Goal: Task Accomplishment & Management: Complete application form

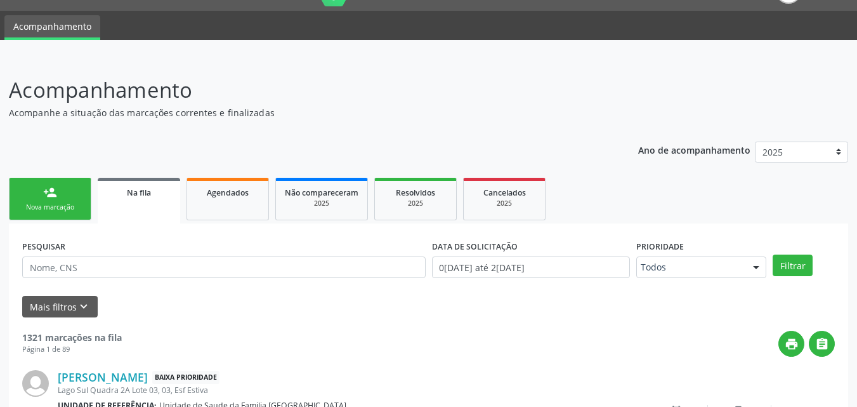
scroll to position [30, 0]
click at [56, 208] on div "Nova marcação" at bounding box center [49, 207] width 63 height 10
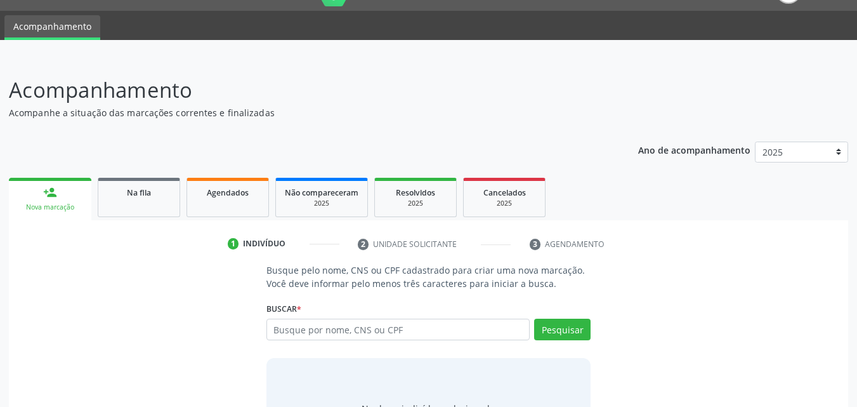
click at [51, 201] on link "person_add Nova marcação" at bounding box center [50, 199] width 83 height 43
click at [369, 331] on input "text" at bounding box center [399, 330] width 264 height 22
type input "r"
type input "RAYSSA EMANUELLY"
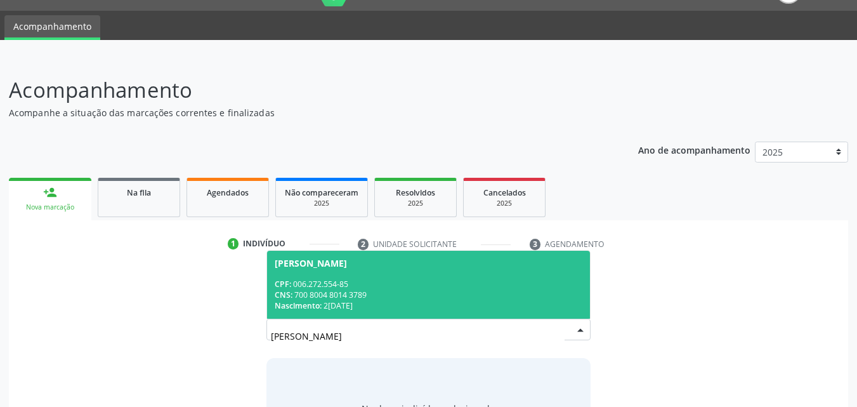
click at [372, 298] on div "CNS: 700 8004 8014 3789" at bounding box center [429, 294] width 308 height 11
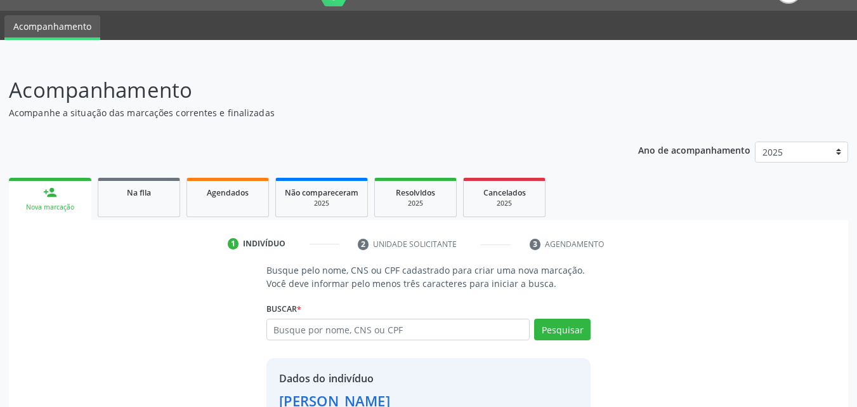
scroll to position [120, 0]
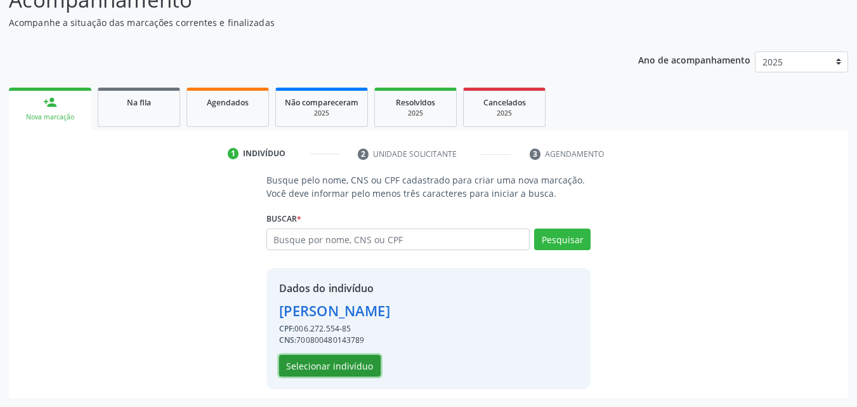
click at [350, 362] on button "Selecionar indivíduo" at bounding box center [330, 366] width 102 height 22
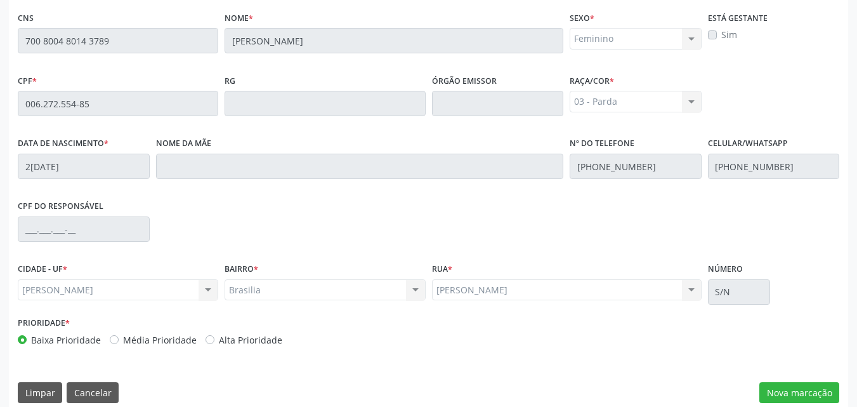
scroll to position [336, 0]
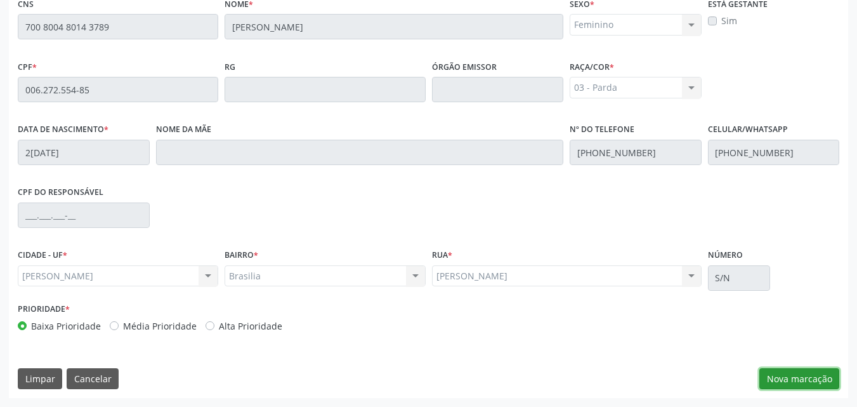
click at [783, 373] on button "Nova marcação" at bounding box center [800, 379] width 80 height 22
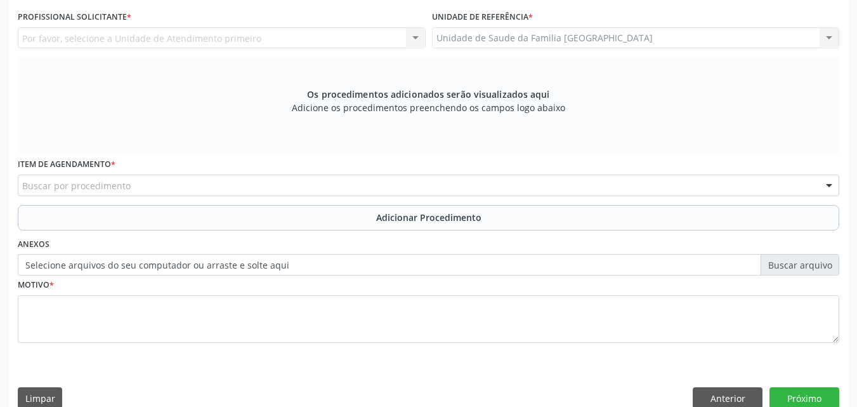
scroll to position [0, 0]
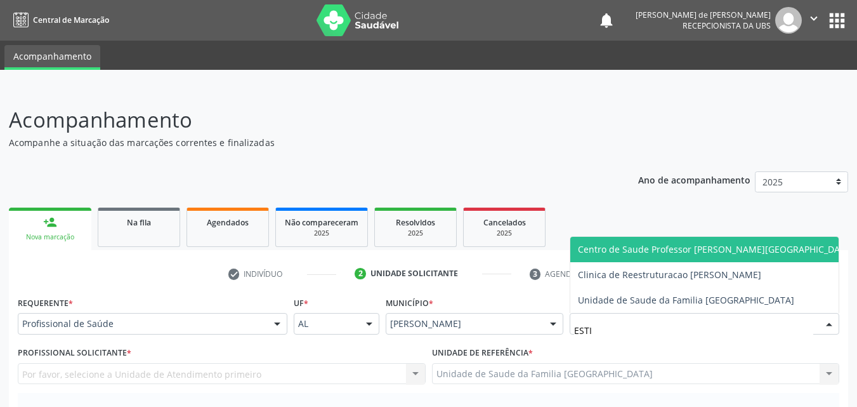
type input "ESTIV"
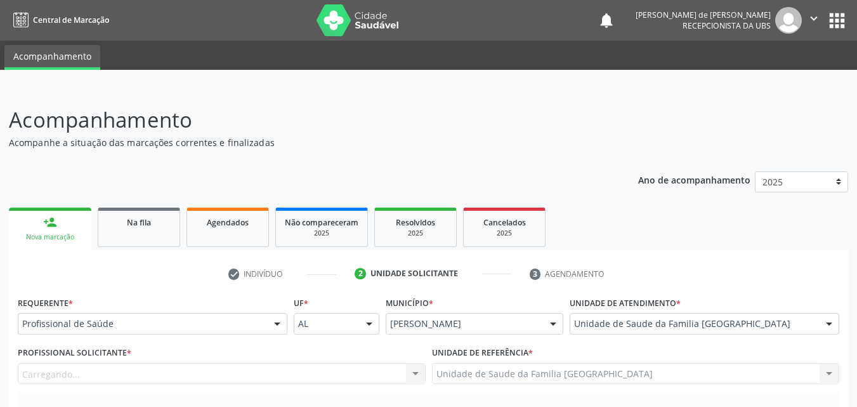
scroll to position [296, 0]
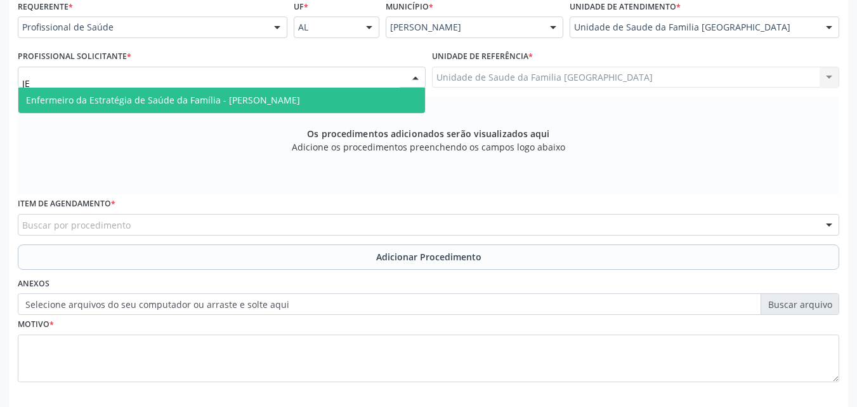
type input "JEA"
click at [85, 95] on span "Enfermeiro da Estratégia de Saúde da Família - [PERSON_NAME]" at bounding box center [163, 100] width 274 height 12
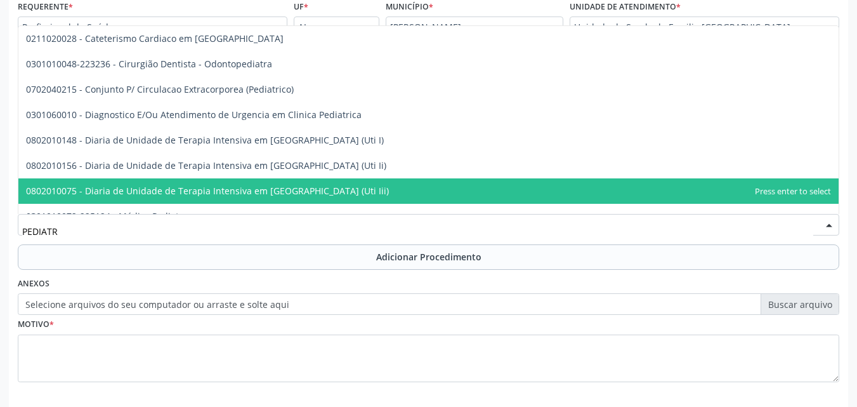
type input "PEDIATRA"
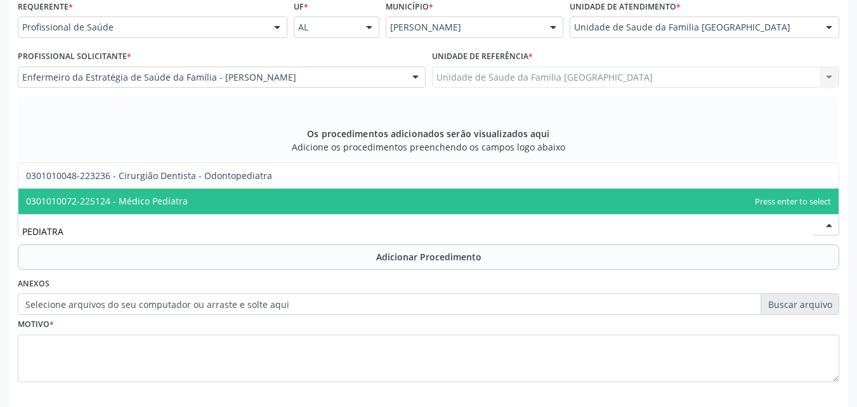
click at [254, 193] on span "0301010072-225124 - Médico Pediatra" at bounding box center [428, 200] width 821 height 25
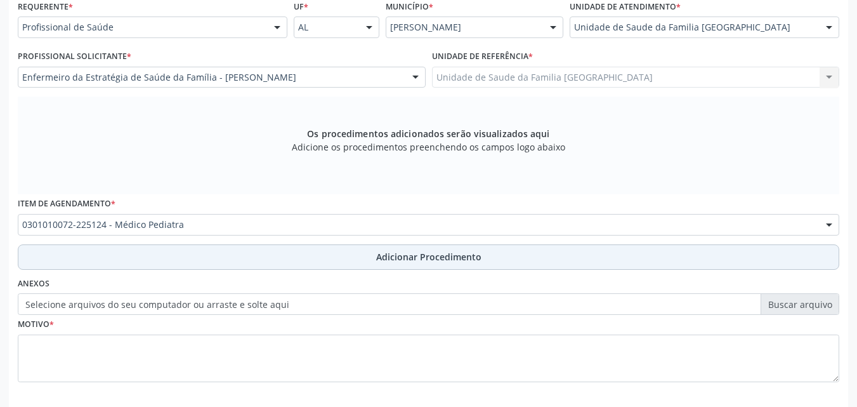
click at [217, 261] on button "Adicionar Procedimento" at bounding box center [429, 256] width 822 height 25
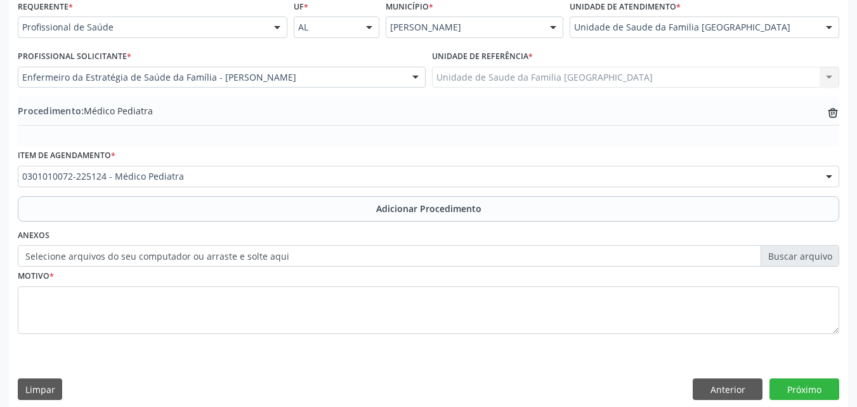
click at [172, 252] on label "Selecione arquivos do seu computador ou arraste e solte aqui" at bounding box center [429, 256] width 822 height 22
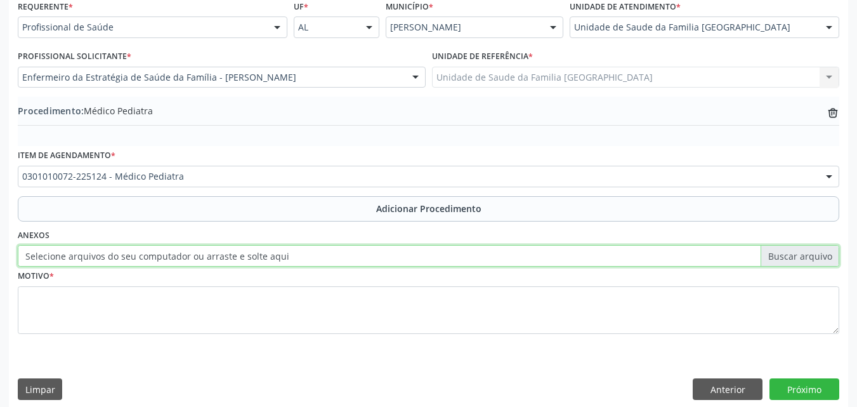
click at [172, 252] on input "Selecione arquivos do seu computador ou arraste e solte aqui" at bounding box center [429, 256] width 822 height 22
type input "C:\fakepath\1.jpg"
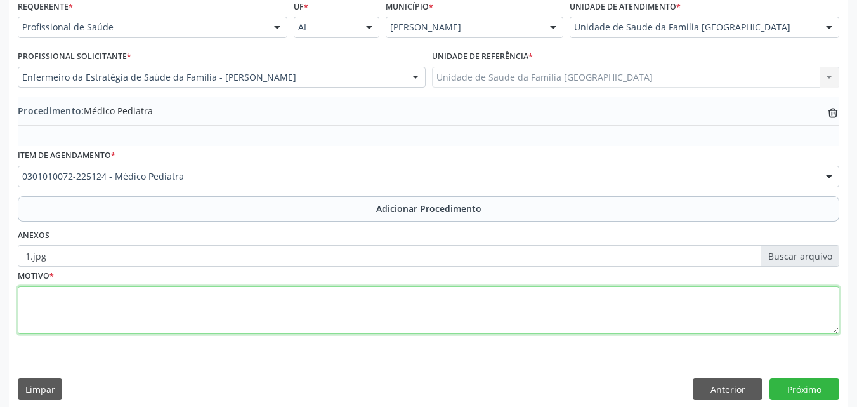
click at [163, 307] on textarea at bounding box center [429, 310] width 822 height 48
type textarea "AVALIAÇÃO CLÍNICA."
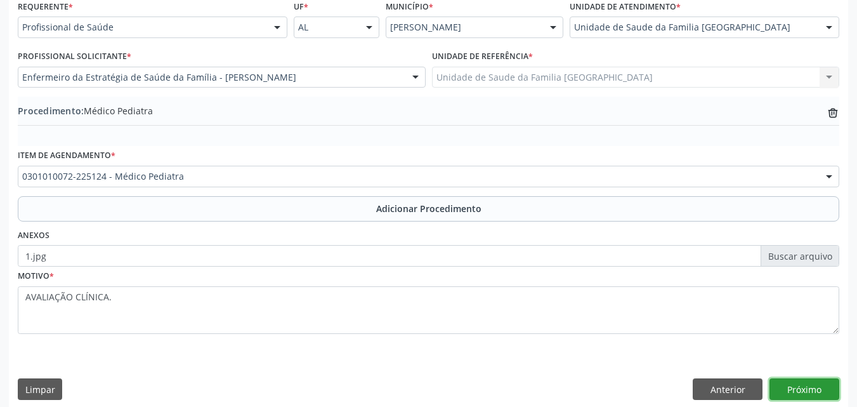
click at [816, 387] on button "Próximo" at bounding box center [805, 389] width 70 height 22
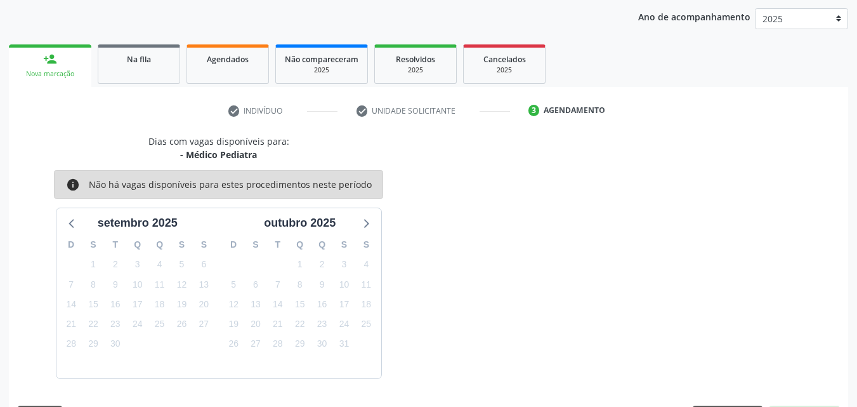
scroll to position [201, 0]
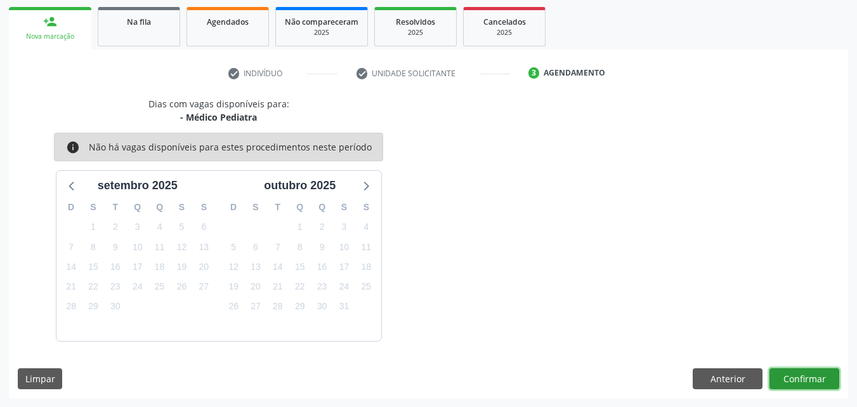
click at [814, 380] on button "Confirmar" at bounding box center [805, 379] width 70 height 22
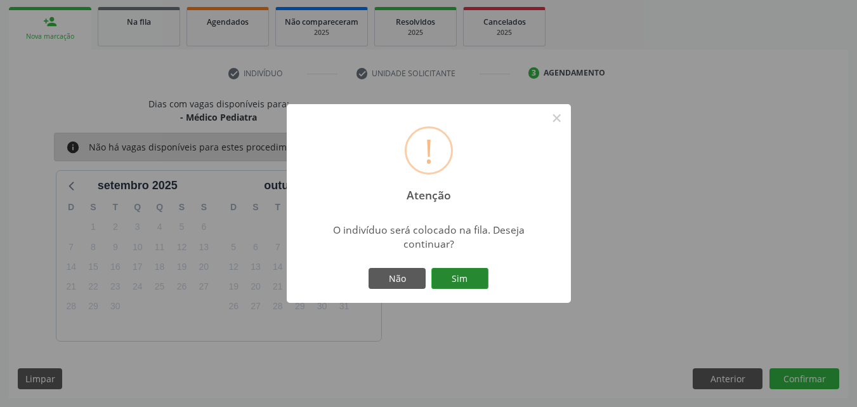
click at [478, 276] on button "Sim" at bounding box center [460, 279] width 57 height 22
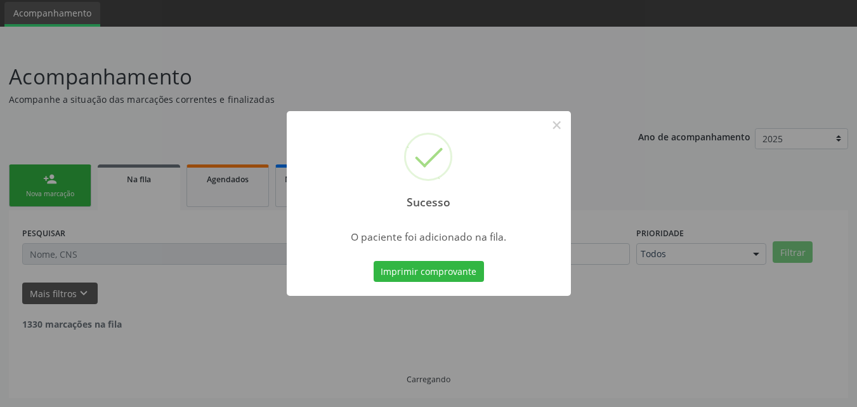
scroll to position [30, 0]
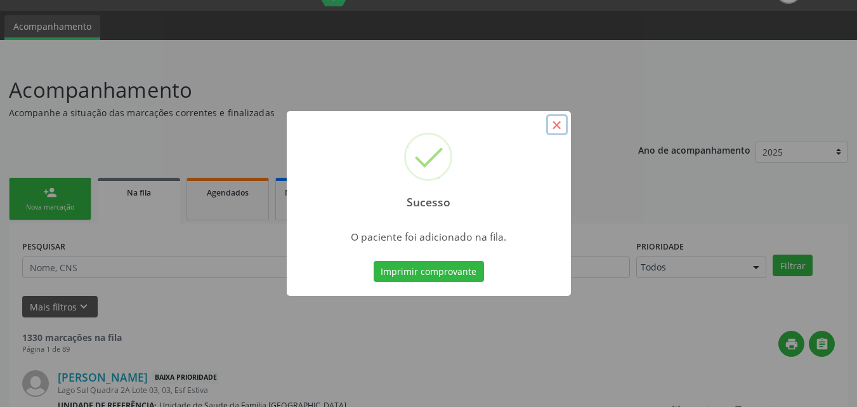
click at [557, 121] on button "×" at bounding box center [557, 125] width 22 height 22
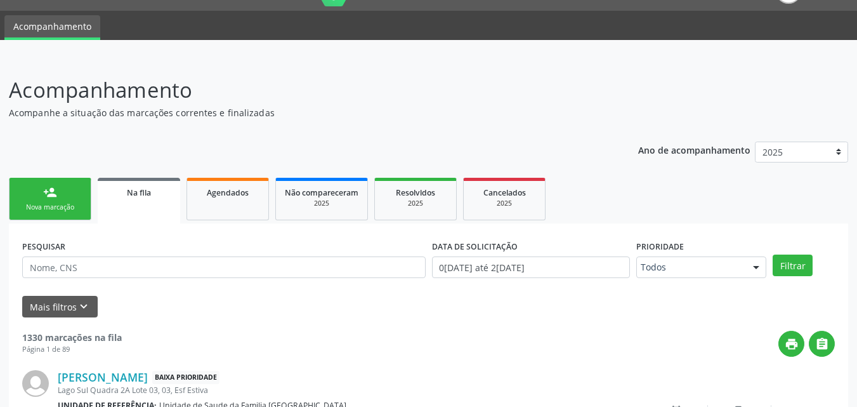
click at [61, 179] on link "person_add Nova marcação" at bounding box center [50, 199] width 83 height 43
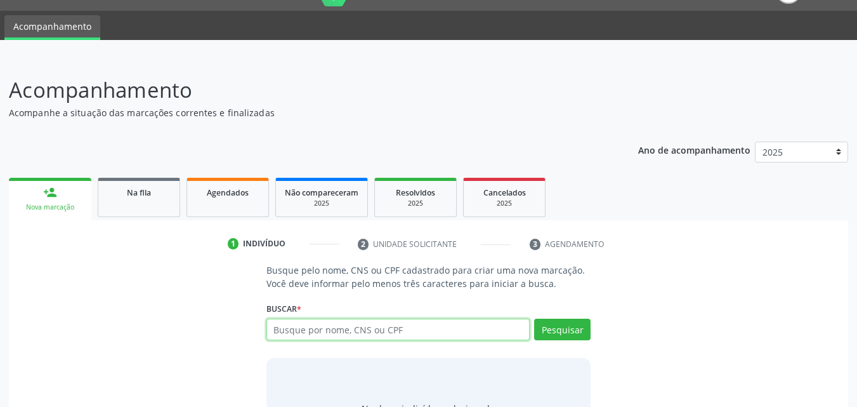
click at [345, 333] on input "text" at bounding box center [399, 330] width 264 height 22
type input "13236453494"
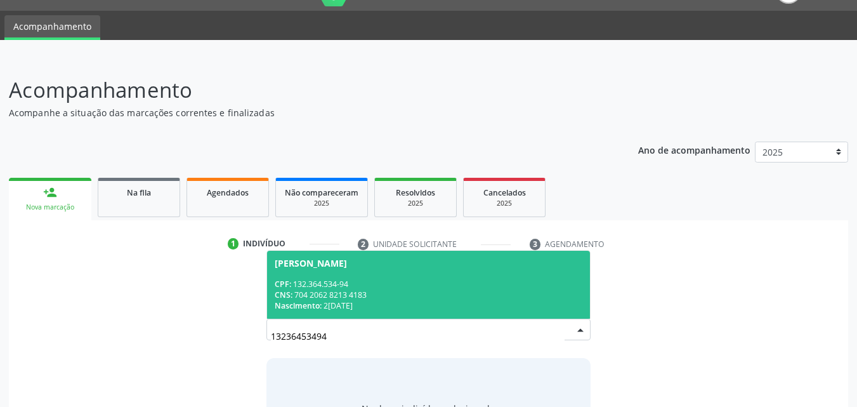
click at [420, 284] on div "CPF: 132.364.534-94" at bounding box center [429, 284] width 308 height 11
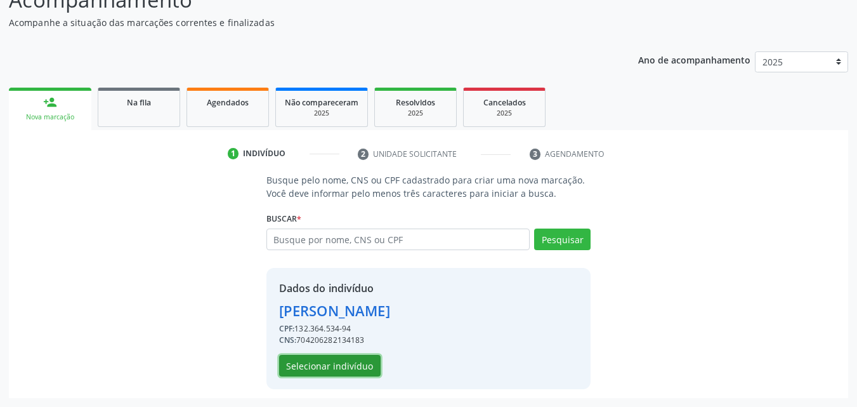
click at [349, 360] on button "Selecionar indivíduo" at bounding box center [330, 366] width 102 height 22
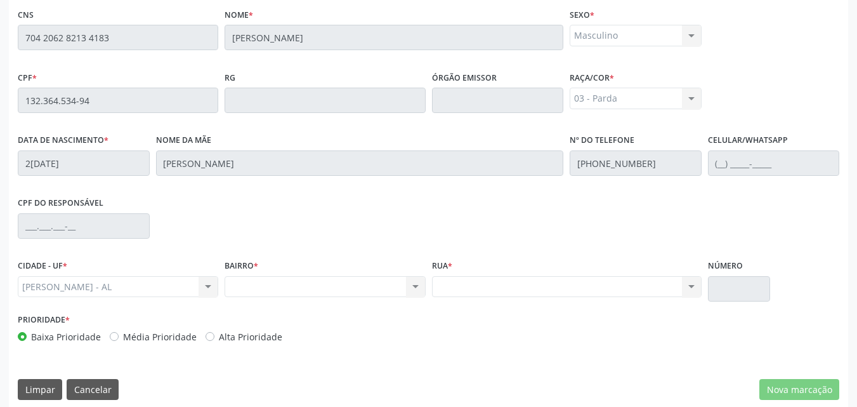
scroll to position [336, 0]
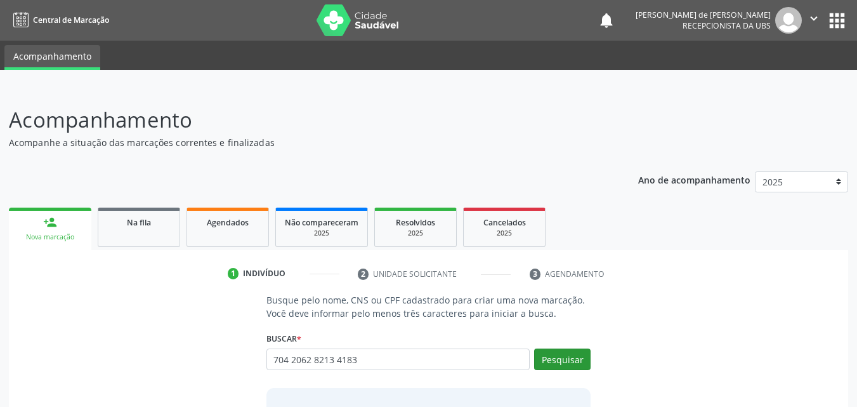
type input "704 2062 8213 4183"
click at [574, 357] on button "Pesquisar" at bounding box center [562, 359] width 56 height 22
type input "704 2062 8213 4183"
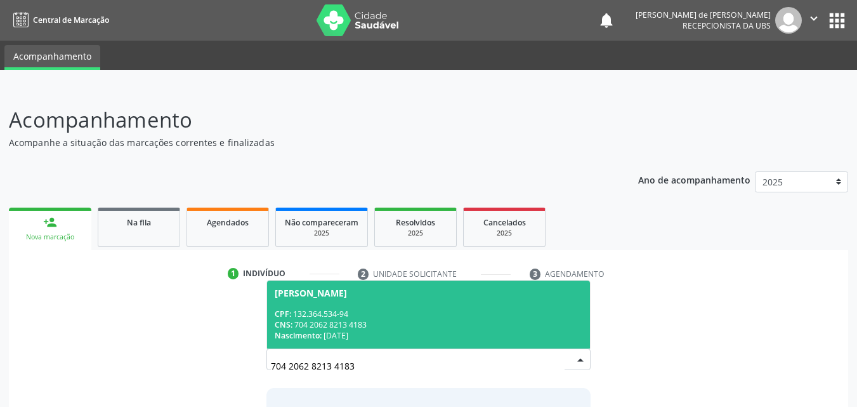
click at [336, 317] on div "CPF: 132.364.534-94" at bounding box center [429, 313] width 308 height 11
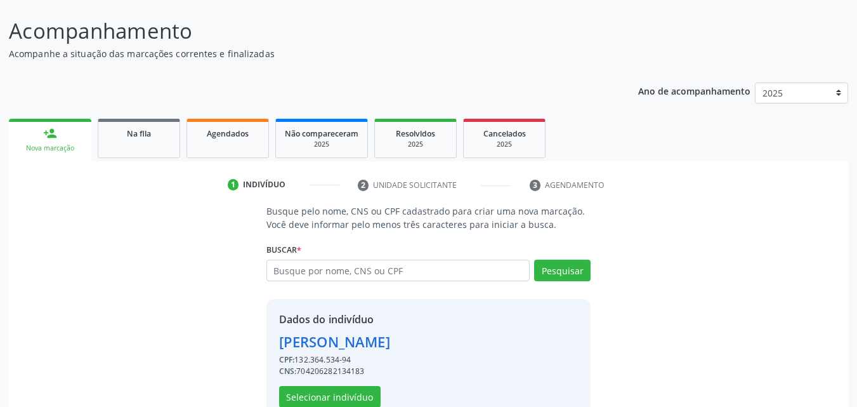
scroll to position [120, 0]
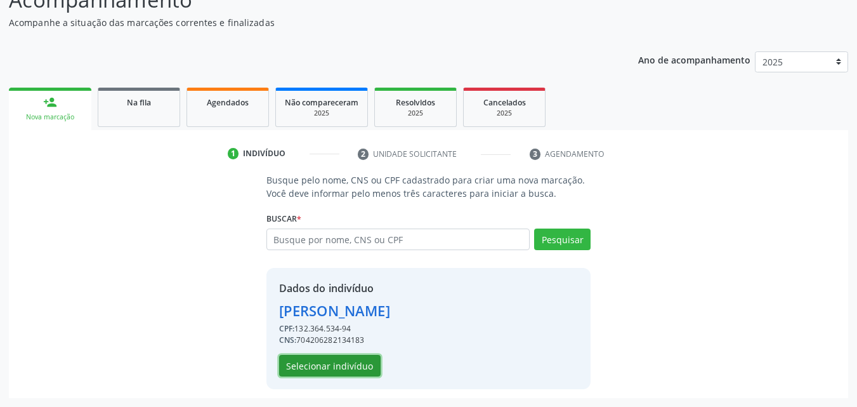
click at [301, 362] on button "Selecionar indivíduo" at bounding box center [330, 366] width 102 height 22
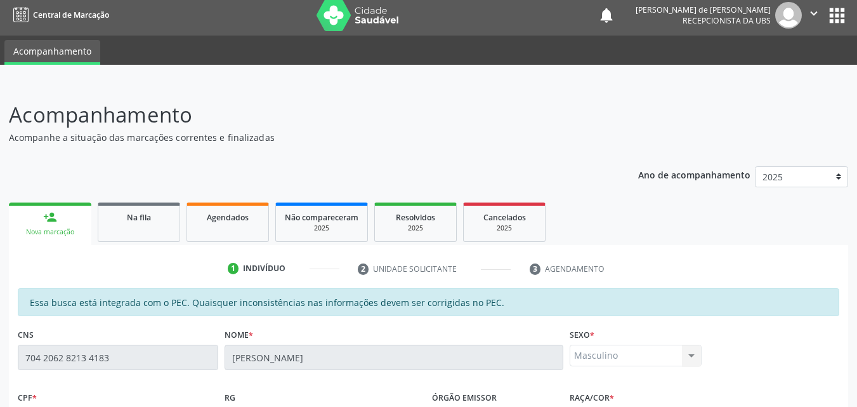
scroll to position [0, 0]
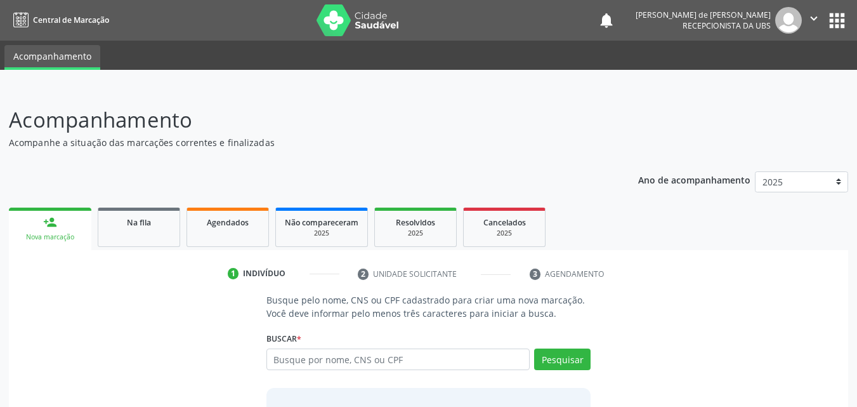
click at [301, 354] on input "text" at bounding box center [399, 359] width 264 height 22
type input "09374219441"
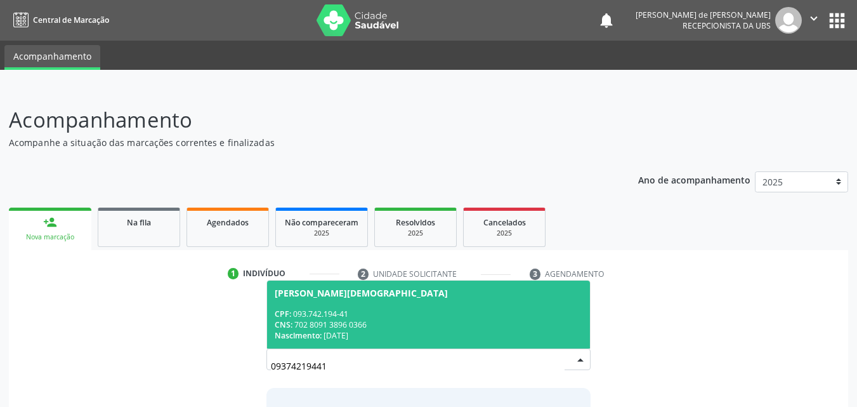
click at [528, 322] on div "CNS: 702 8091 3896 0366" at bounding box center [429, 324] width 308 height 11
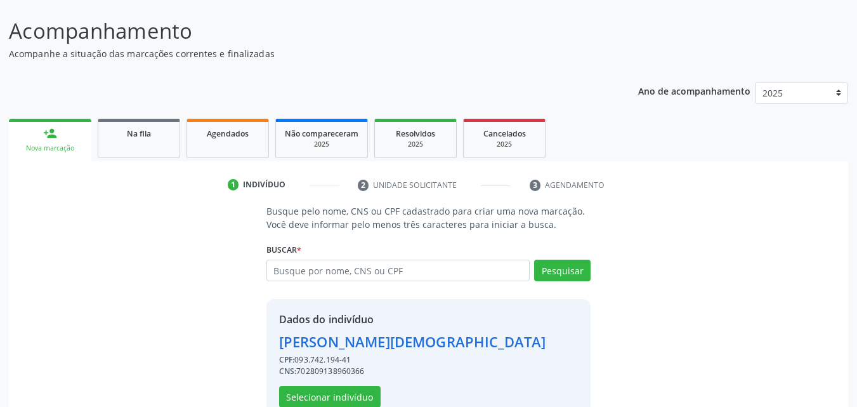
scroll to position [120, 0]
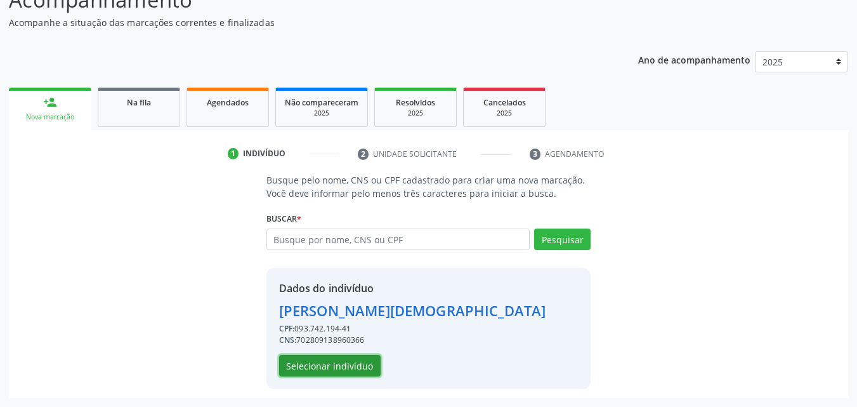
click at [309, 361] on button "Selecionar indivíduo" at bounding box center [330, 366] width 102 height 22
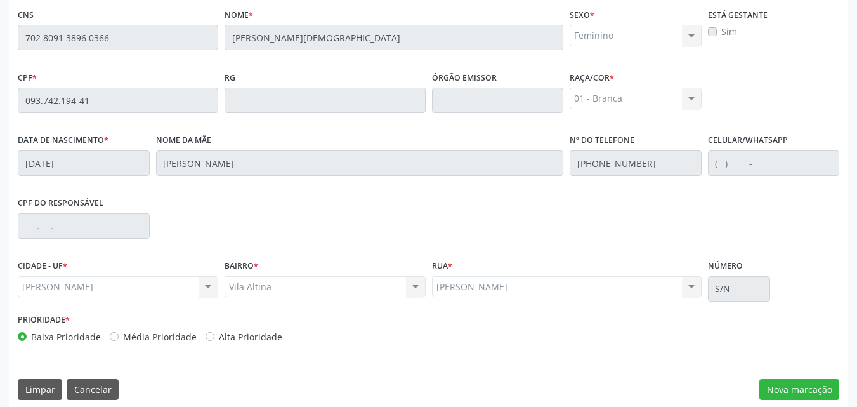
scroll to position [336, 0]
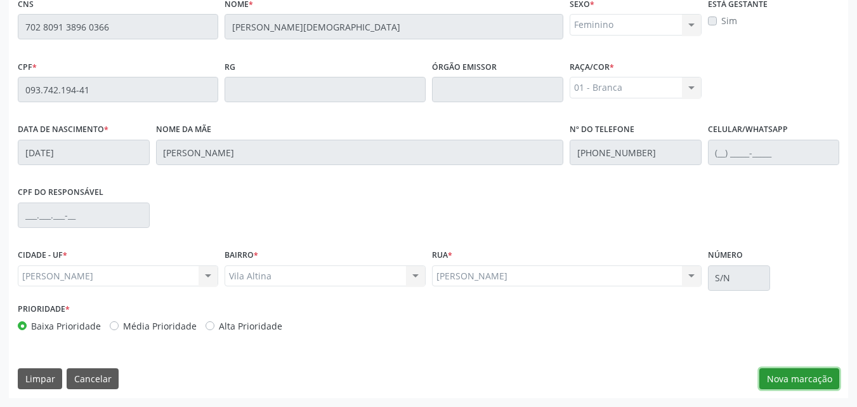
click at [823, 375] on button "Nova marcação" at bounding box center [800, 379] width 80 height 22
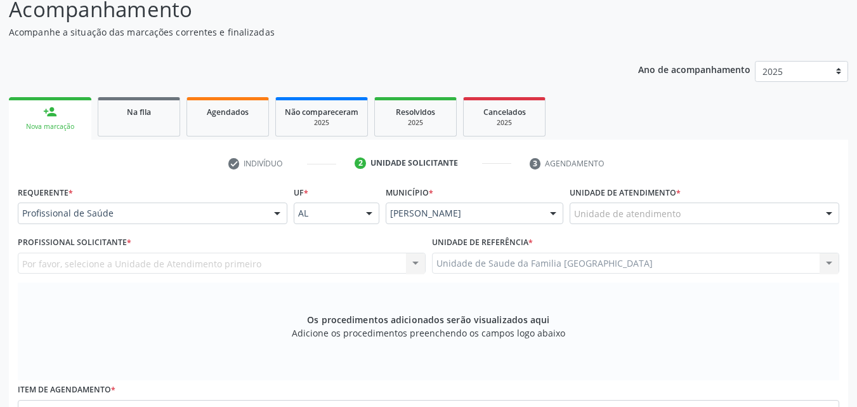
scroll to position [0, 0]
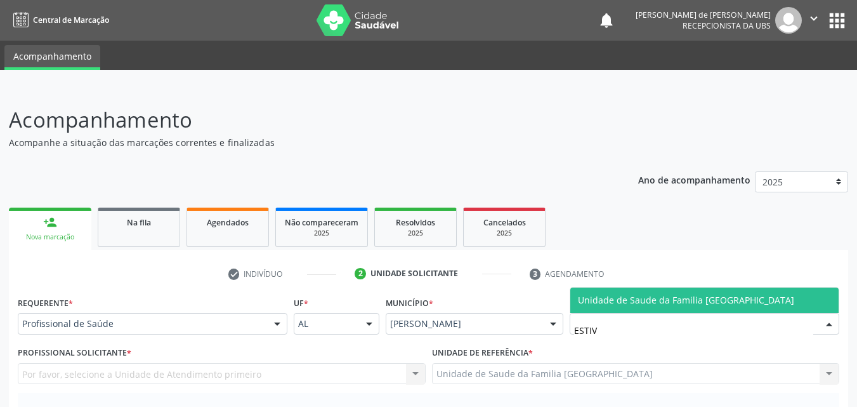
type input "ESTIVA"
click at [584, 299] on span "Unidade de Saude da Familia [GEOGRAPHIC_DATA]" at bounding box center [686, 300] width 216 height 12
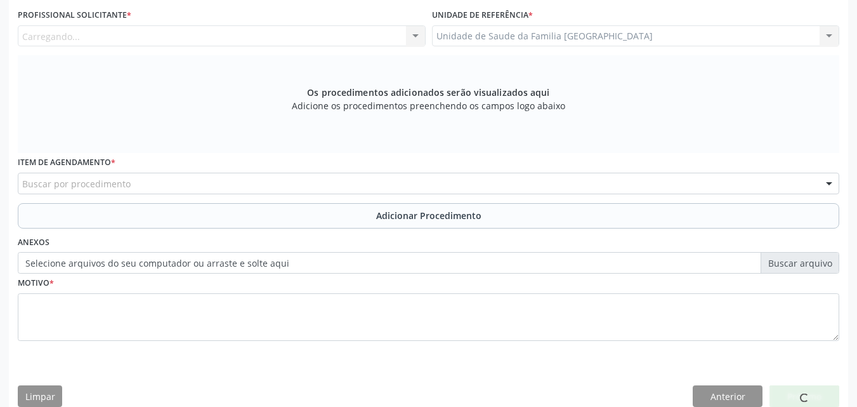
scroll to position [355, 0]
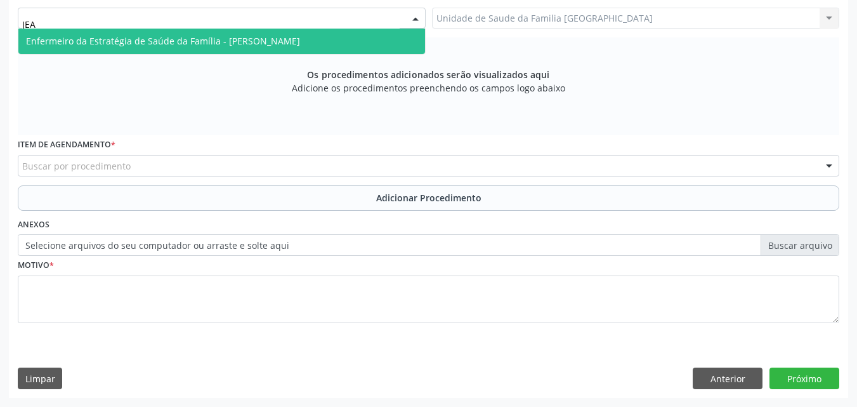
type input "JEAN"
click at [166, 44] on span "Enfermeiro da Estratégia de Saúde da Família - [PERSON_NAME]" at bounding box center [163, 41] width 274 height 12
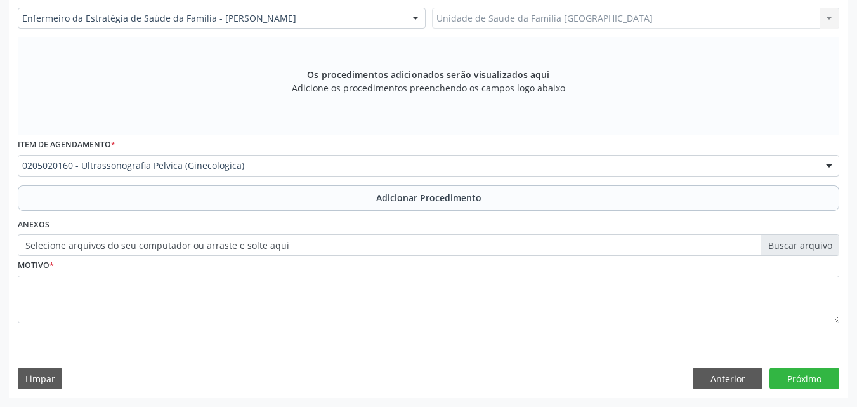
scroll to position [0, 0]
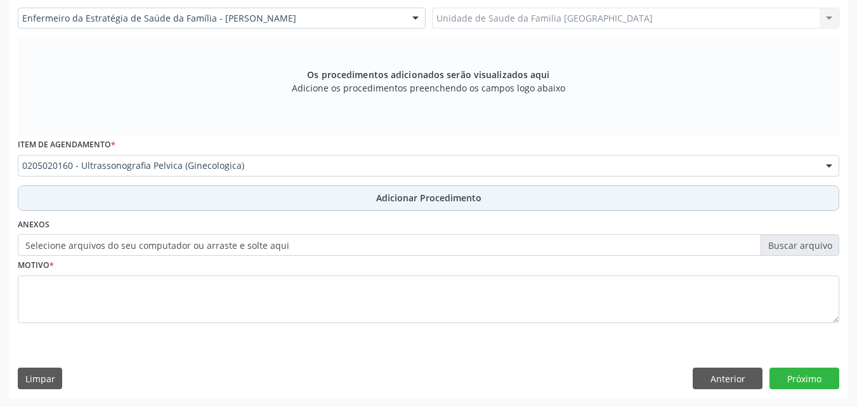
click at [137, 192] on button "Adicionar Procedimento" at bounding box center [429, 197] width 822 height 25
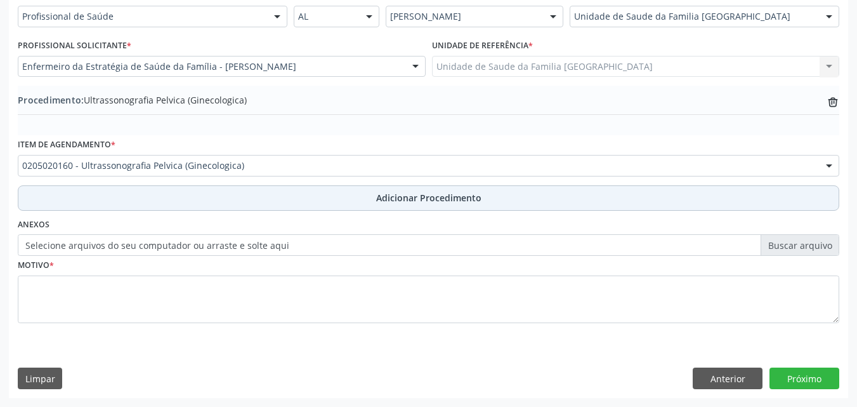
scroll to position [307, 0]
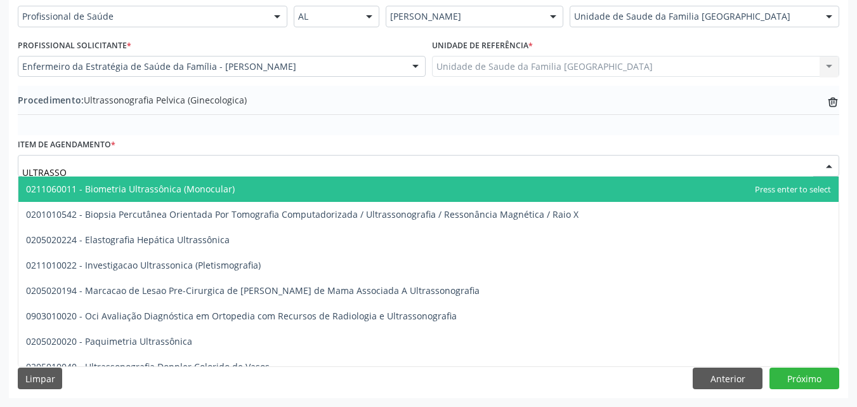
type input "ULTRASSON"
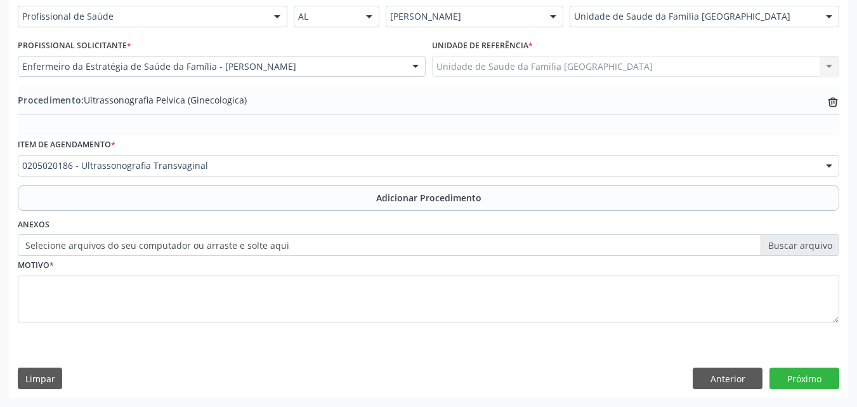
scroll to position [0, 0]
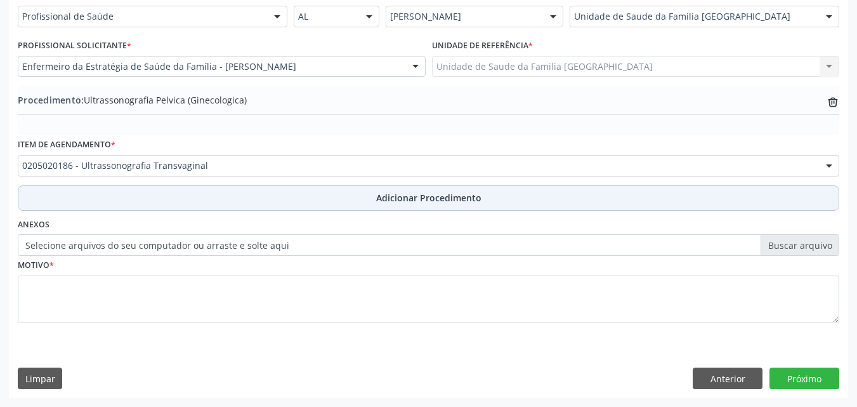
click at [164, 203] on button "Adicionar Procedimento" at bounding box center [429, 197] width 822 height 25
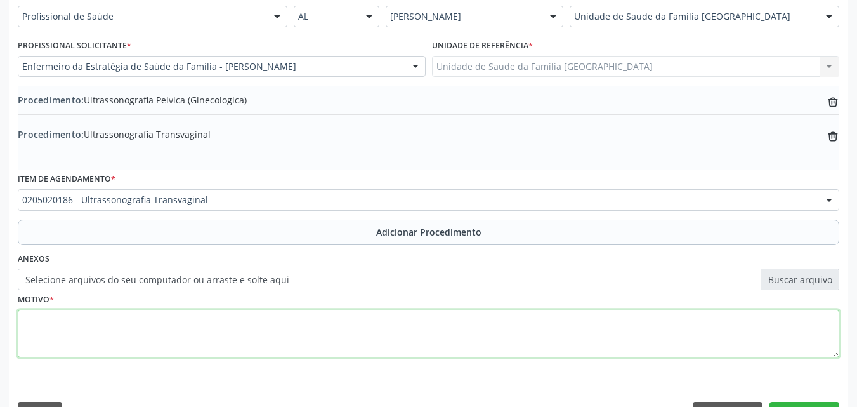
click at [151, 313] on textarea at bounding box center [429, 334] width 822 height 48
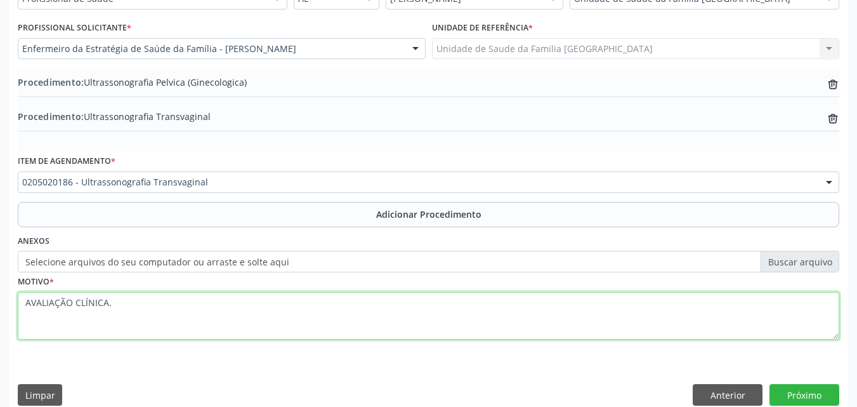
scroll to position [341, 0]
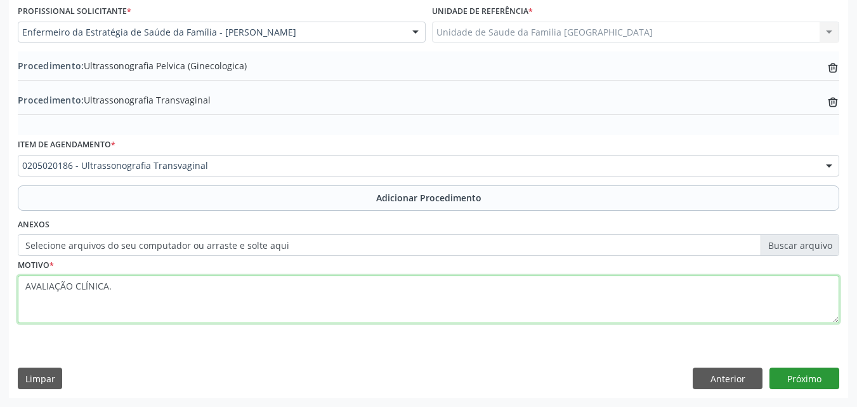
type textarea "AVALIAÇÃO CLÍNICA."
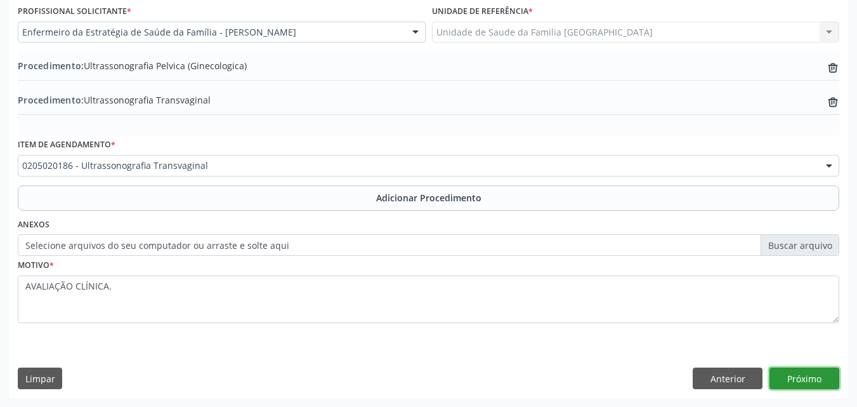
click at [816, 378] on button "Próximo" at bounding box center [805, 378] width 70 height 22
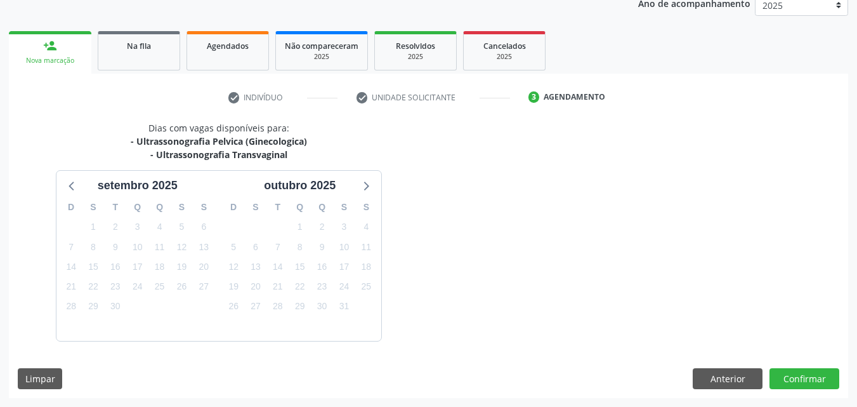
scroll to position [214, 0]
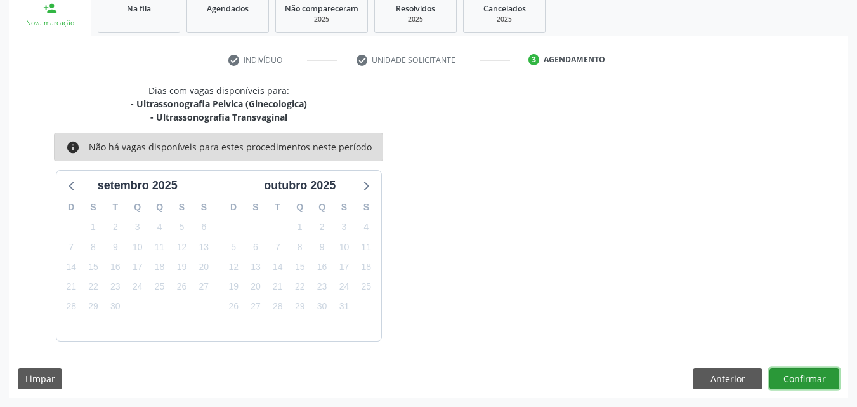
click at [800, 380] on button "Confirmar" at bounding box center [805, 379] width 70 height 22
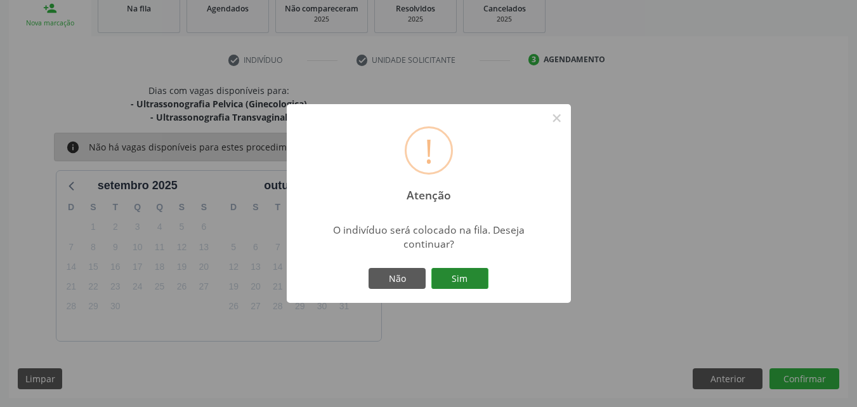
click at [468, 279] on button "Sim" at bounding box center [460, 279] width 57 height 22
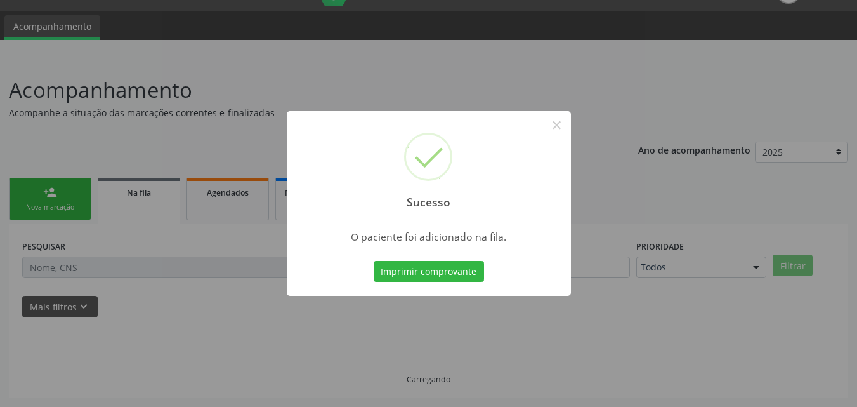
scroll to position [30, 0]
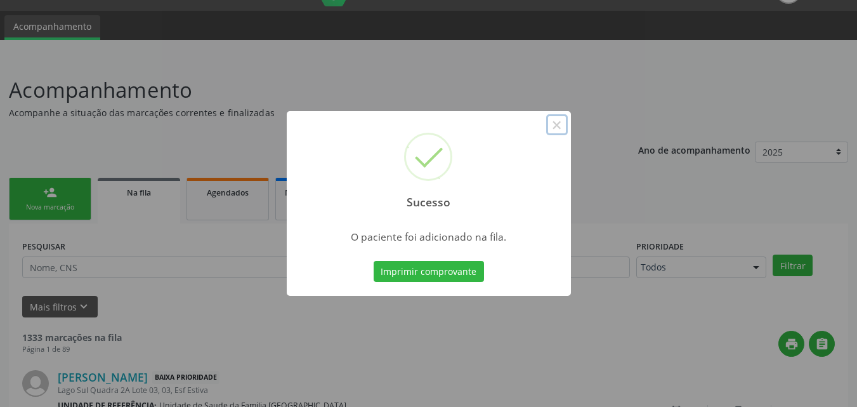
drag, startPoint x: 560, startPoint y: 129, endPoint x: 460, endPoint y: 340, distance: 232.8
click at [560, 129] on button "×" at bounding box center [557, 125] width 22 height 22
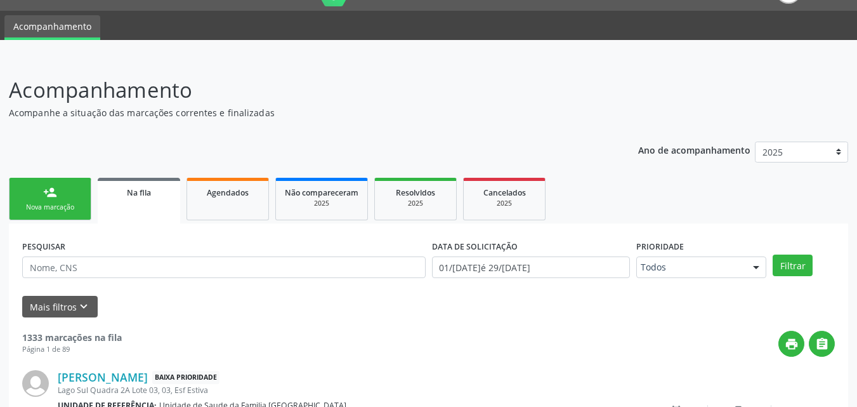
click at [65, 206] on div "Nova marcação" at bounding box center [49, 207] width 63 height 10
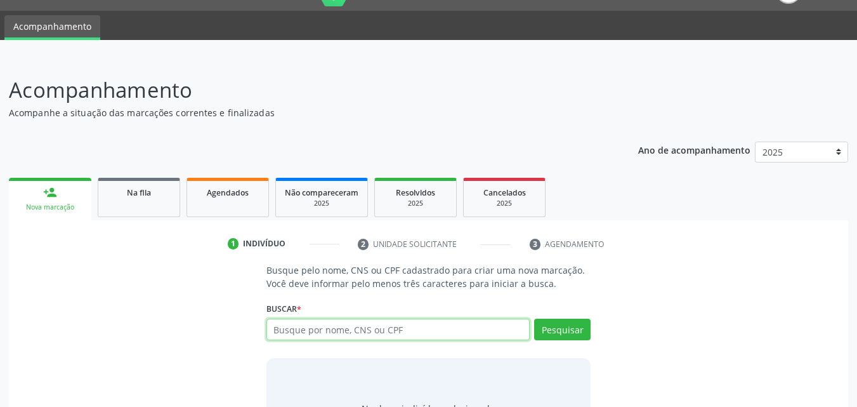
click at [341, 326] on input "text" at bounding box center [399, 330] width 264 height 22
type input "GRACIETE CLARINDO"
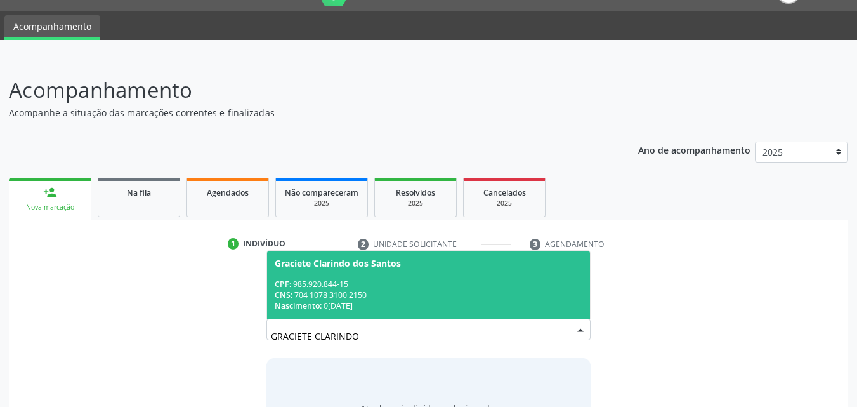
click at [407, 296] on div "CNS: 704 1078 3100 2150" at bounding box center [429, 294] width 308 height 11
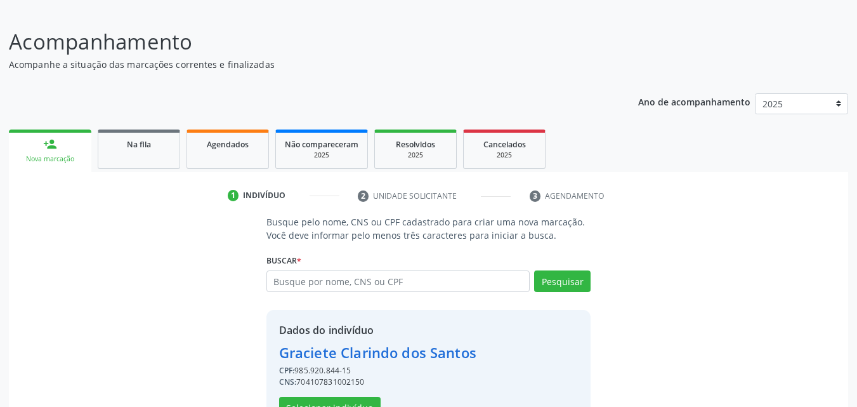
scroll to position [120, 0]
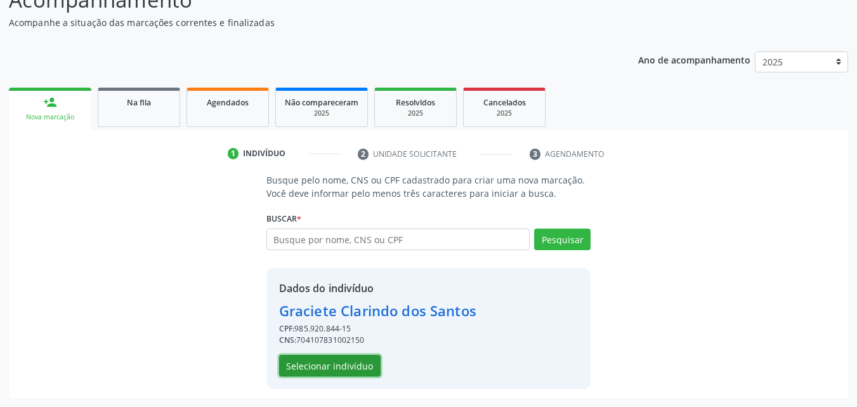
click at [343, 370] on button "Selecionar indivíduo" at bounding box center [330, 366] width 102 height 22
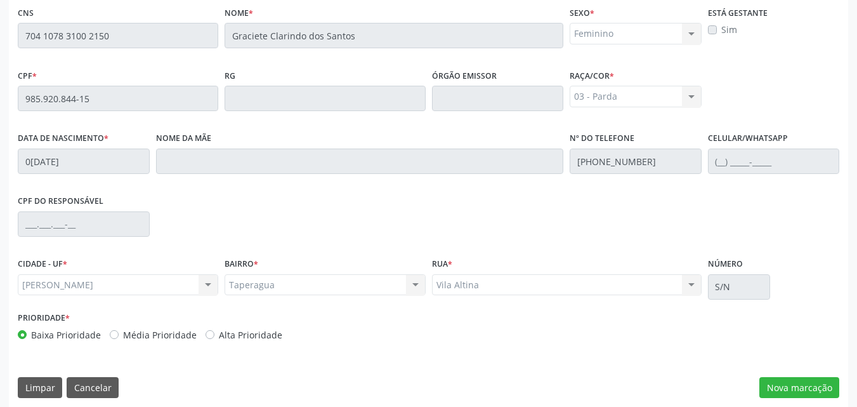
scroll to position [336, 0]
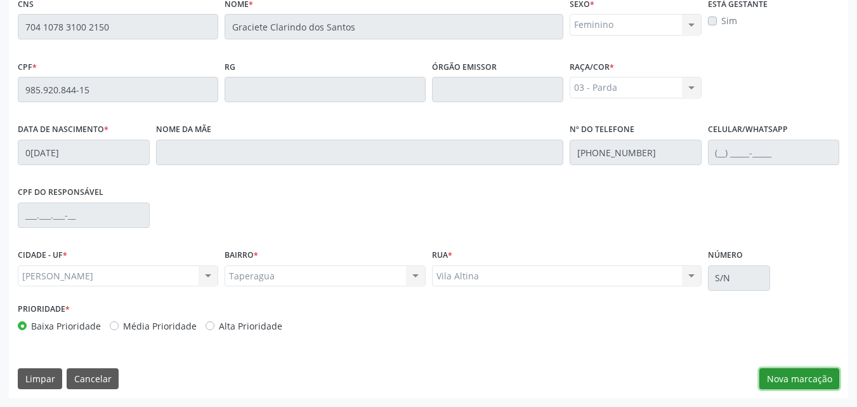
click at [790, 374] on button "Nova marcação" at bounding box center [800, 379] width 80 height 22
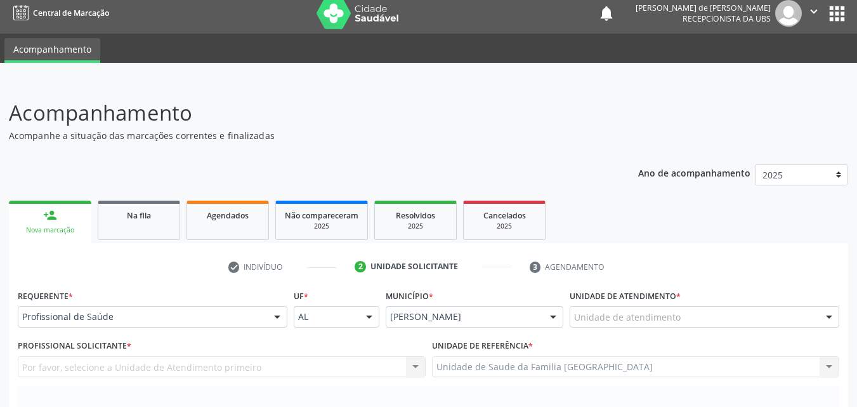
scroll to position [0, 0]
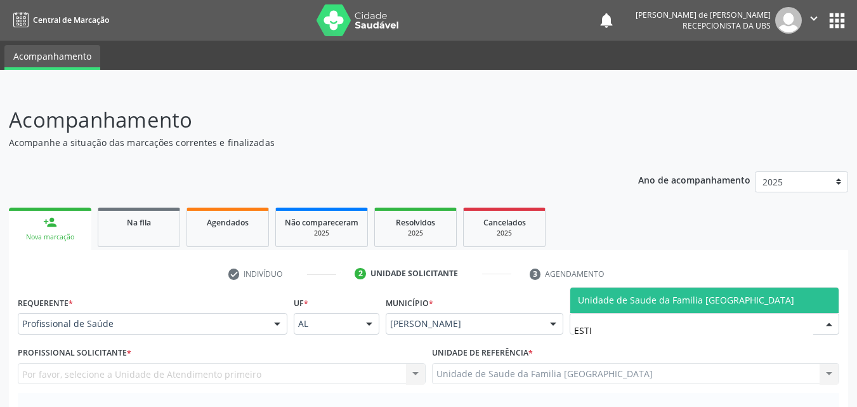
type input "ESTIV"
click at [586, 297] on span "Unidade de Saude da Familia [GEOGRAPHIC_DATA]" at bounding box center [686, 300] width 216 height 12
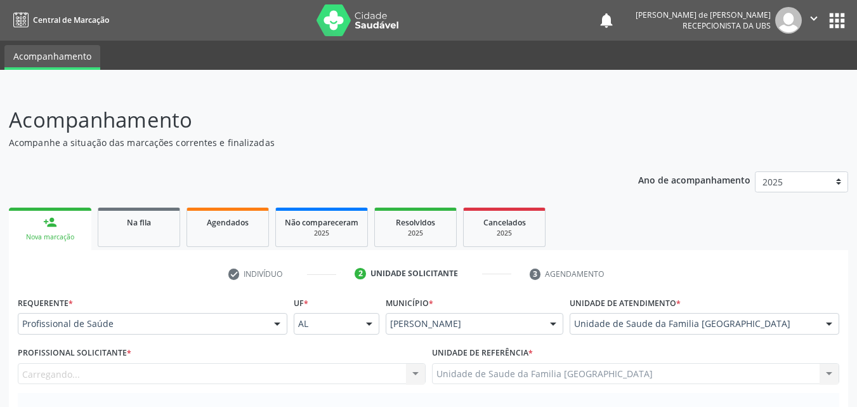
scroll to position [296, 0]
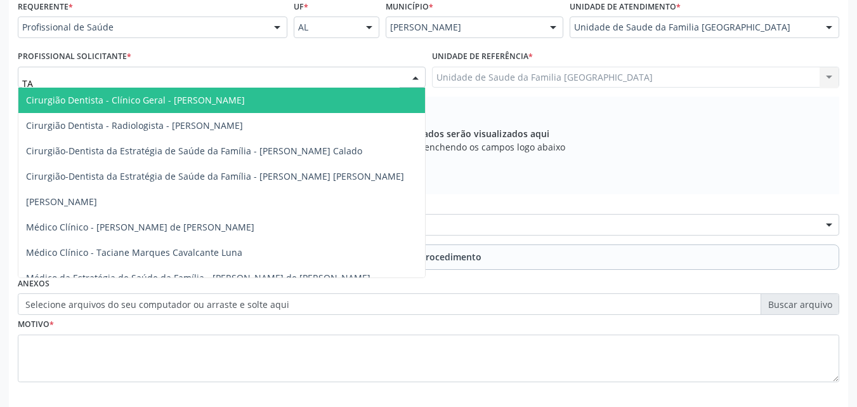
type input "TAC"
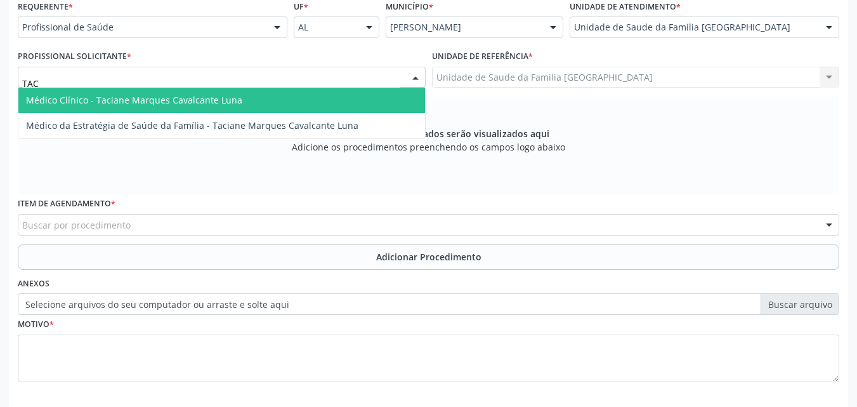
click at [88, 96] on span "Médico Clínico - Taciane Marques Cavalcante Luna" at bounding box center [134, 100] width 216 height 12
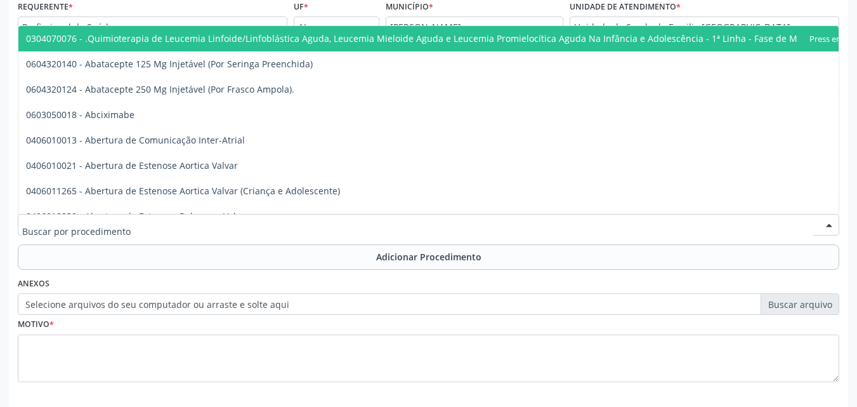
click at [84, 230] on input "text" at bounding box center [417, 230] width 791 height 25
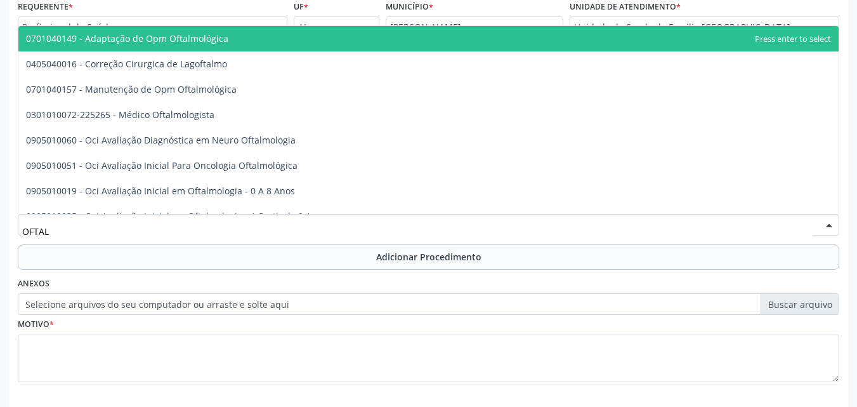
type input "OFTALM"
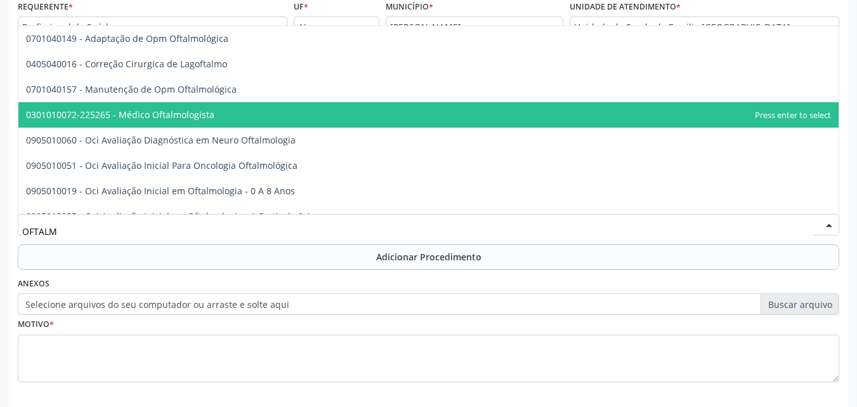
click at [145, 116] on span "0301010072-225265 - Médico Oftalmologista" at bounding box center [120, 115] width 188 height 12
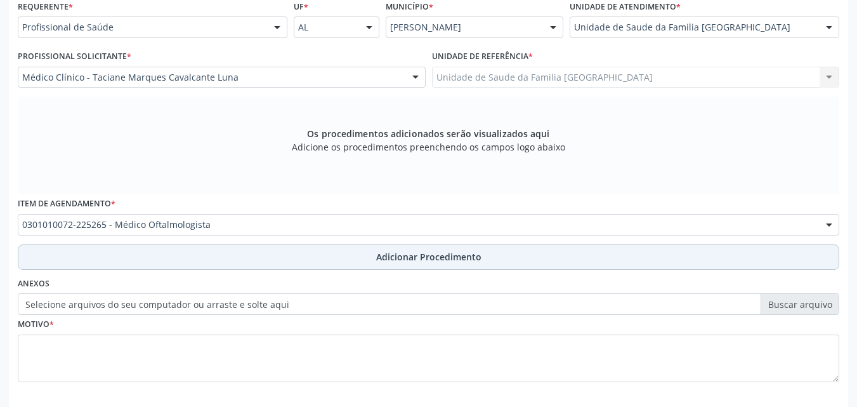
click at [112, 254] on button "Adicionar Procedimento" at bounding box center [429, 256] width 822 height 25
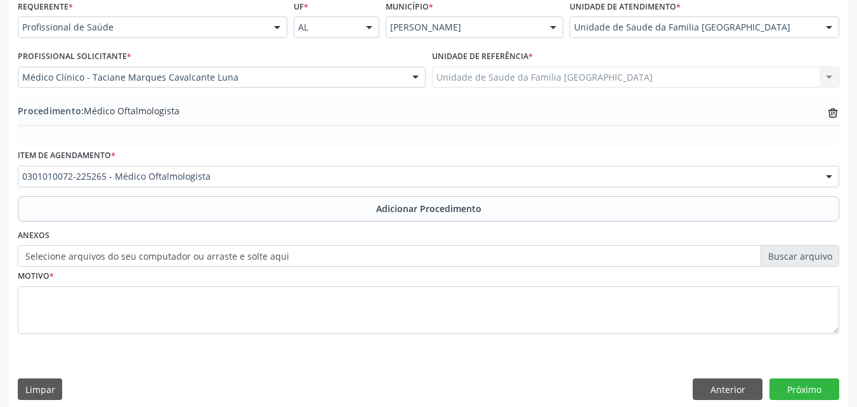
click at [94, 283] on div "Motivo *" at bounding box center [429, 300] width 822 height 67
click at [105, 256] on label "Selecione arquivos do seu computador ou arraste e solte aqui" at bounding box center [429, 256] width 822 height 22
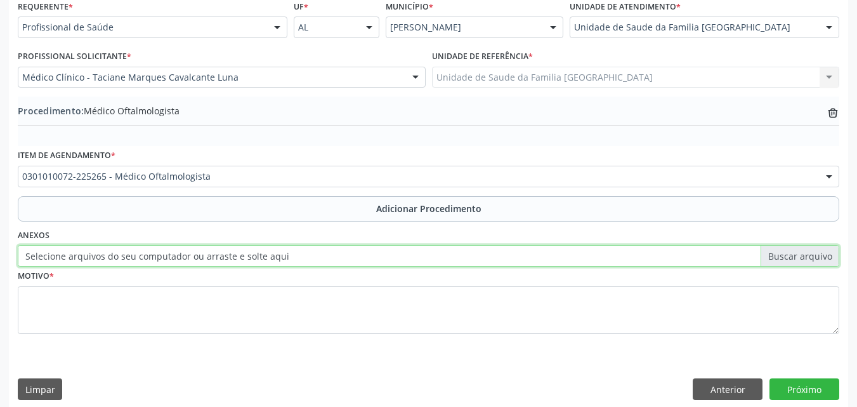
click at [105, 256] on input "Selecione arquivos do seu computador ou arraste e solte aqui" at bounding box center [429, 256] width 822 height 22
type input "C:\fakepath\4.jpg"
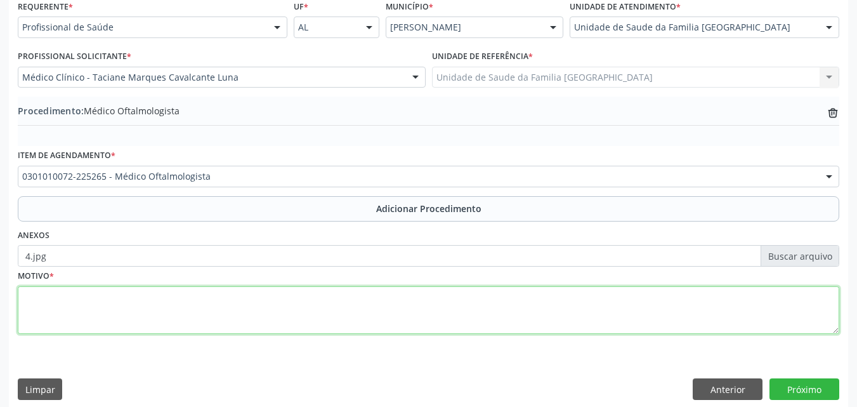
click at [53, 311] on textarea at bounding box center [429, 310] width 822 height 48
type textarea "DIFICULDADE PARA ENXERGAR DE LONGE."
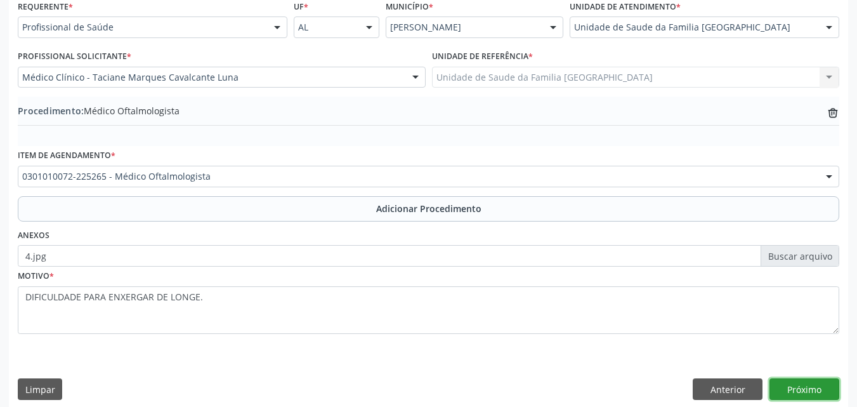
click at [777, 385] on button "Próximo" at bounding box center [805, 389] width 70 height 22
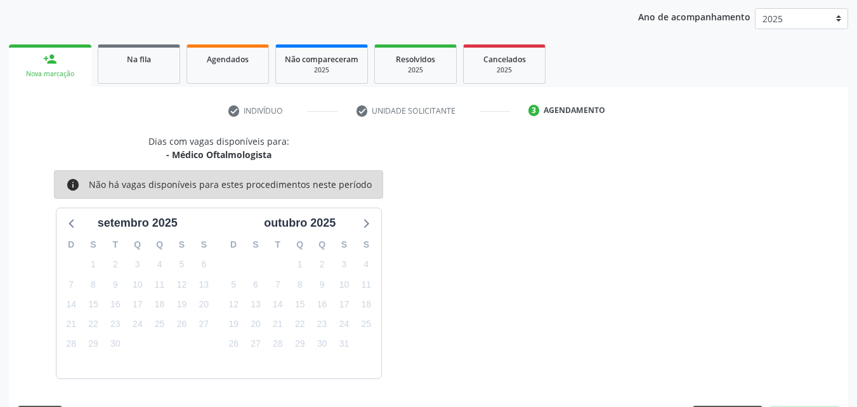
scroll to position [201, 0]
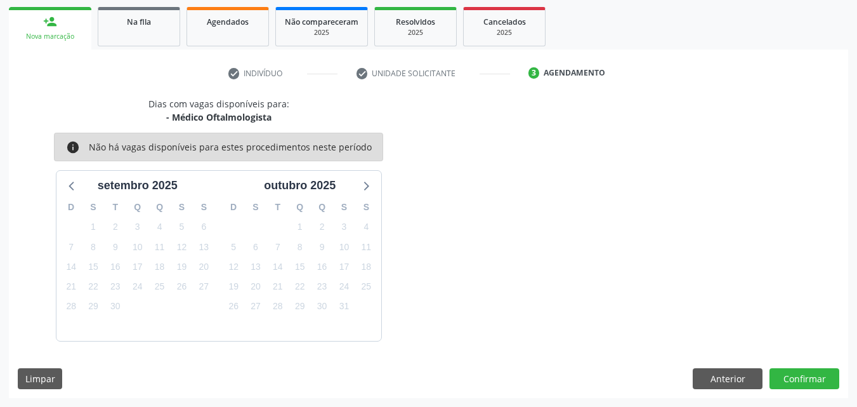
click at [790, 366] on div "Dias com vagas disponíveis para: - Médico Oftalmologista info Não há vagas disp…" at bounding box center [429, 247] width 840 height 301
click at [790, 374] on button "Confirmar" at bounding box center [805, 379] width 70 height 22
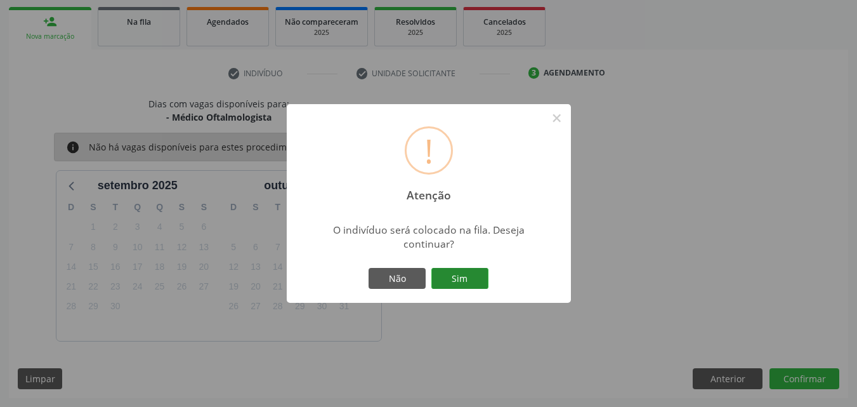
click at [448, 272] on button "Sim" at bounding box center [460, 279] width 57 height 22
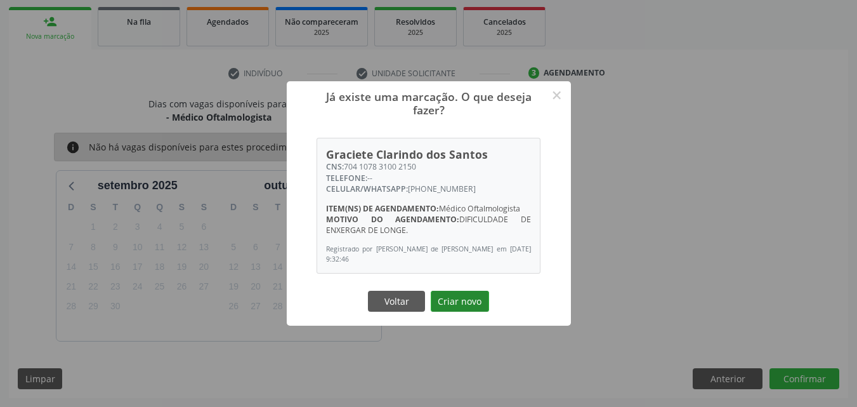
click at [465, 311] on button "Criar novo" at bounding box center [460, 302] width 58 height 22
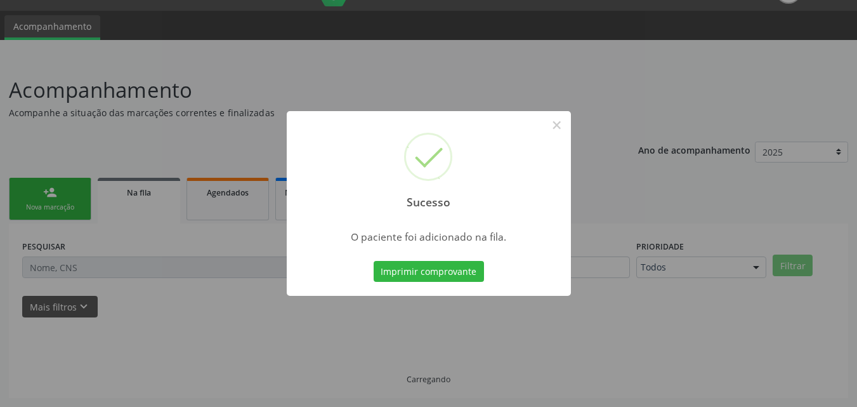
scroll to position [30, 0]
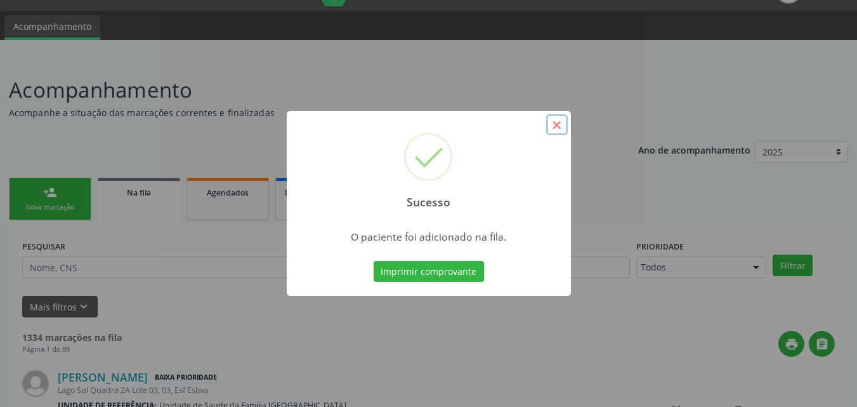
click at [555, 125] on button "×" at bounding box center [557, 125] width 22 height 22
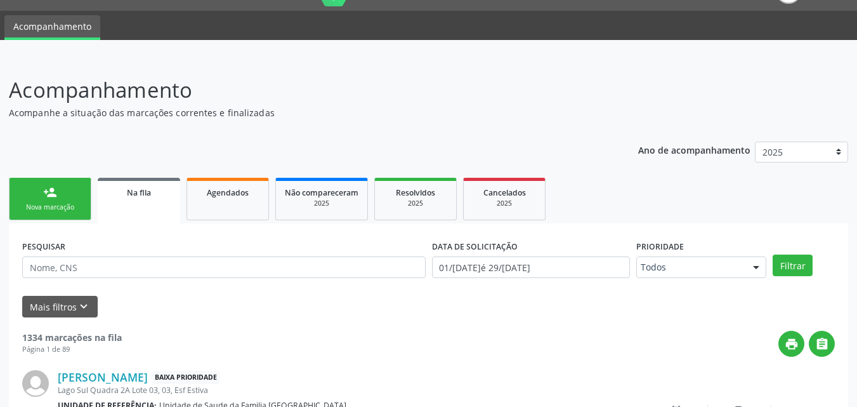
click at [64, 197] on link "person_add Nova marcação" at bounding box center [50, 199] width 83 height 43
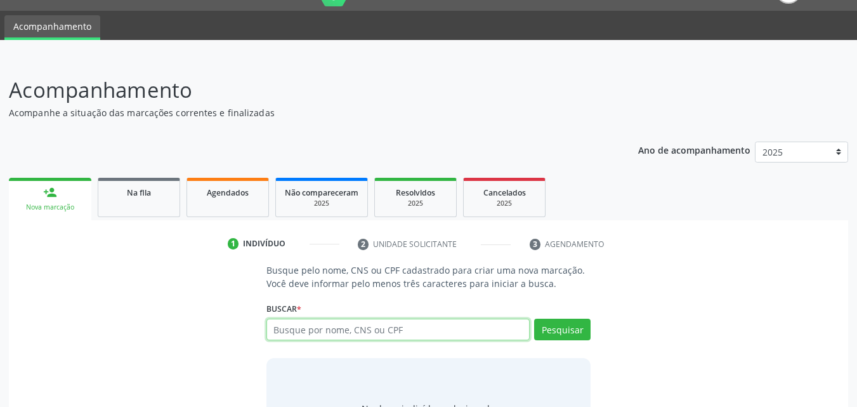
click at [360, 327] on input "text" at bounding box center [399, 330] width 264 height 22
type input "CLAUDEVÂNIA P"
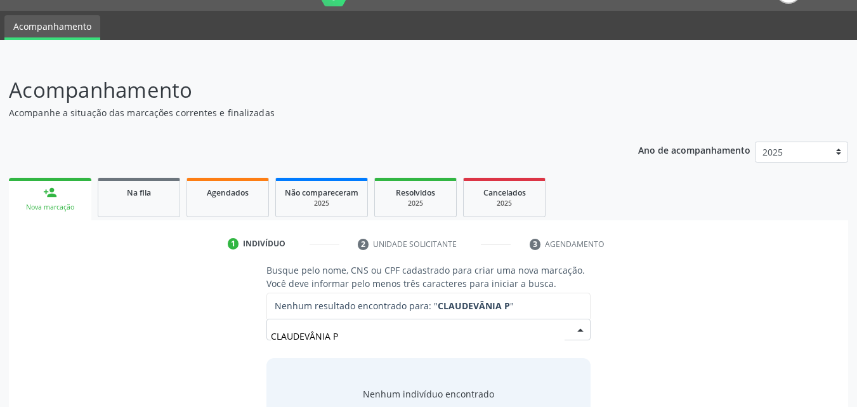
click at [369, 340] on input "CLAUDEVÂNIA P" at bounding box center [418, 335] width 294 height 25
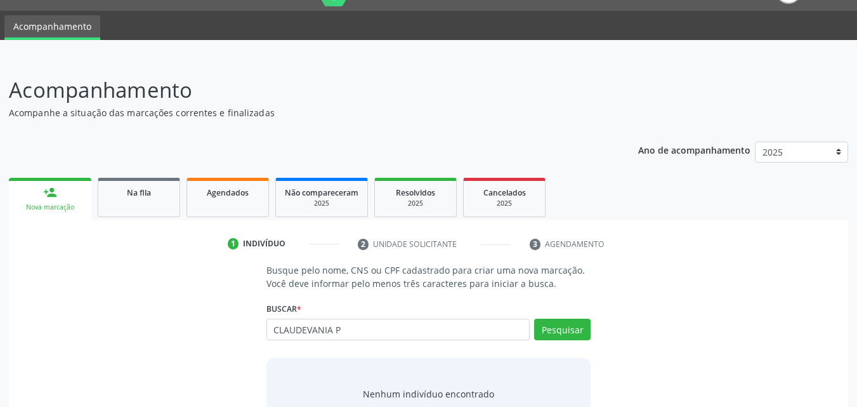
type input "CLAUDEVANIA P"
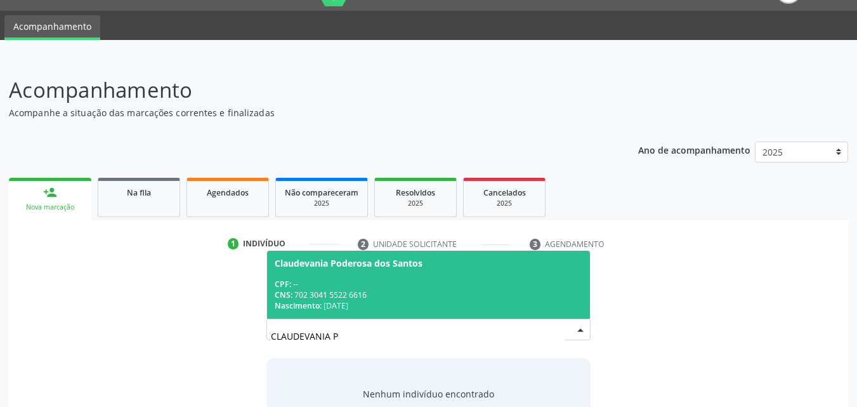
click at [370, 289] on div "CNS: 702 3041 5522 6616" at bounding box center [429, 294] width 308 height 11
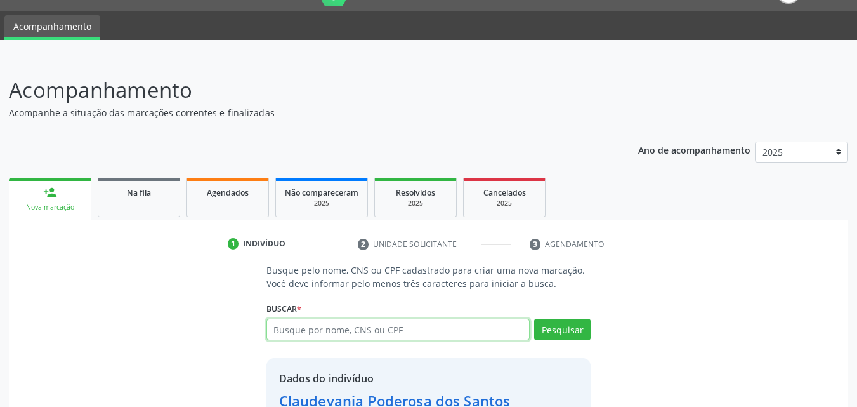
click at [366, 333] on input "text" at bounding box center [399, 330] width 264 height 22
type input "700204446993928"
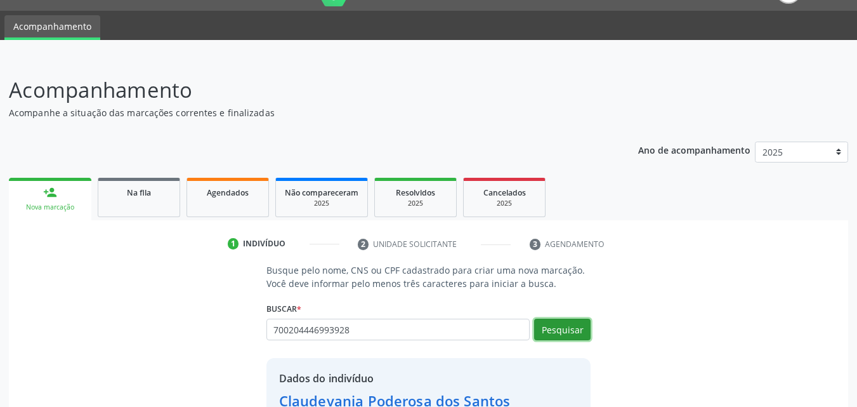
click at [546, 335] on button "Pesquisar" at bounding box center [562, 330] width 56 height 22
type input "700204446993928"
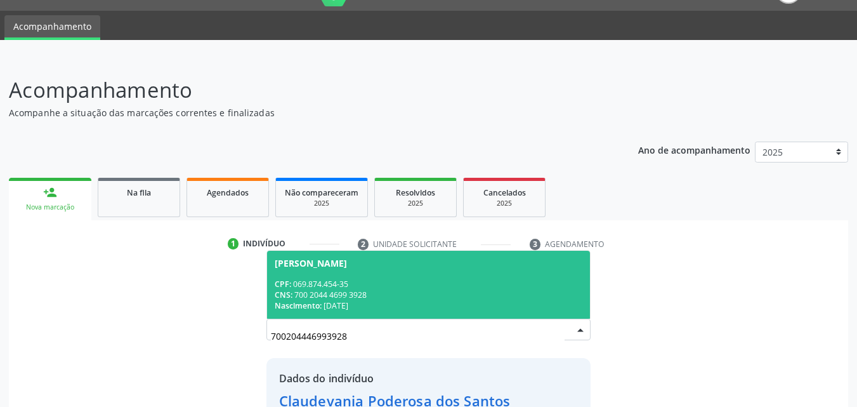
click at [423, 276] on span "Claudivania Pereira da Silva CPF: 069.874.454-35 CNS: 700 2044 4699 3928 Nascim…" at bounding box center [429, 285] width 324 height 68
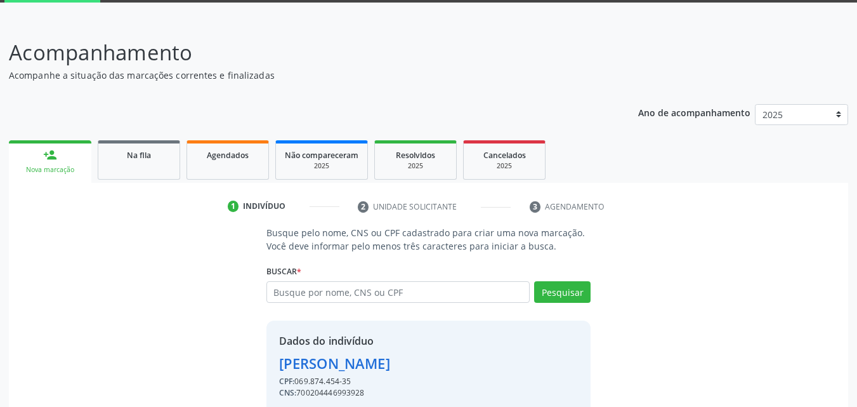
scroll to position [120, 0]
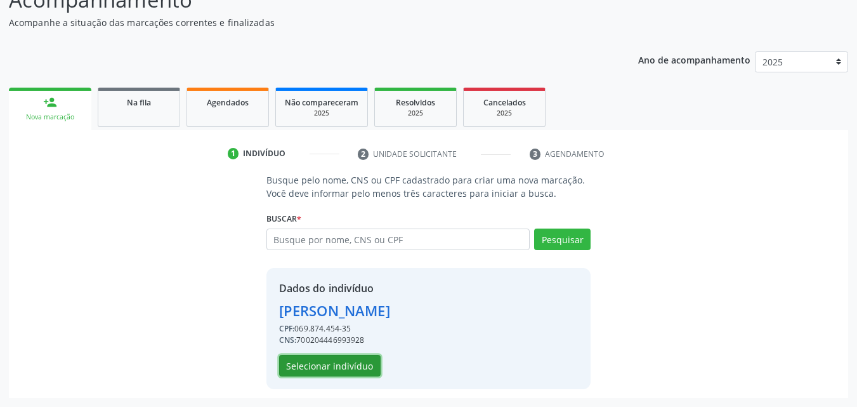
click at [321, 371] on button "Selecionar indivíduo" at bounding box center [330, 366] width 102 height 22
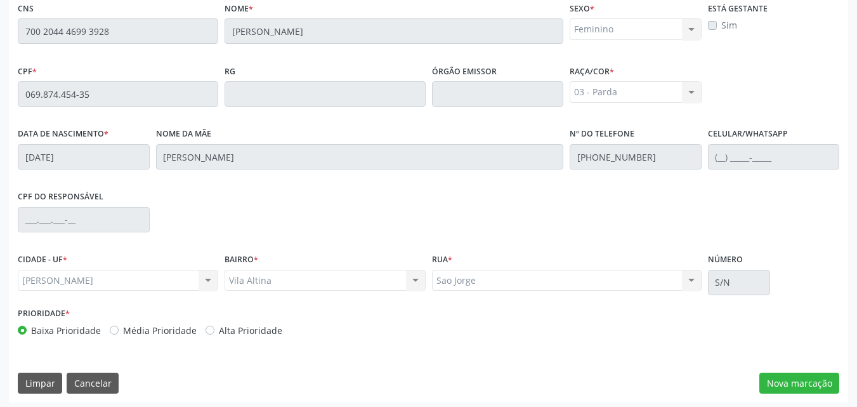
scroll to position [336, 0]
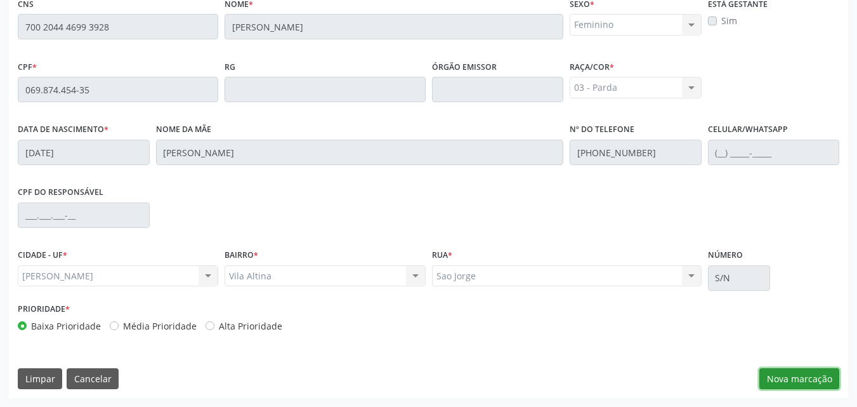
click at [791, 373] on button "Nova marcação" at bounding box center [800, 379] width 80 height 22
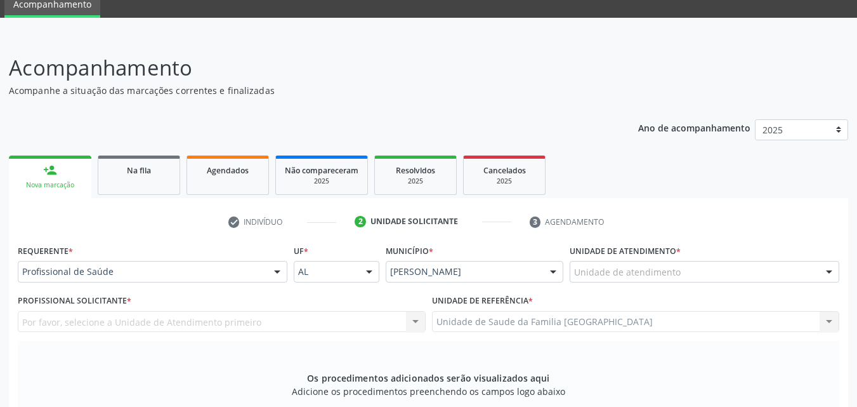
scroll to position [0, 0]
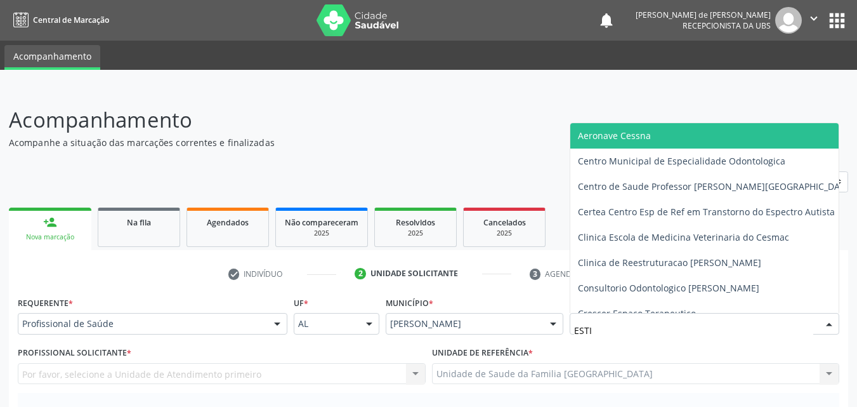
type input "ESTIV"
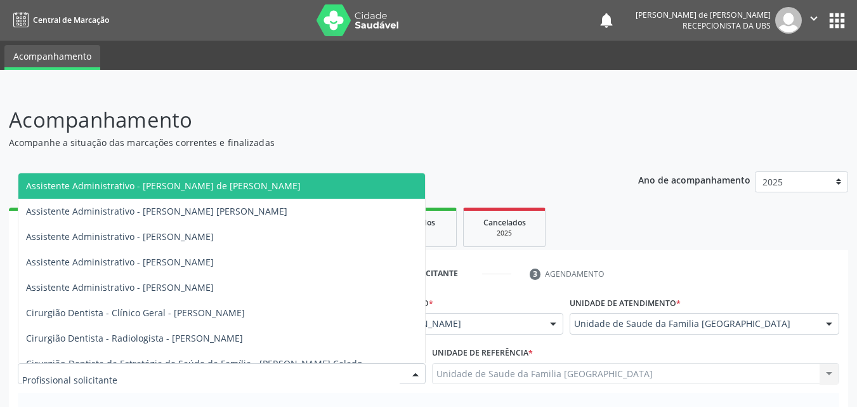
click at [117, 368] on div at bounding box center [222, 374] width 408 height 22
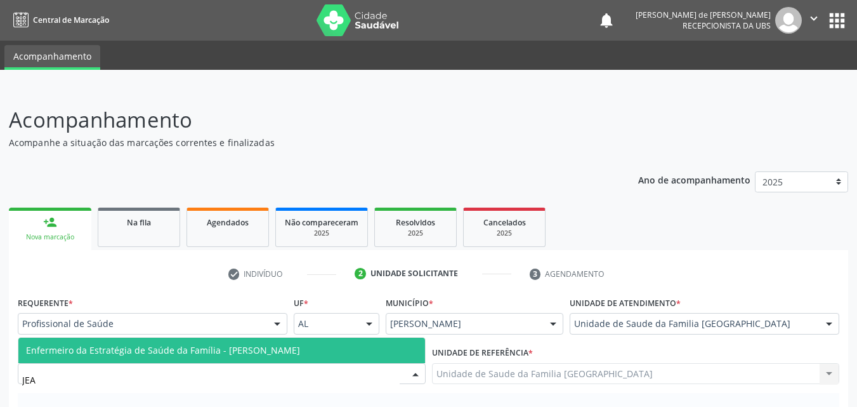
type input "JEAN"
click at [207, 345] on span "Enfermeiro da Estratégia de Saúde da Família - [PERSON_NAME]" at bounding box center [163, 350] width 274 height 12
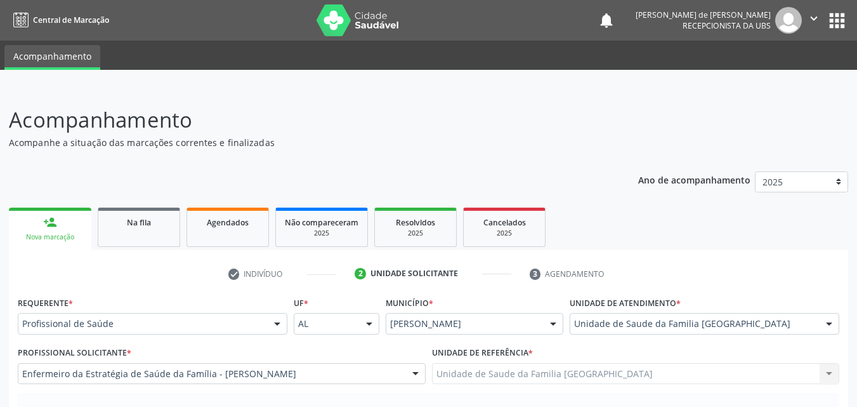
scroll to position [296, 0]
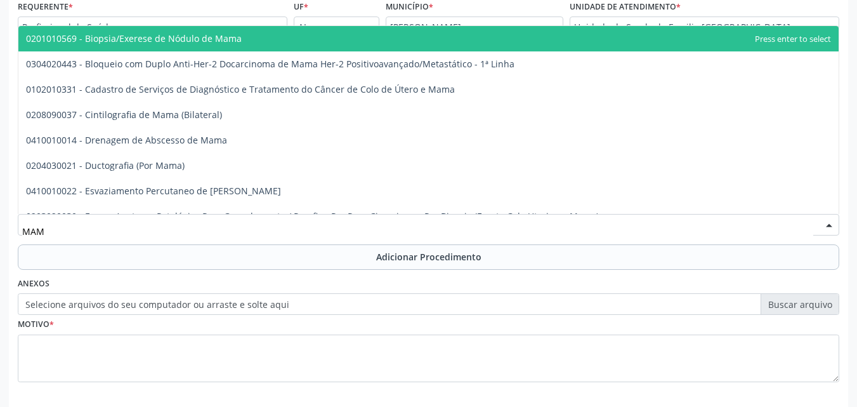
type input "MAMO"
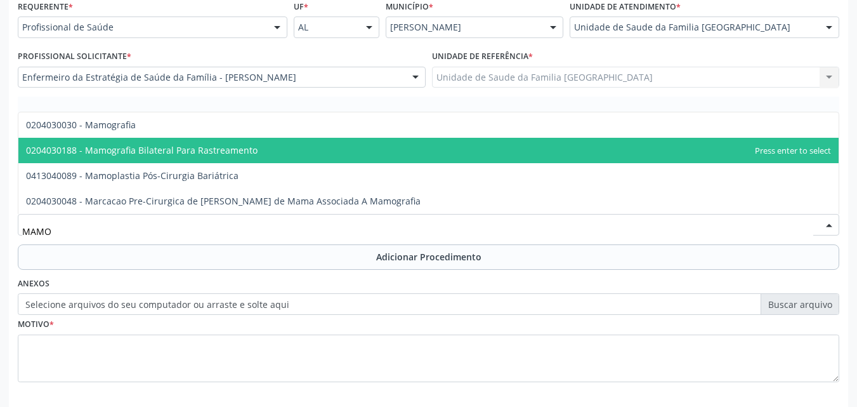
click at [151, 154] on span "0204030188 - Mamografia Bilateral Para Rastreamento" at bounding box center [142, 150] width 232 height 12
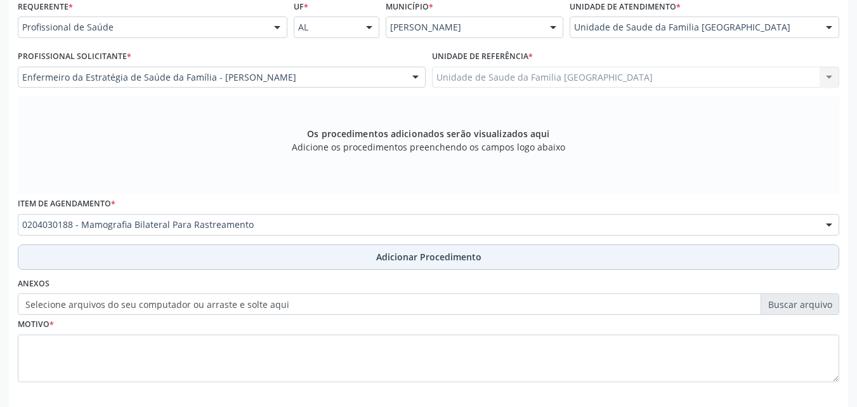
click at [150, 254] on button "Adicionar Procedimento" at bounding box center [429, 256] width 822 height 25
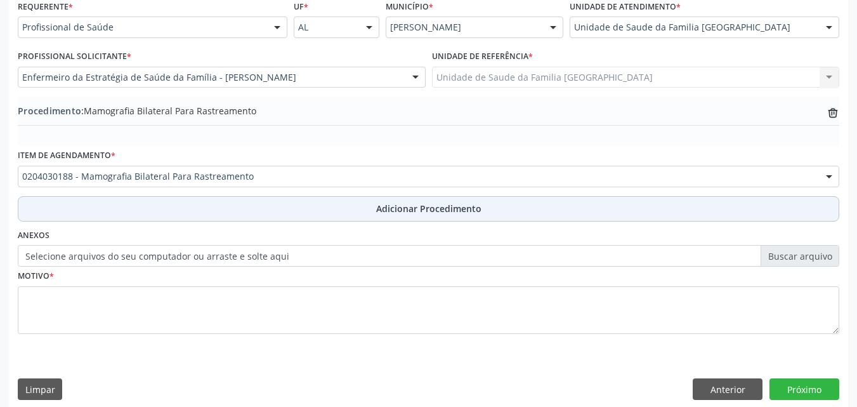
click at [129, 213] on button "Adicionar Procedimento" at bounding box center [429, 208] width 822 height 25
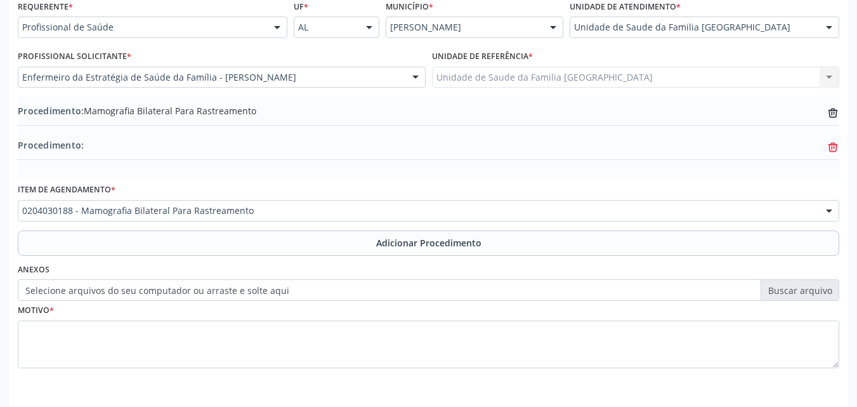
click at [831, 144] on icon at bounding box center [833, 143] width 5 height 3
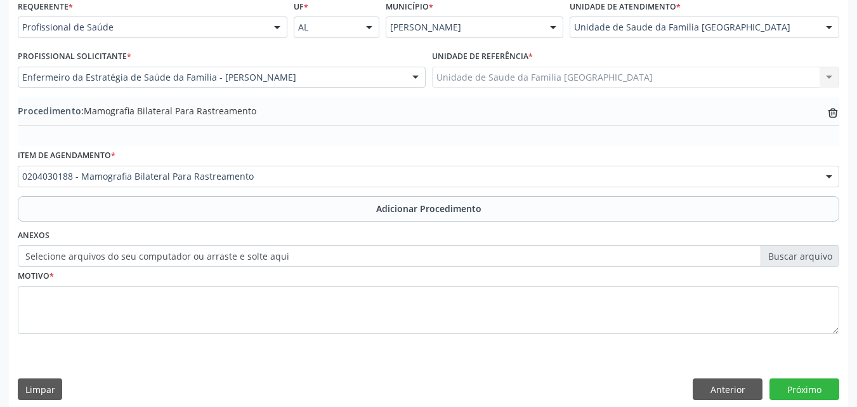
click at [95, 258] on label "Selecione arquivos do seu computador ou arraste e solte aqui" at bounding box center [429, 256] width 822 height 22
click at [95, 258] on input "Selecione arquivos do seu computador ou arraste e solte aqui" at bounding box center [429, 256] width 822 height 22
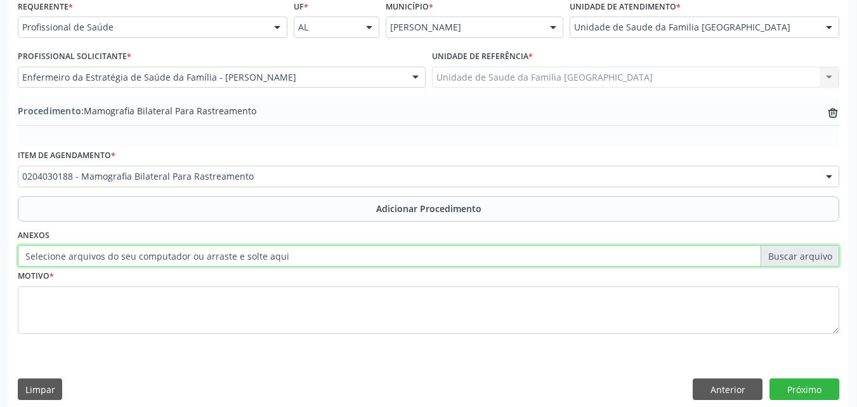
type input "C:\fakepath\5.jpg"
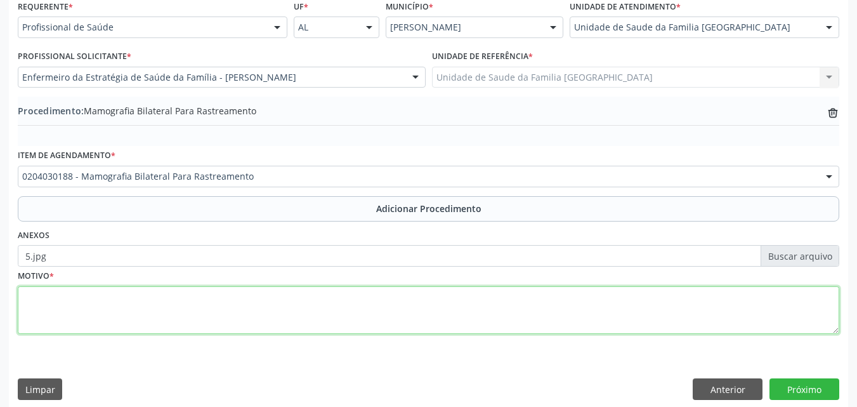
click at [116, 303] on textarea at bounding box center [429, 310] width 822 height 48
type textarea "RASTREAMENTO."
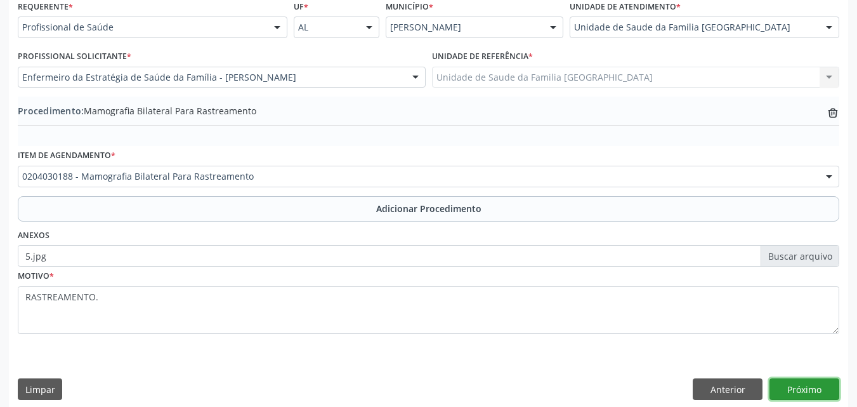
click at [799, 382] on button "Próximo" at bounding box center [805, 389] width 70 height 22
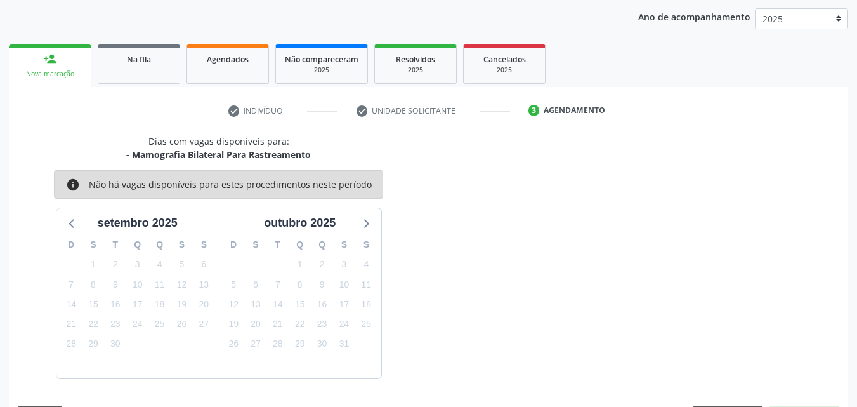
scroll to position [201, 0]
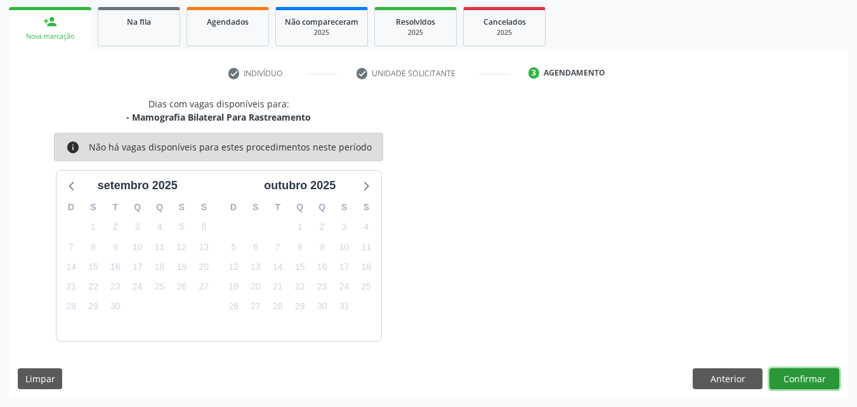
click at [795, 376] on button "Confirmar" at bounding box center [805, 379] width 70 height 22
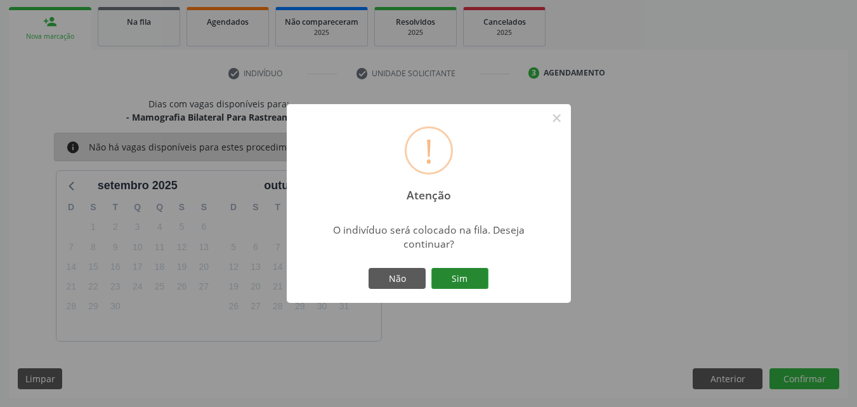
click at [464, 281] on button "Sim" at bounding box center [460, 279] width 57 height 22
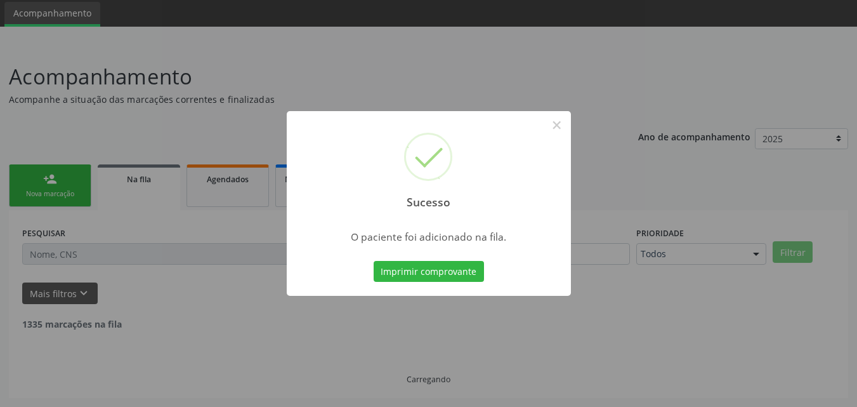
scroll to position [30, 0]
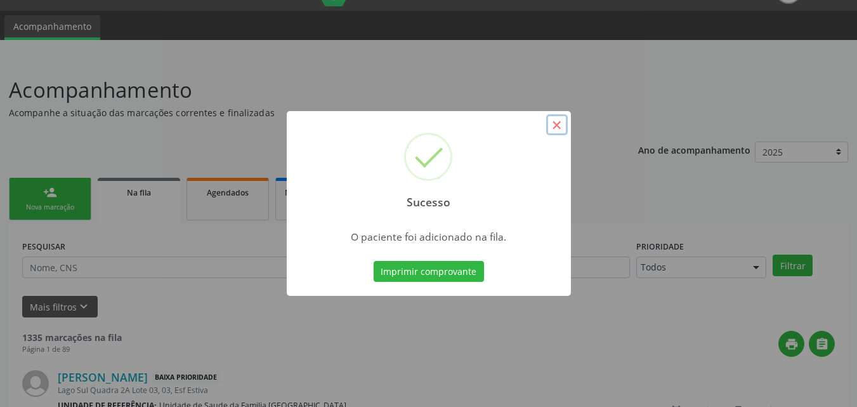
click at [553, 124] on button "×" at bounding box center [557, 125] width 22 height 22
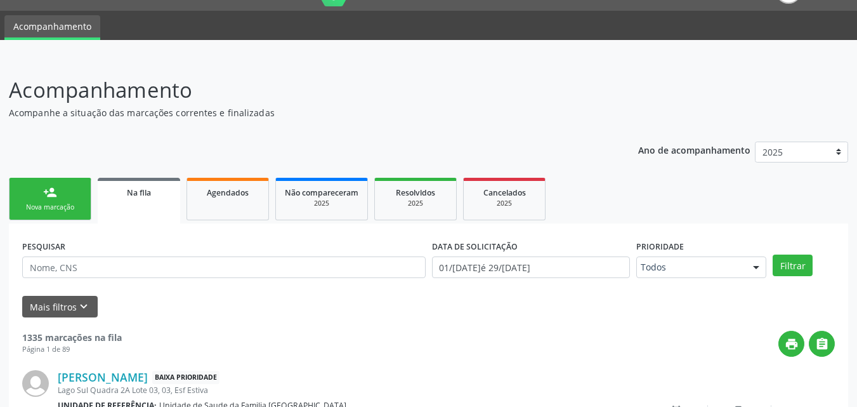
click at [68, 193] on link "person_add Nova marcação" at bounding box center [50, 199] width 83 height 43
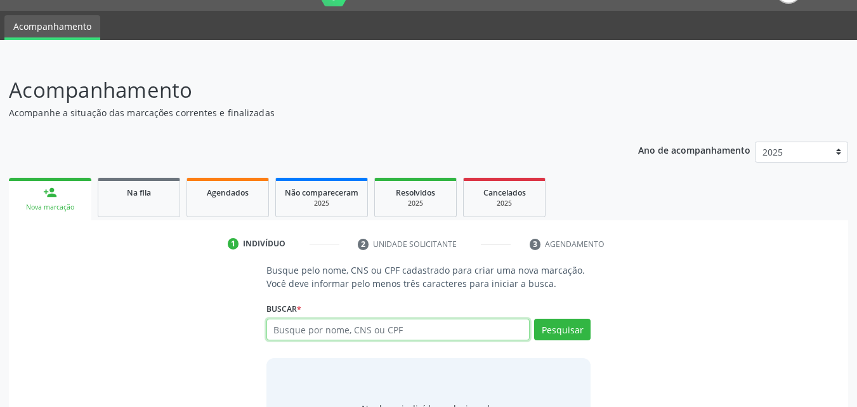
click at [381, 333] on input "text" at bounding box center [399, 330] width 264 height 22
type input "70020444699328"
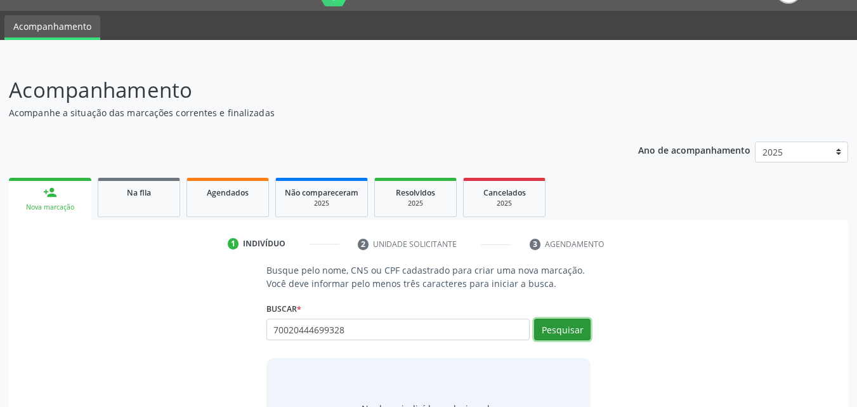
click at [555, 332] on button "Pesquisar" at bounding box center [562, 330] width 56 height 22
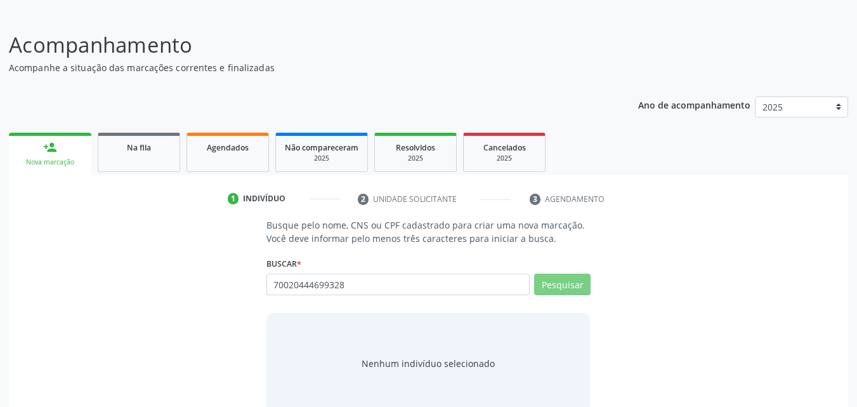
scroll to position [100, 0]
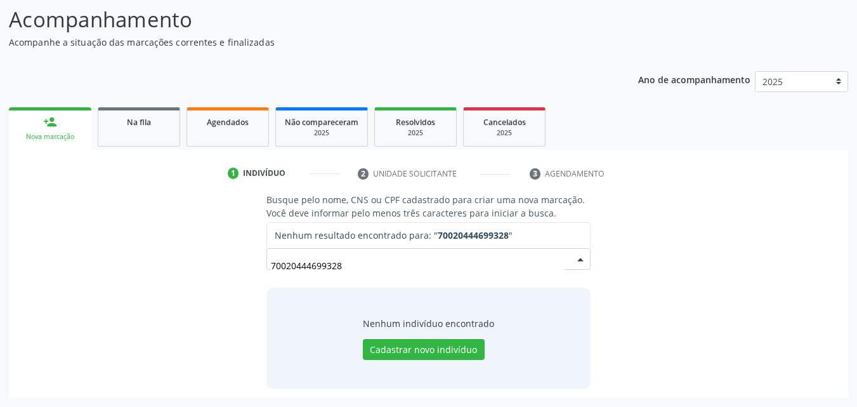
drag, startPoint x: 360, startPoint y: 262, endPoint x: 138, endPoint y: 253, distance: 223.0
click at [157, 255] on div "Busque pelo nome, CNS ou CPF cadastrado para criar uma nova marcação. Você deve…" at bounding box center [429, 290] width 822 height 195
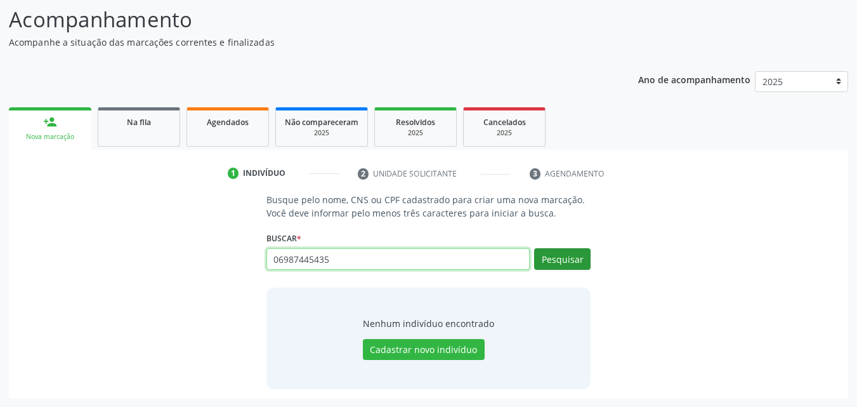
type input "06987445435"
click at [588, 256] on button "Pesquisar" at bounding box center [562, 259] width 56 height 22
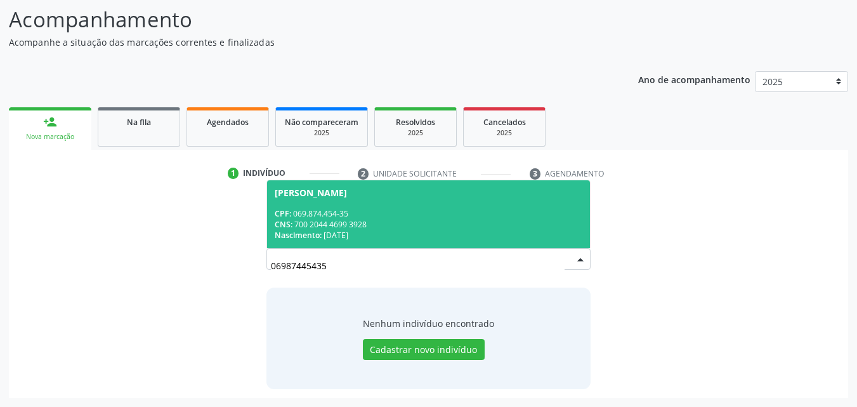
click at [462, 228] on div "CNS: 700 2044 4699 3928" at bounding box center [429, 224] width 308 height 11
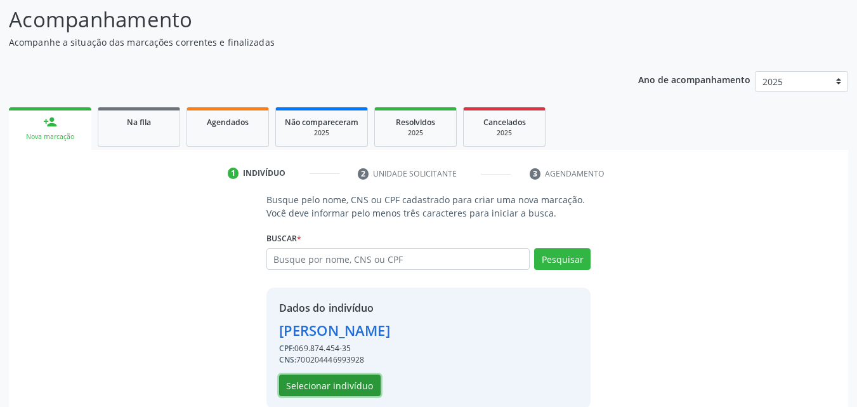
click at [358, 384] on button "Selecionar indivíduo" at bounding box center [330, 385] width 102 height 22
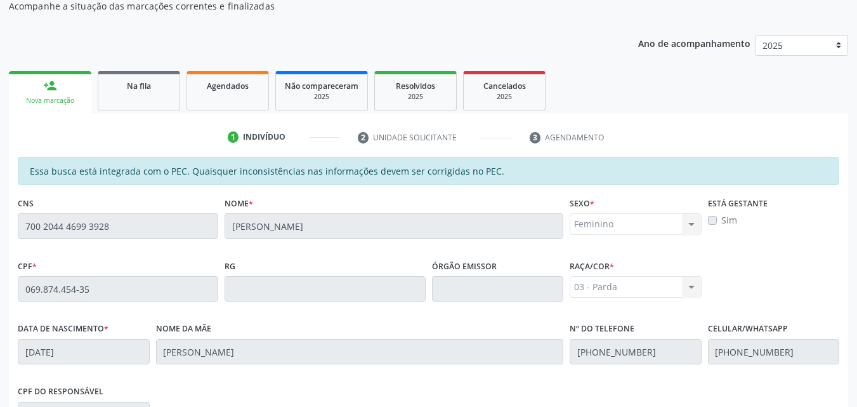
scroll to position [336, 0]
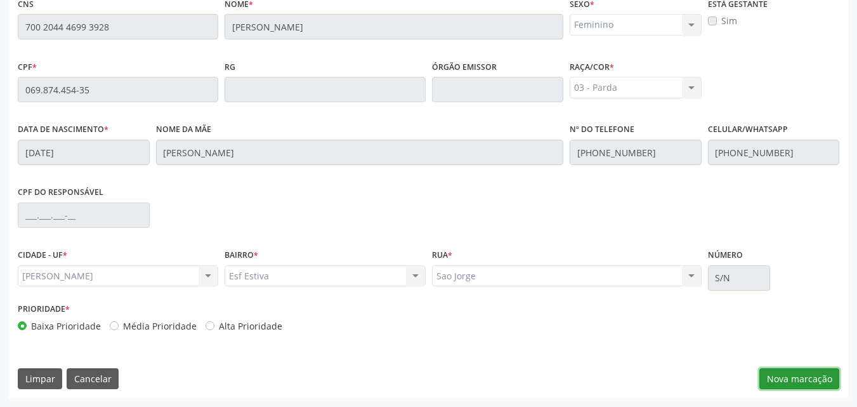
click at [816, 378] on button "Nova marcação" at bounding box center [800, 379] width 80 height 22
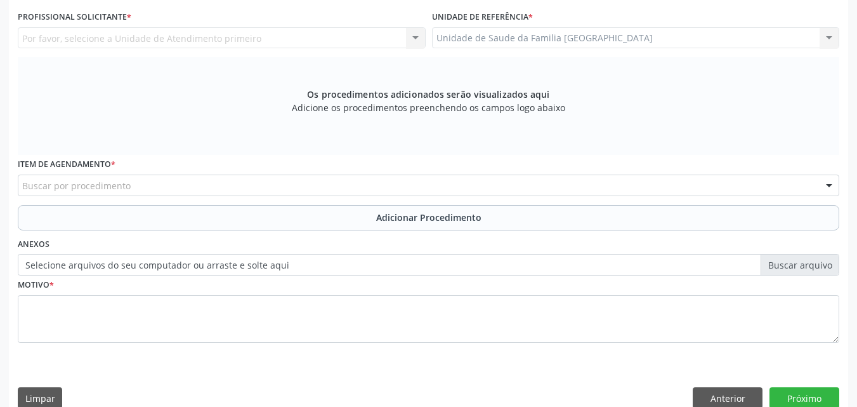
scroll to position [39, 0]
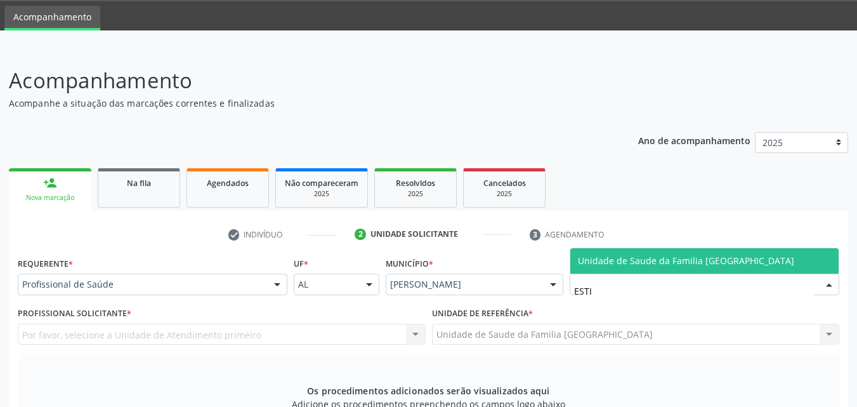
type input "ESTIV"
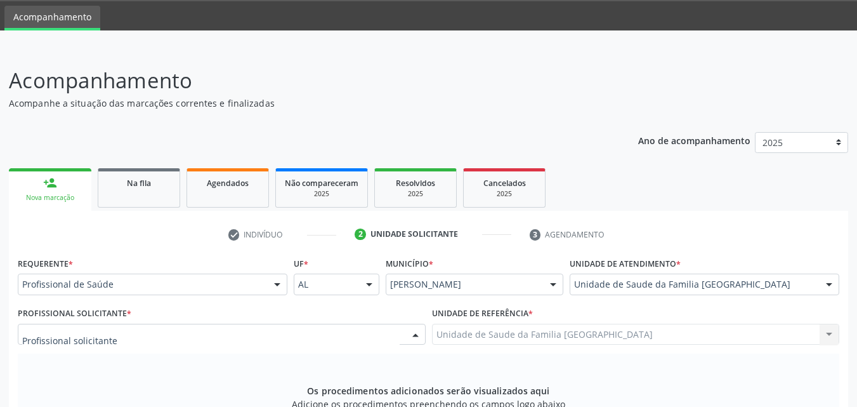
click at [48, 324] on div at bounding box center [222, 335] width 408 height 22
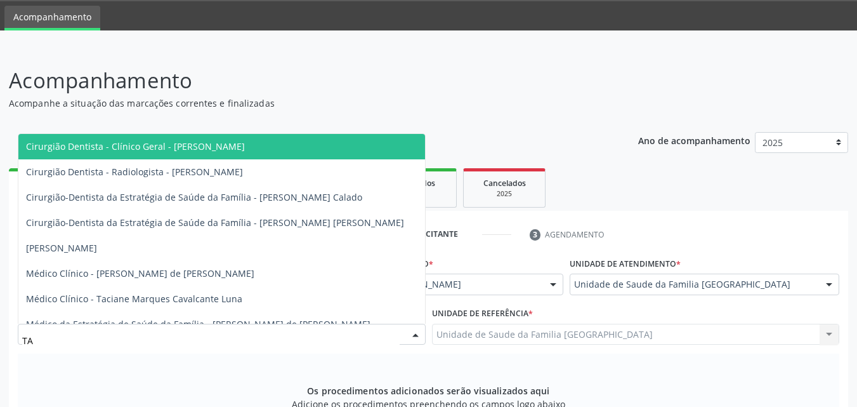
type input "T"
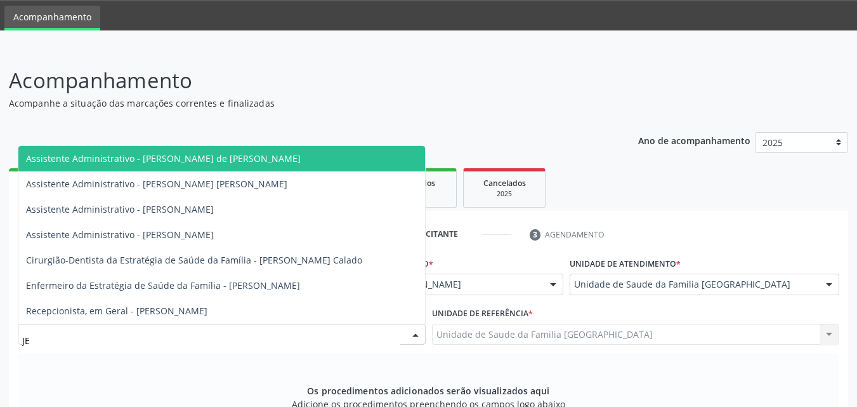
type input "JEA"
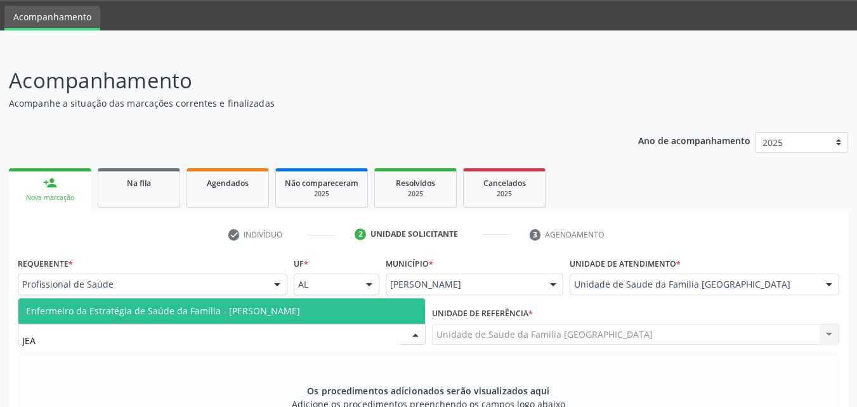
click at [163, 312] on span "Enfermeiro da Estratégia de Saúde da Família - [PERSON_NAME]" at bounding box center [163, 311] width 274 height 12
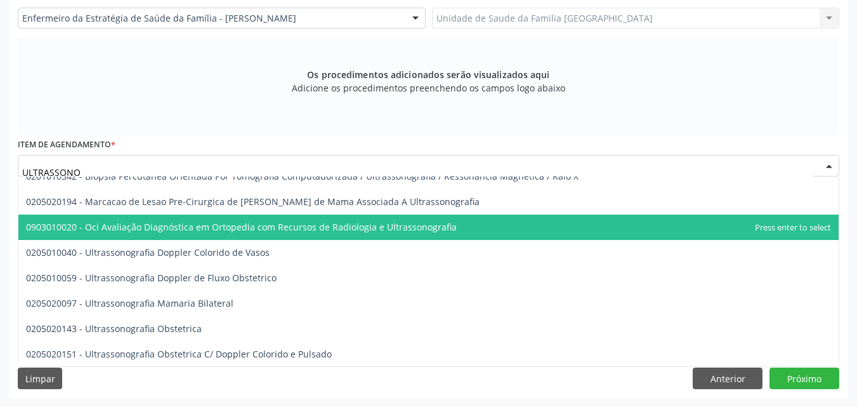
scroll to position [38, 0]
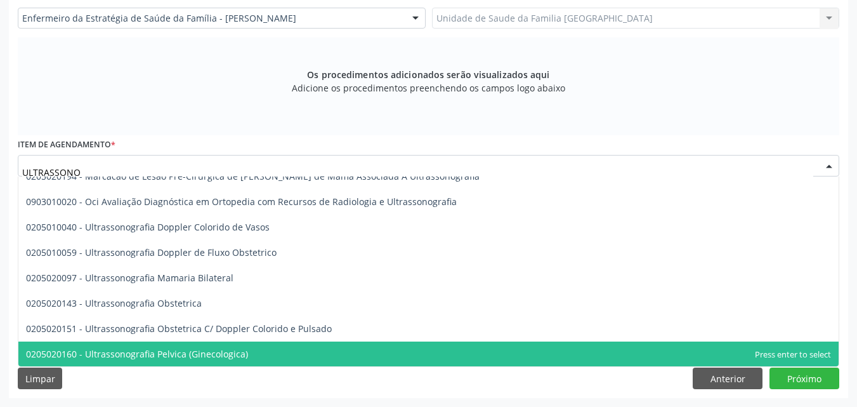
type input "ULTRASSONO"
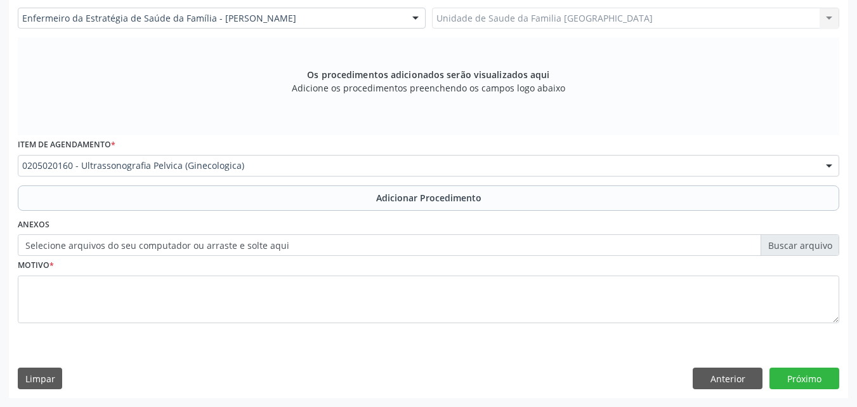
scroll to position [0, 0]
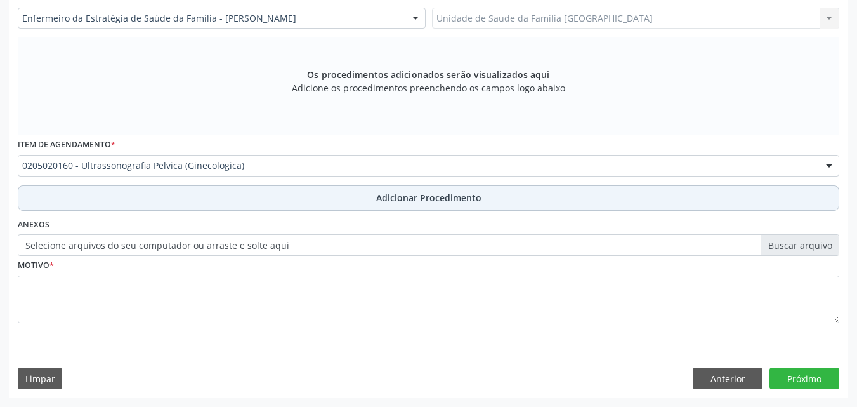
click at [134, 196] on button "Adicionar Procedimento" at bounding box center [429, 197] width 822 height 25
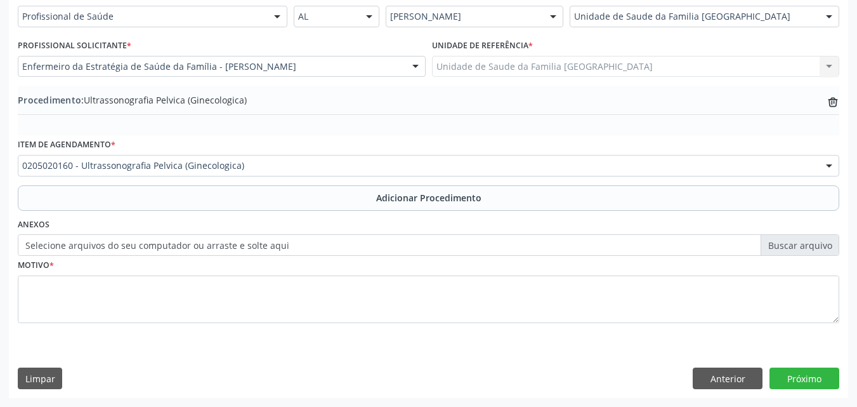
scroll to position [307, 0]
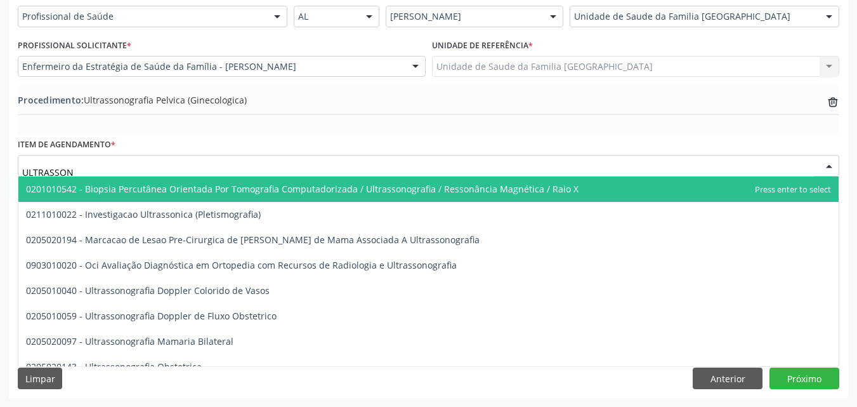
type input "ULTRASSONO"
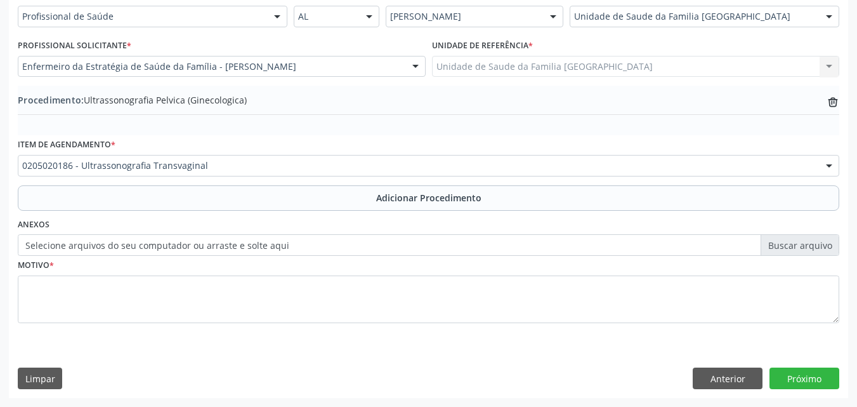
scroll to position [0, 0]
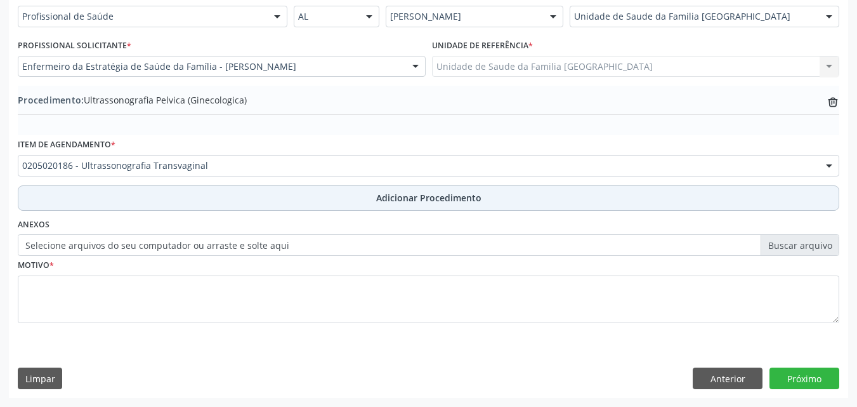
click at [119, 198] on button "Adicionar Procedimento" at bounding box center [429, 197] width 822 height 25
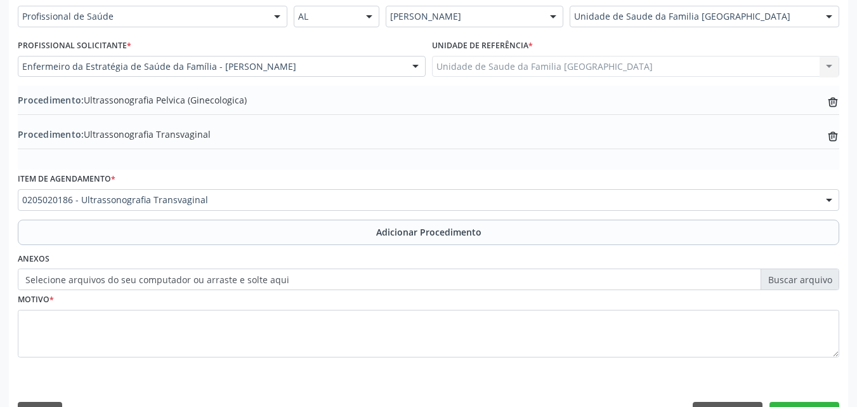
click at [102, 287] on label "Selecione arquivos do seu computador ou arraste e solte aqui" at bounding box center [429, 279] width 822 height 22
click at [102, 287] on input "Selecione arquivos do seu computador ou arraste e solte aqui" at bounding box center [429, 279] width 822 height 22
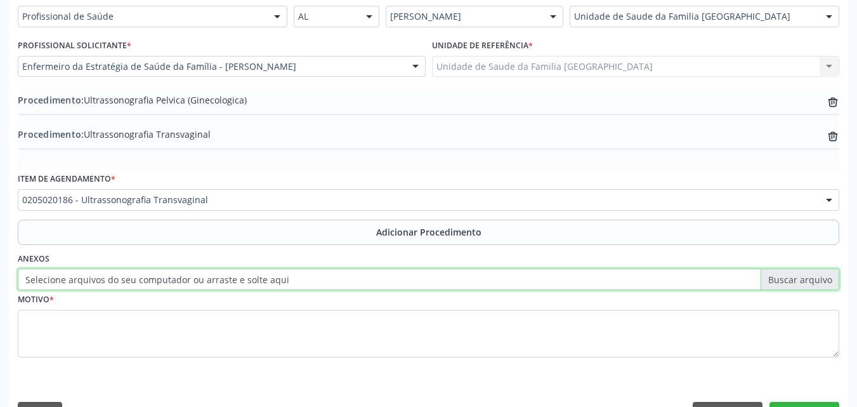
type input "C:\fakepath\5.jpg"
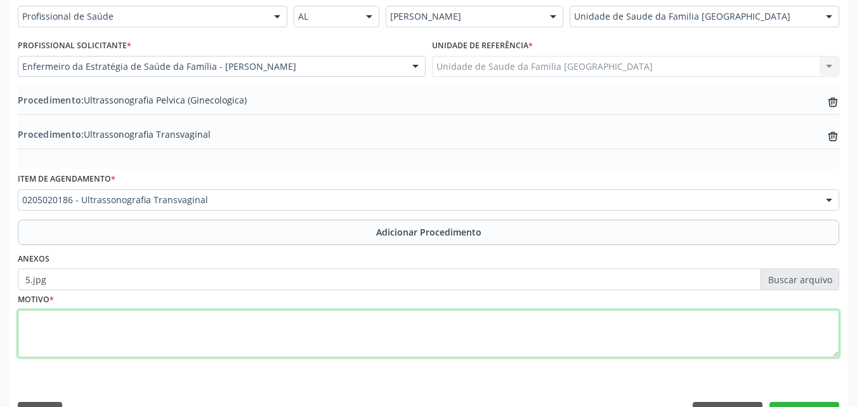
click at [211, 326] on textarea at bounding box center [429, 334] width 822 height 48
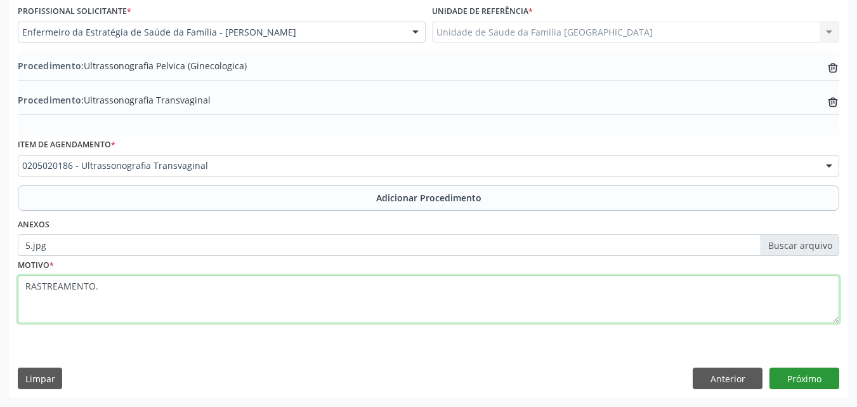
type textarea "RASTREAMENTO."
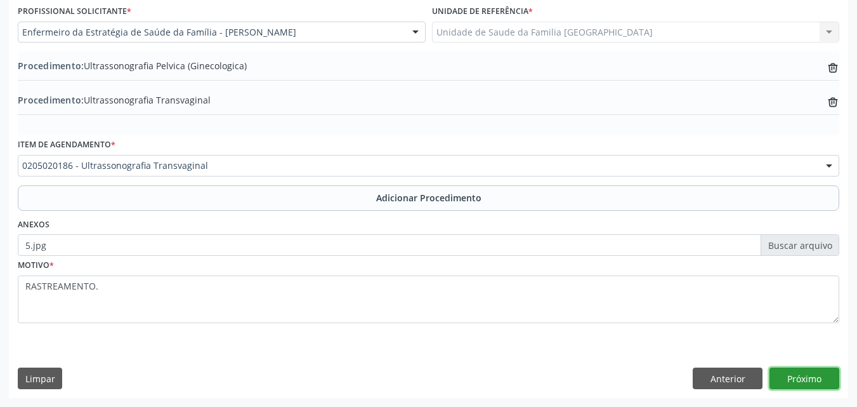
click at [794, 373] on button "Próximo" at bounding box center [805, 378] width 70 height 22
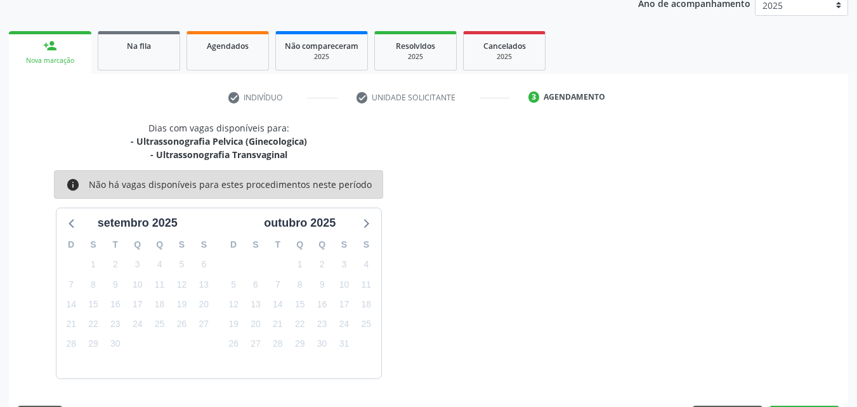
scroll to position [214, 0]
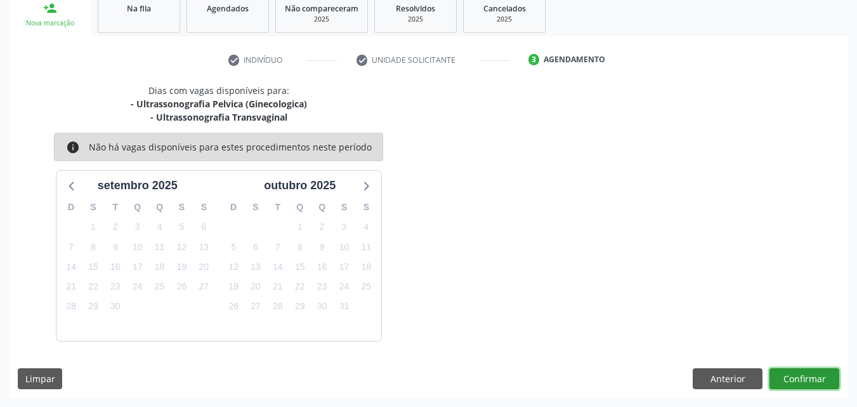
click at [794, 373] on button "Confirmar" at bounding box center [805, 379] width 70 height 22
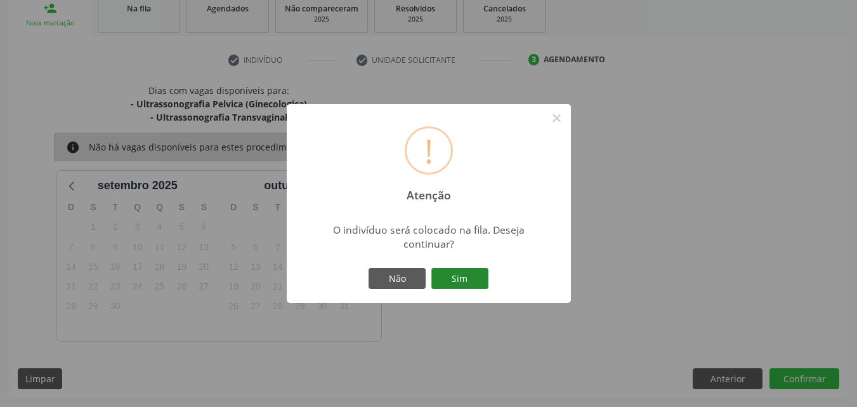
click at [457, 271] on button "Sim" at bounding box center [460, 279] width 57 height 22
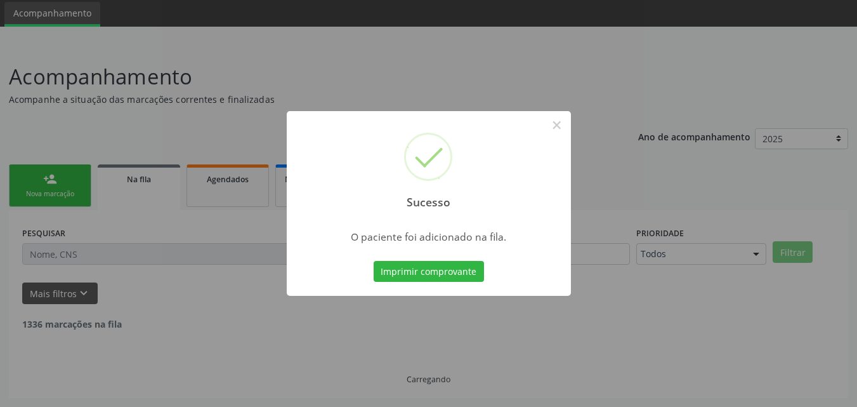
scroll to position [30, 0]
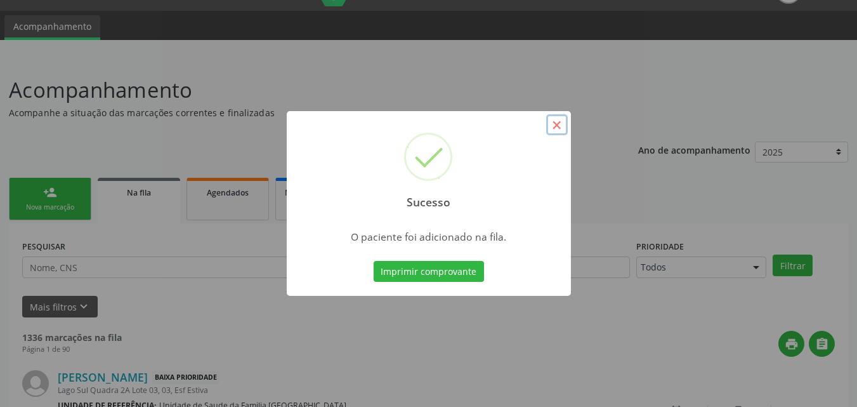
click at [557, 119] on button "×" at bounding box center [557, 125] width 22 height 22
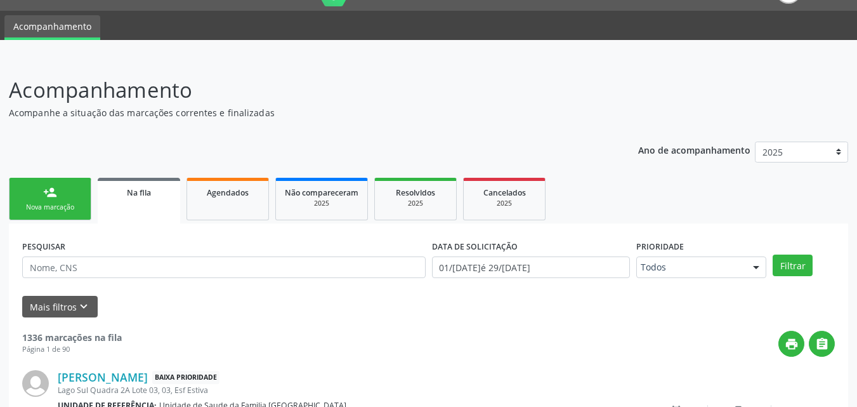
click at [71, 196] on link "person_add Nova marcação" at bounding box center [50, 199] width 83 height 43
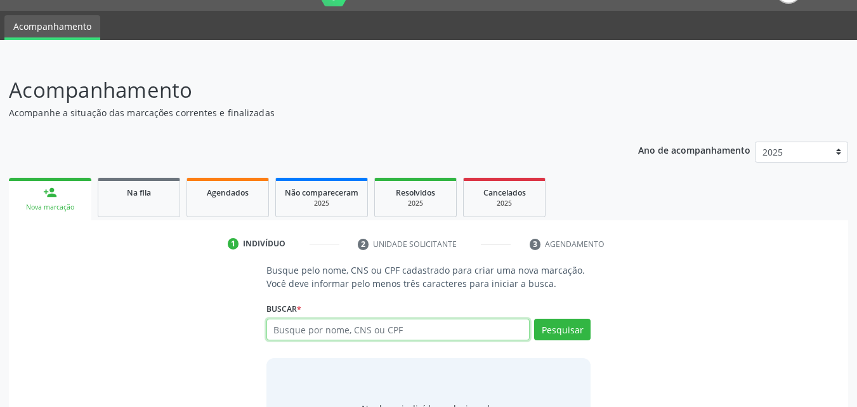
click at [327, 324] on input "text" at bounding box center [399, 330] width 264 height 22
type input "M"
type input "700209901265420"
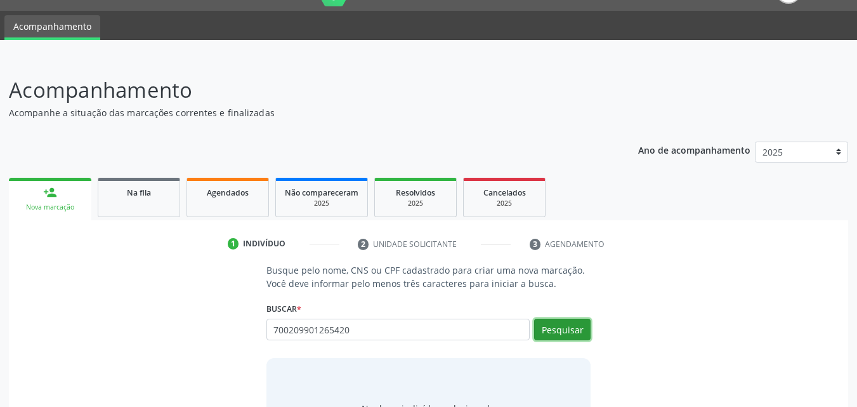
click at [563, 324] on button "Pesquisar" at bounding box center [562, 330] width 56 height 22
type input "700209901265420"
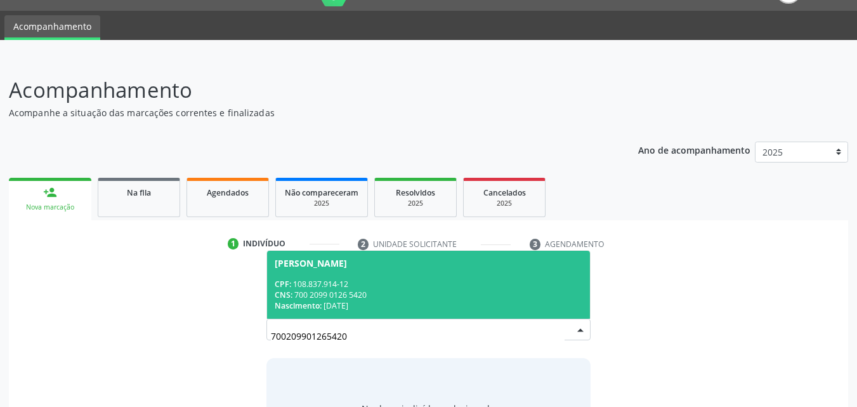
click at [451, 279] on div "CPF: 108.837.914-12" at bounding box center [429, 284] width 308 height 11
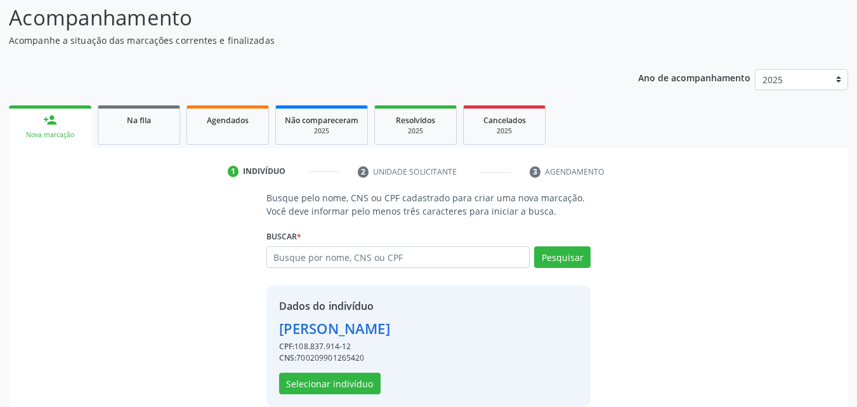
scroll to position [120, 0]
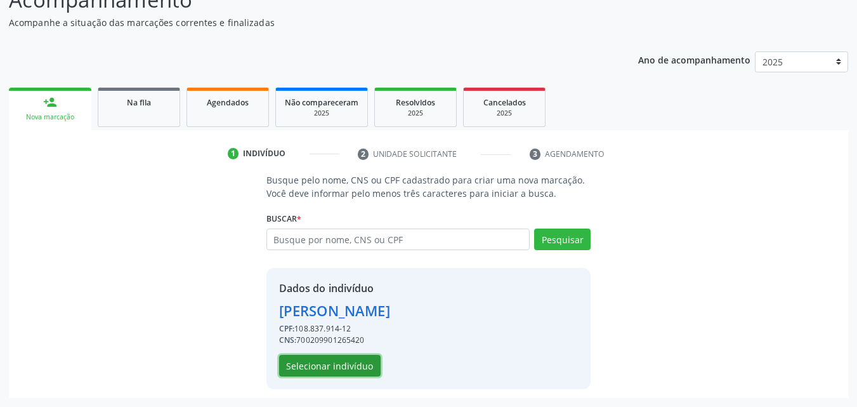
click at [359, 368] on button "Selecionar indivíduo" at bounding box center [330, 366] width 102 height 22
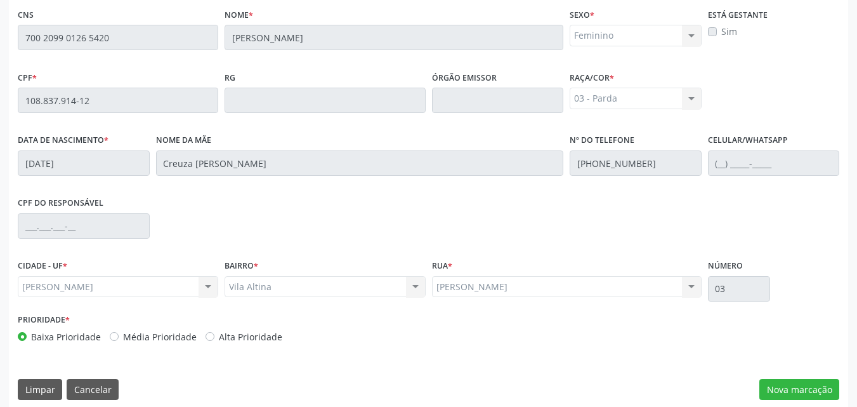
scroll to position [336, 0]
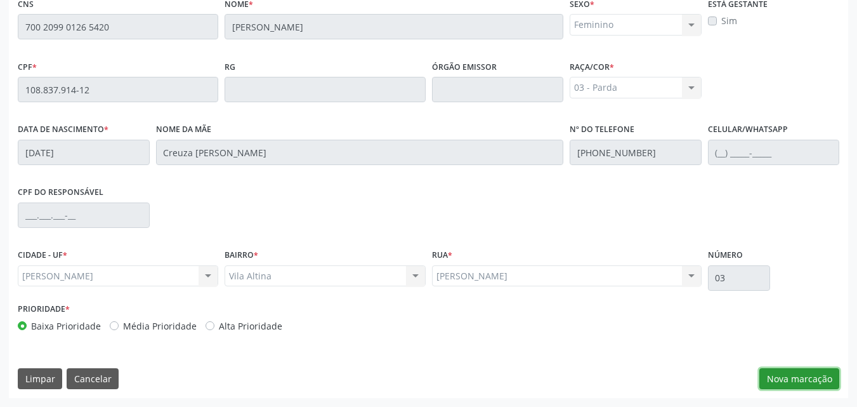
click at [798, 380] on button "Nova marcação" at bounding box center [800, 379] width 80 height 22
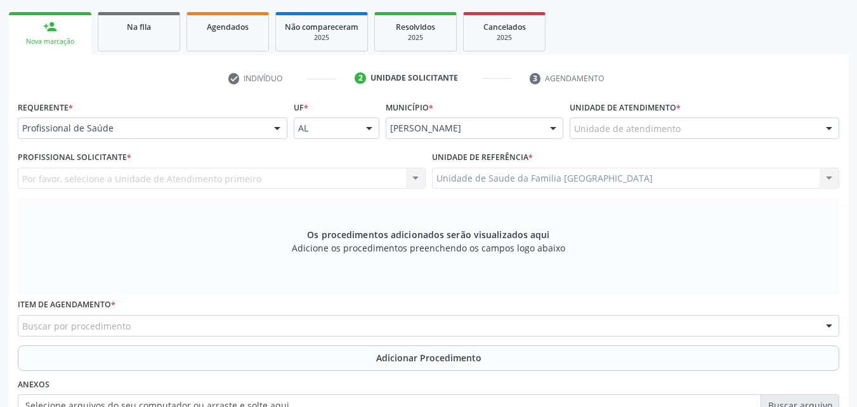
scroll to position [0, 0]
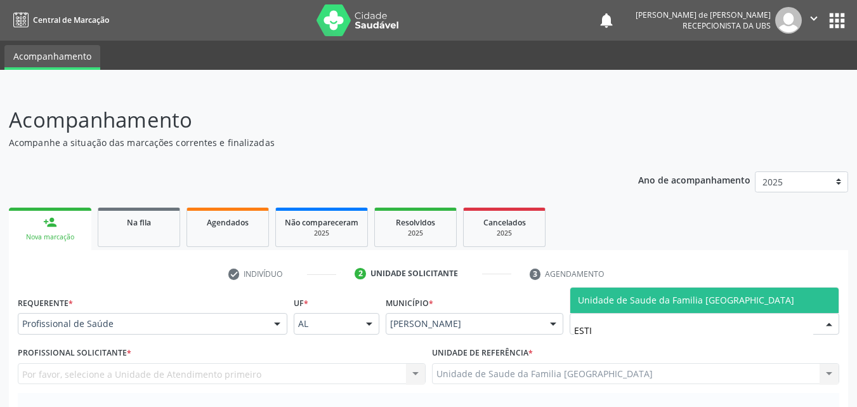
type input "ESTIV"
click at [588, 300] on span "Unidade de Saude da Familia [GEOGRAPHIC_DATA]" at bounding box center [686, 300] width 216 height 12
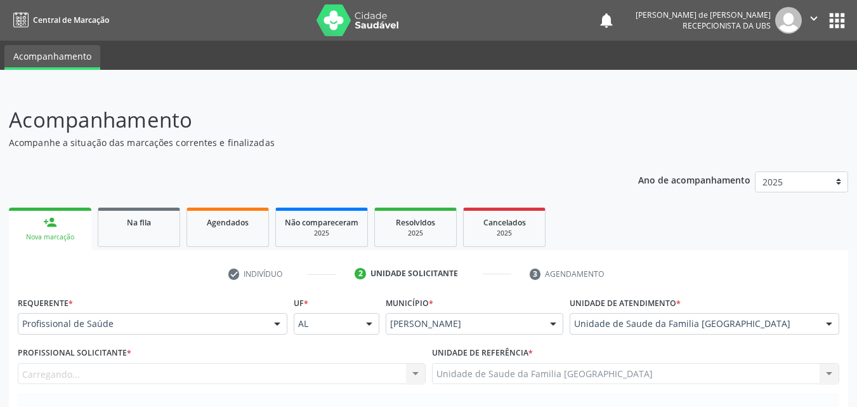
scroll to position [296, 0]
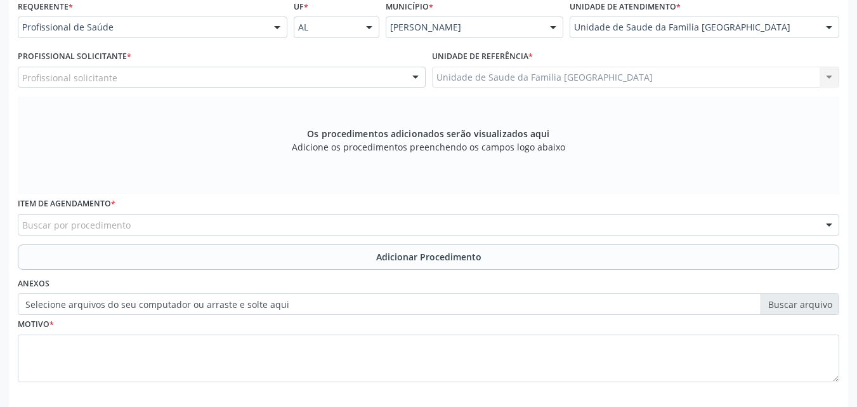
click at [81, 86] on div "Profissional solicitante" at bounding box center [222, 78] width 408 height 22
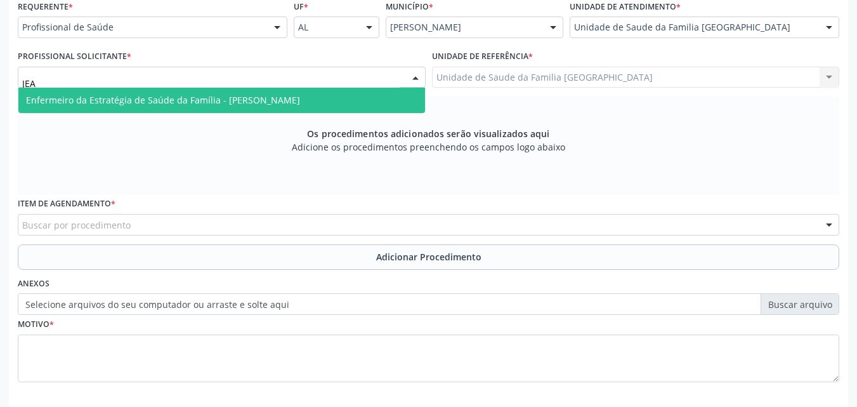
type input "JEAN"
click at [93, 96] on span "Enfermeiro da Estratégia de Saúde da Família - [PERSON_NAME]" at bounding box center [163, 100] width 274 height 12
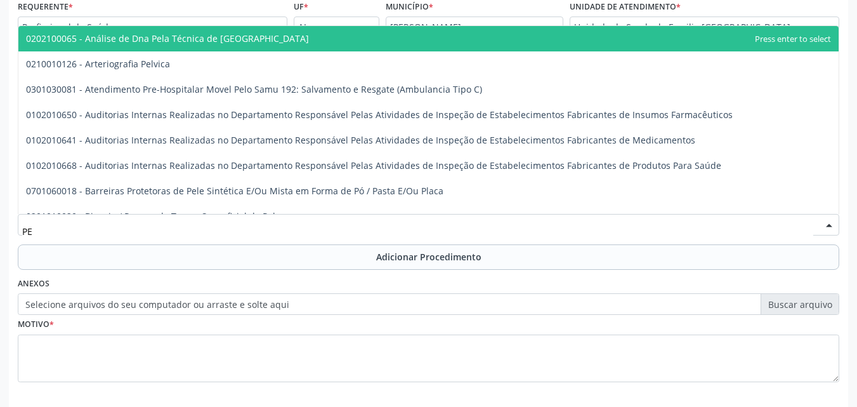
type input "P"
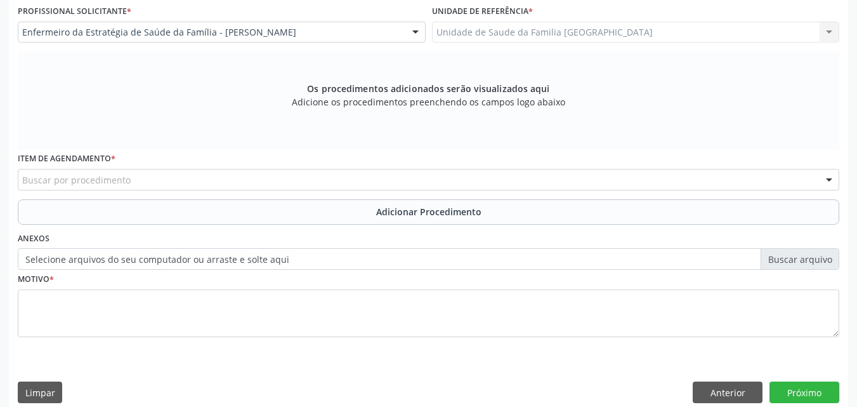
scroll to position [355, 0]
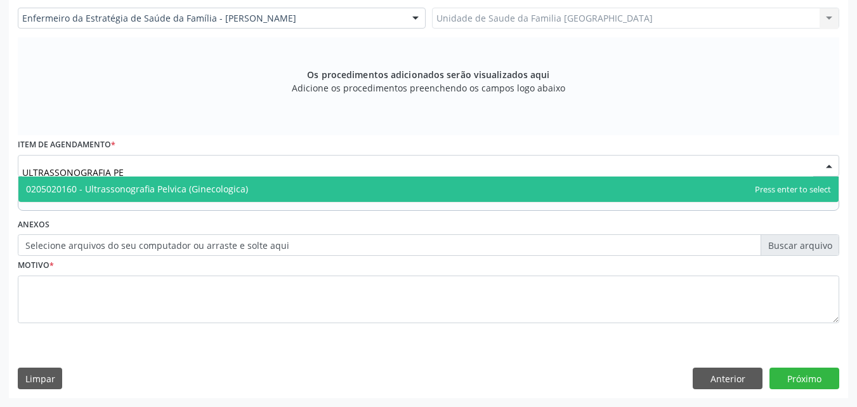
type input "ULTRASSONOGRAFIA PE"
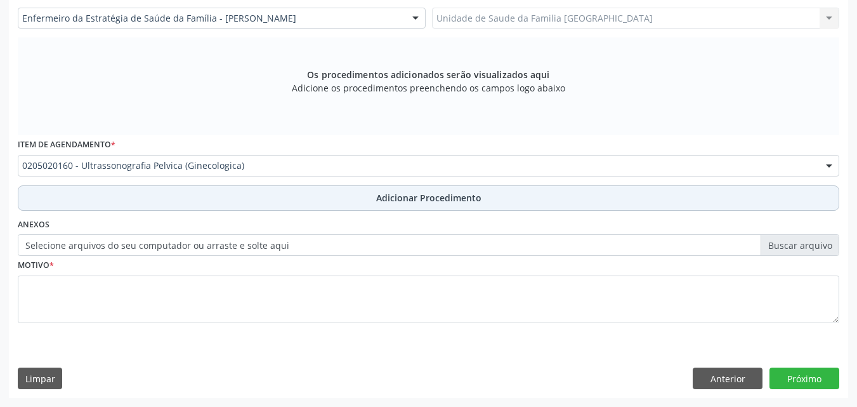
click at [130, 191] on button "Adicionar Procedimento" at bounding box center [429, 197] width 822 height 25
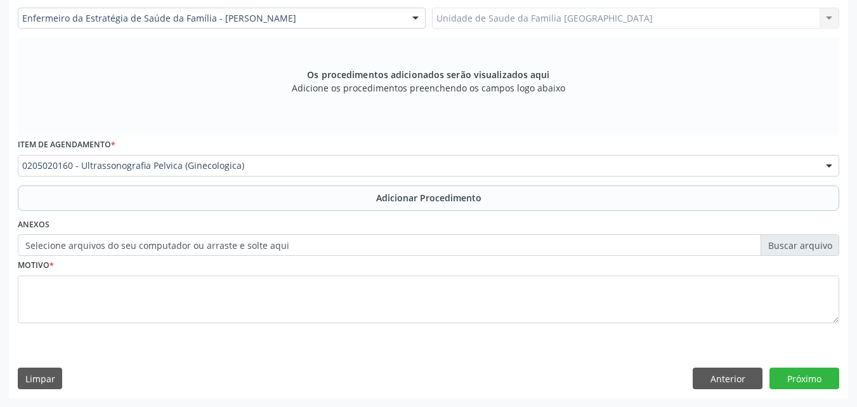
scroll to position [307, 0]
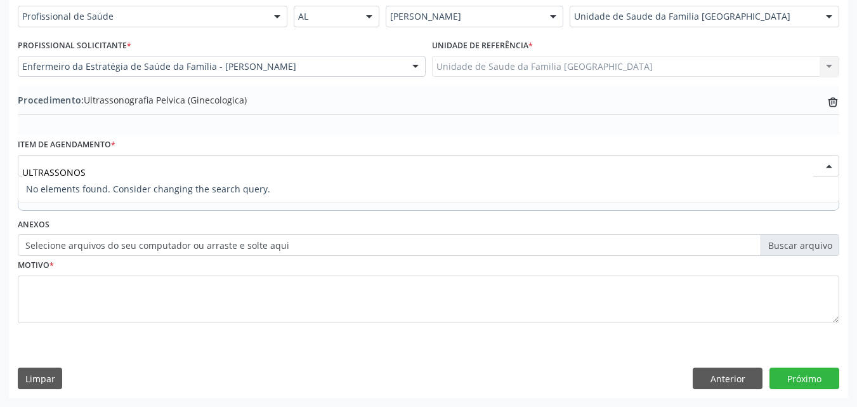
type input "ULTRASSONO"
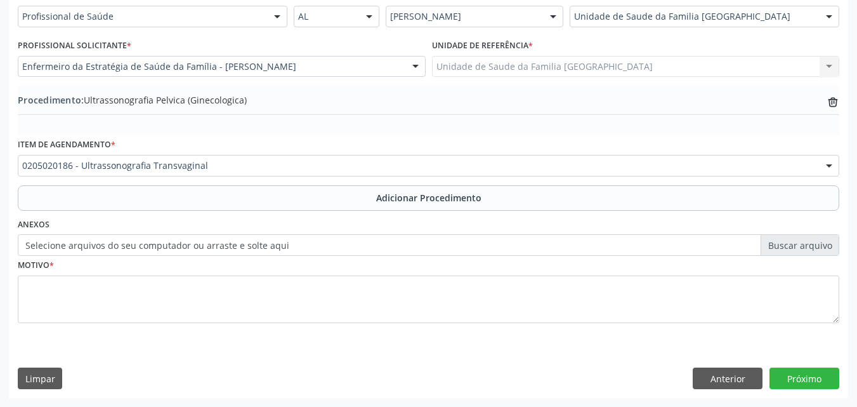
scroll to position [0, 0]
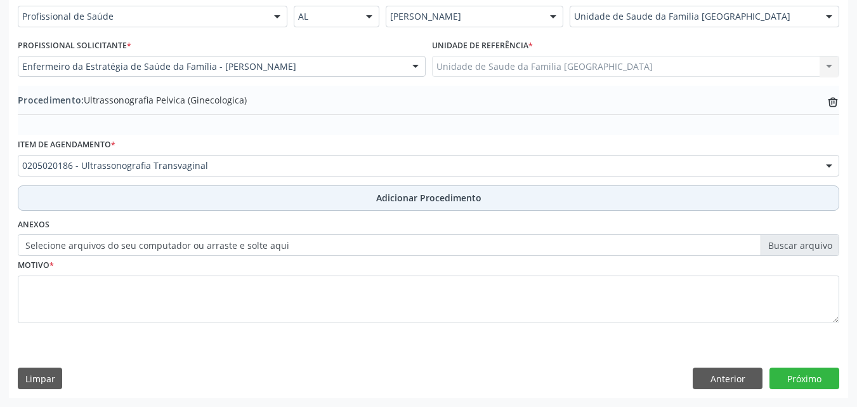
click at [135, 190] on button "Adicionar Procedimento" at bounding box center [429, 197] width 822 height 25
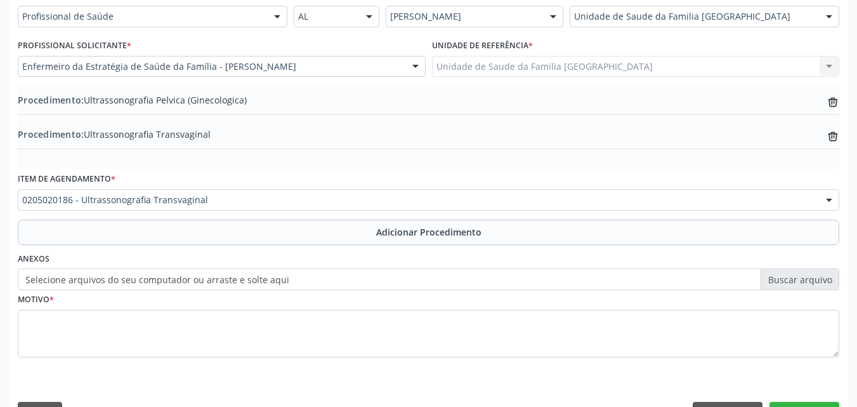
click at [247, 277] on label "Selecione arquivos do seu computador ou arraste e solte aqui" at bounding box center [429, 279] width 822 height 22
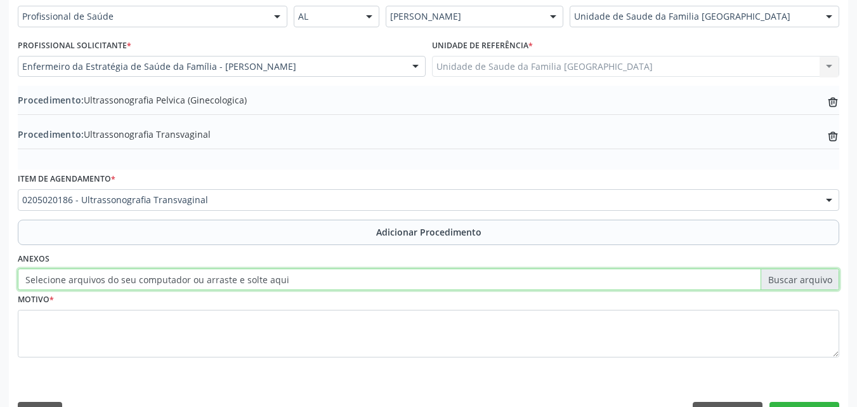
click at [247, 277] on input "Selecione arquivos do seu computador ou arraste e solte aqui" at bounding box center [429, 279] width 822 height 22
type input "C:\fakepath\6.jpg"
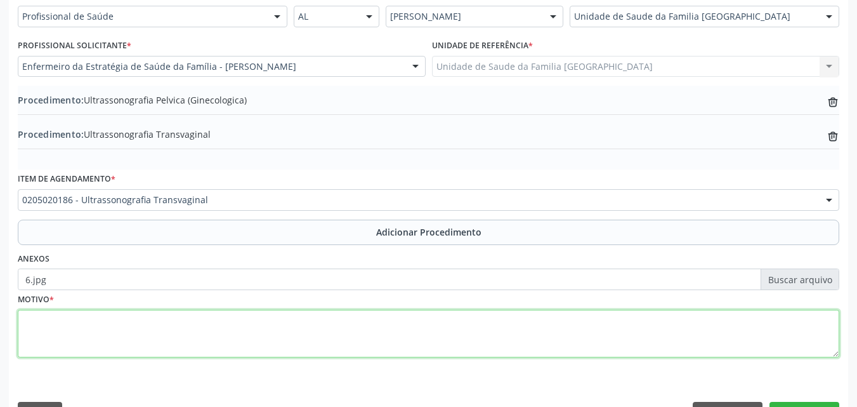
click at [320, 333] on textarea at bounding box center [429, 334] width 822 height 48
type textarea "a"
type textarea "AVALIAÇÃO."
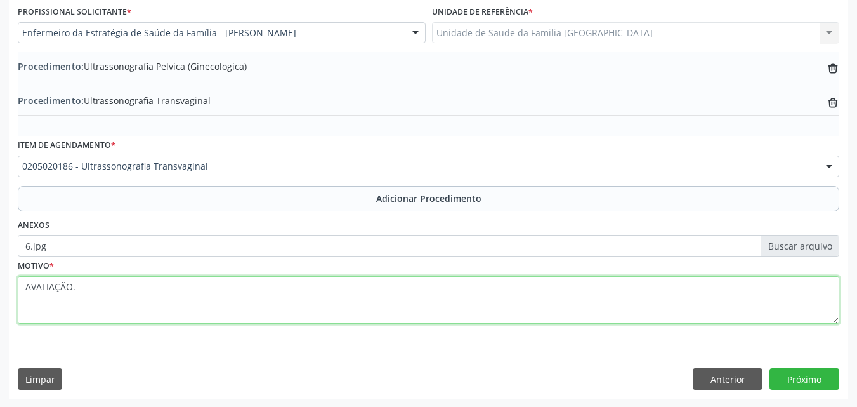
scroll to position [341, 0]
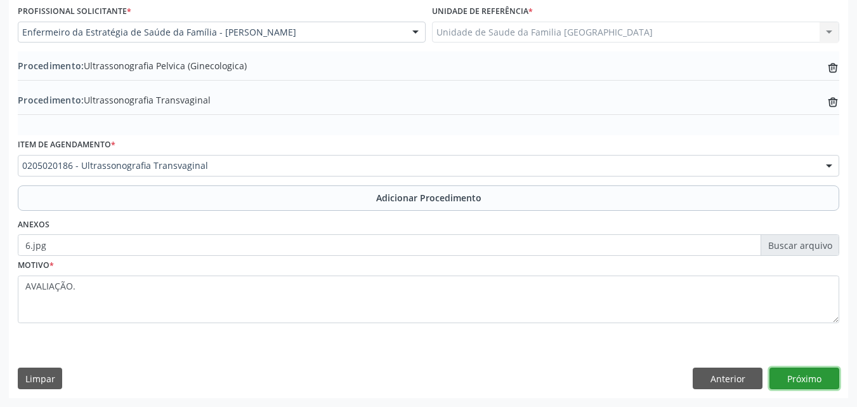
click at [812, 370] on button "Próximo" at bounding box center [805, 378] width 70 height 22
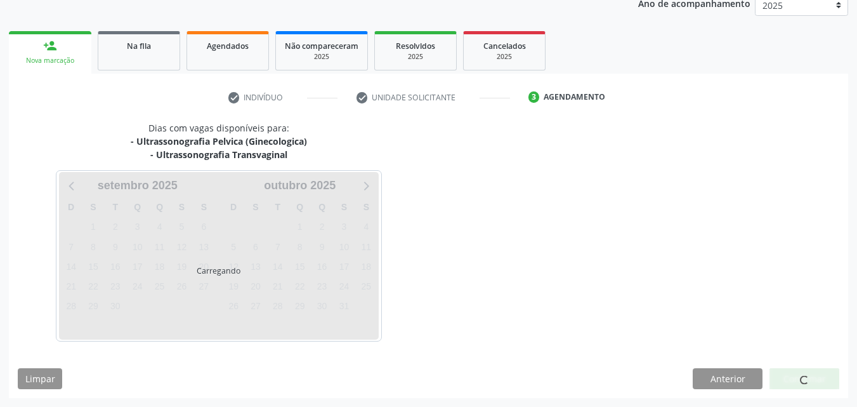
scroll to position [214, 0]
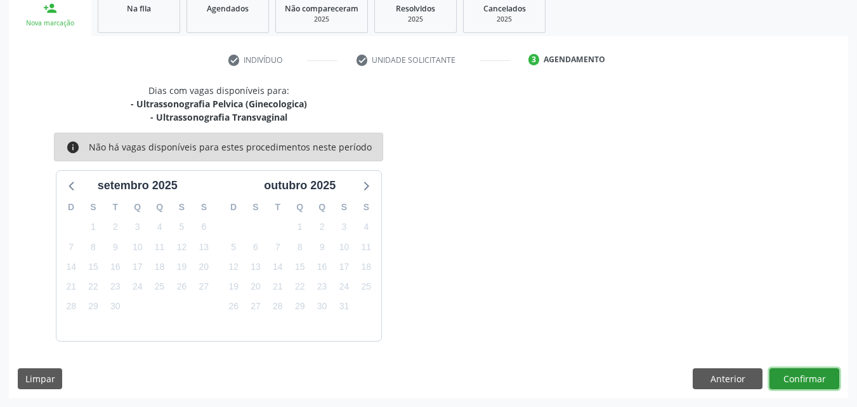
click at [789, 378] on button "Confirmar" at bounding box center [805, 379] width 70 height 22
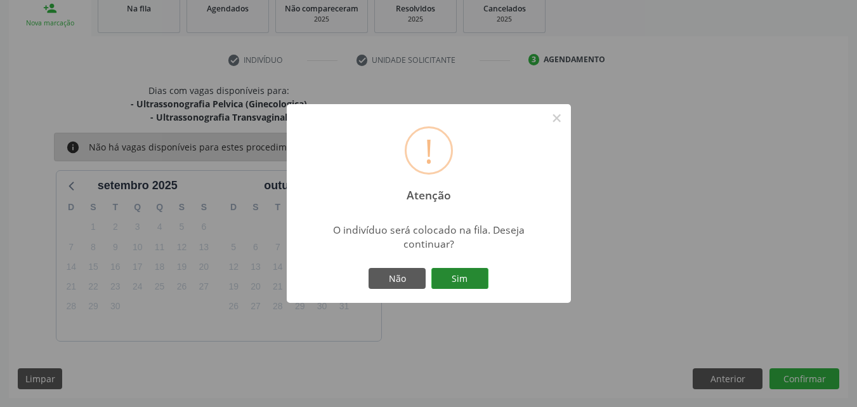
click at [463, 272] on button "Sim" at bounding box center [460, 279] width 57 height 22
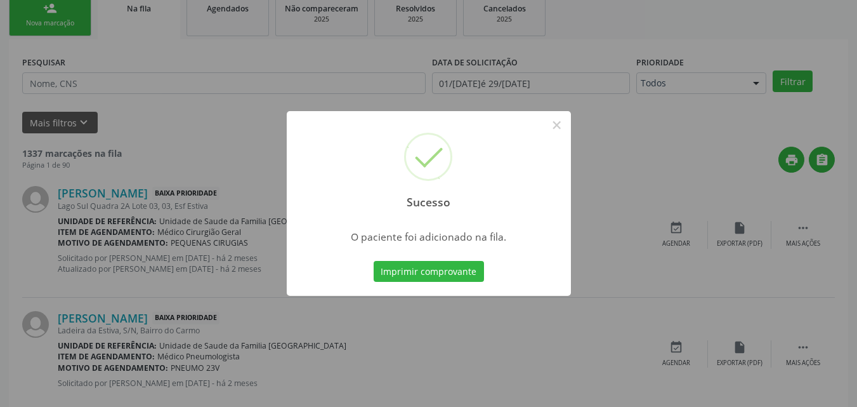
scroll to position [30, 0]
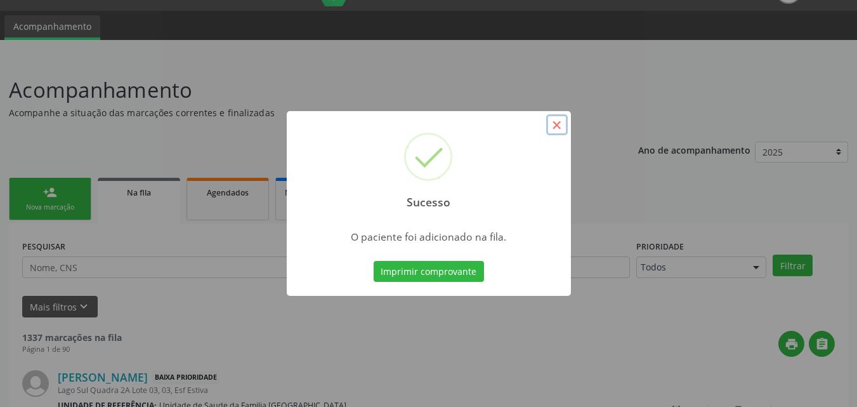
click at [558, 127] on button "×" at bounding box center [557, 125] width 22 height 22
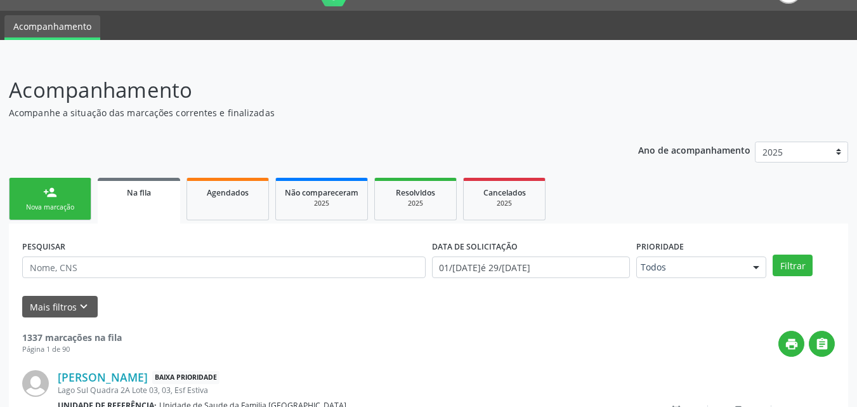
click at [41, 199] on link "person_add Nova marcação" at bounding box center [50, 199] width 83 height 43
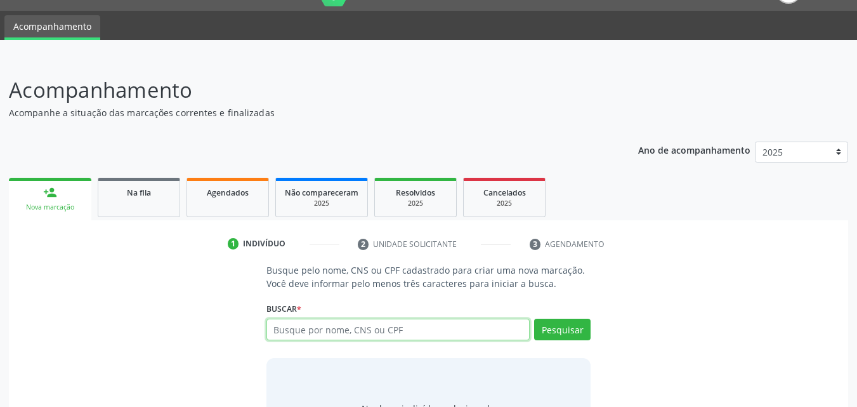
click at [321, 335] on input "text" at bounding box center [399, 330] width 264 height 22
type input "705009023155756"
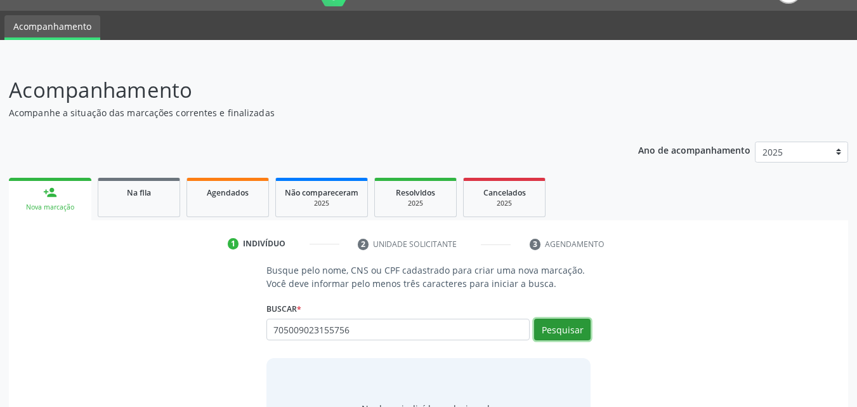
click at [562, 330] on button "Pesquisar" at bounding box center [562, 330] width 56 height 22
type input "705009023155756"
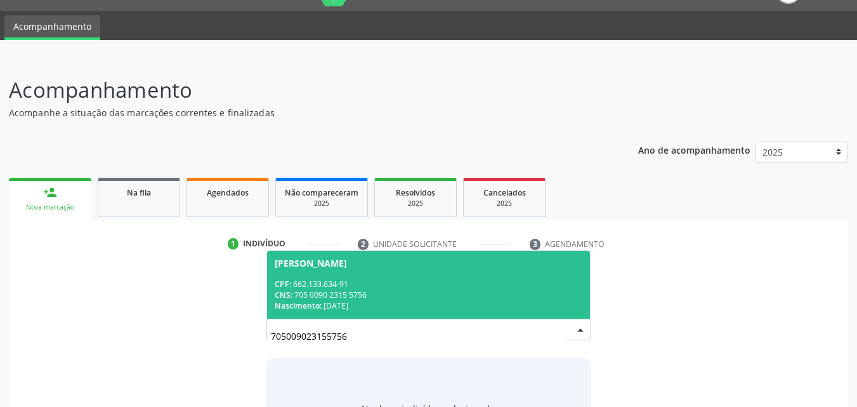
click at [439, 291] on div "CNS: 705 0090 2315 5756" at bounding box center [429, 294] width 308 height 11
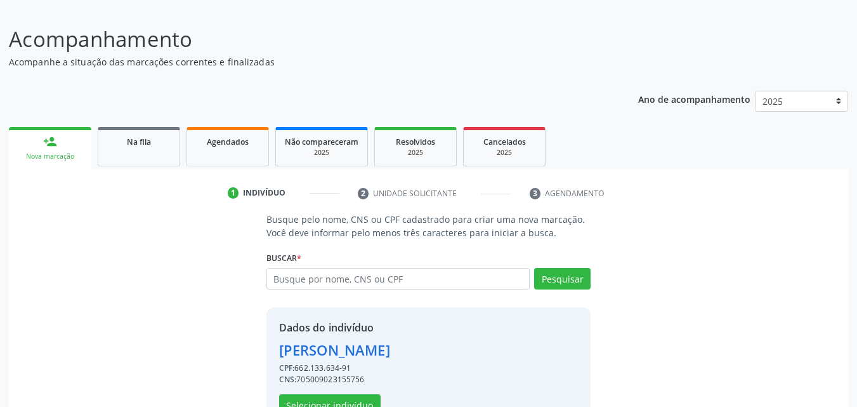
scroll to position [120, 0]
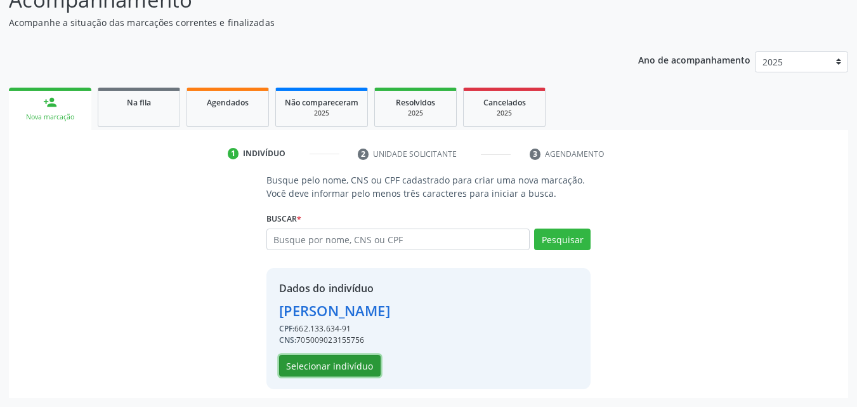
click at [346, 355] on button "Selecionar indivíduo" at bounding box center [330, 366] width 102 height 22
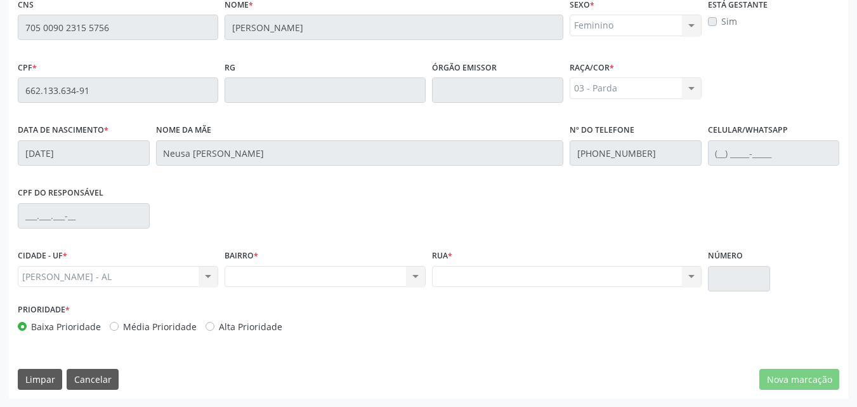
scroll to position [336, 0]
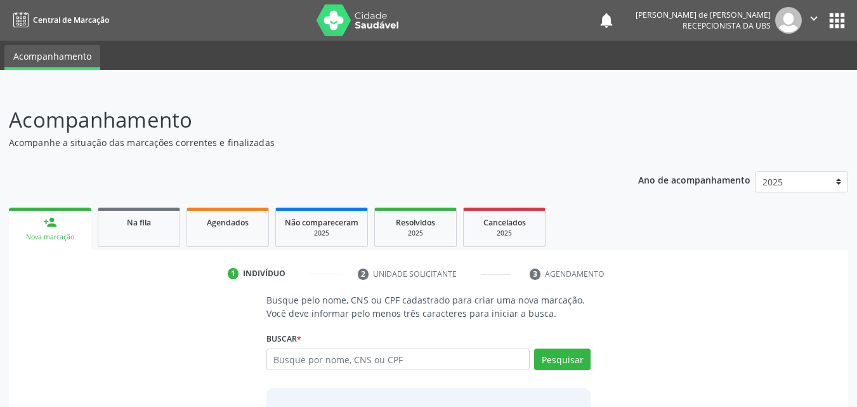
scroll to position [100, 0]
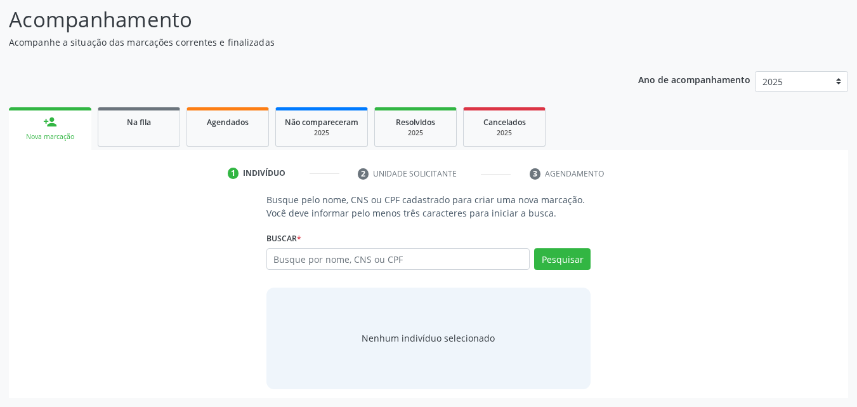
click at [291, 267] on input "text" at bounding box center [399, 259] width 264 height 22
click at [291, 263] on input "text" at bounding box center [399, 259] width 264 height 22
type input "705 0090 2315 5756"
click at [542, 261] on button "Pesquisar" at bounding box center [562, 259] width 56 height 22
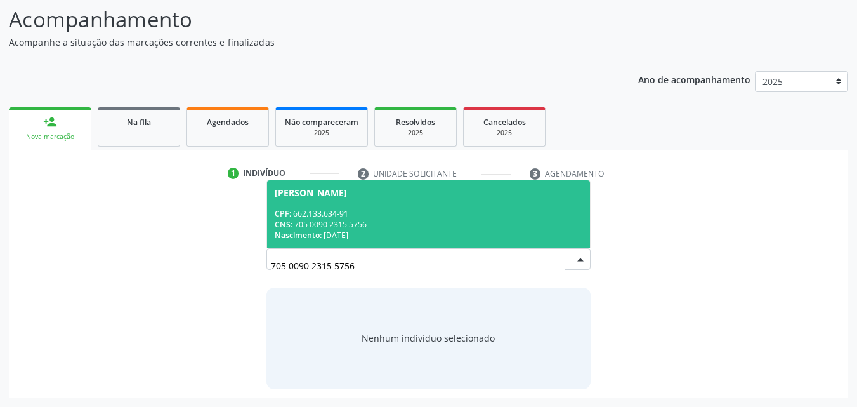
click at [379, 209] on div "CPF: 662.133.634-91" at bounding box center [429, 213] width 308 height 11
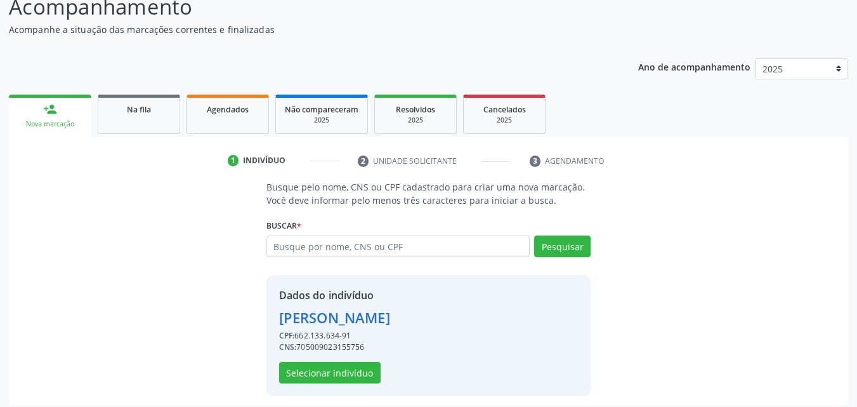
scroll to position [120, 0]
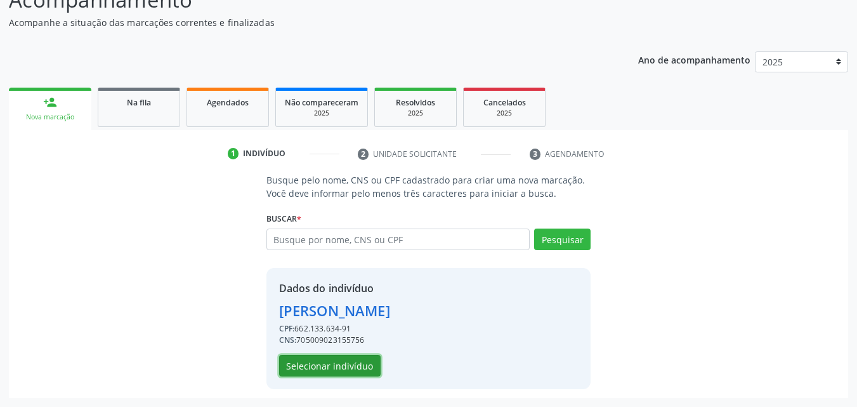
click at [326, 364] on button "Selecionar indivíduo" at bounding box center [330, 366] width 102 height 22
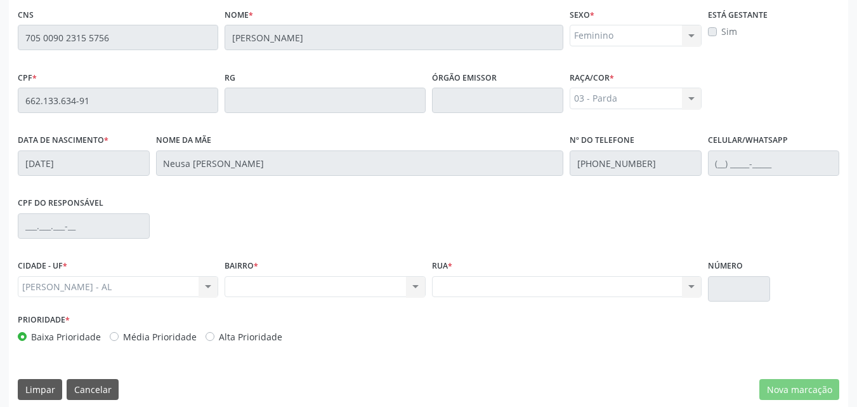
scroll to position [336, 0]
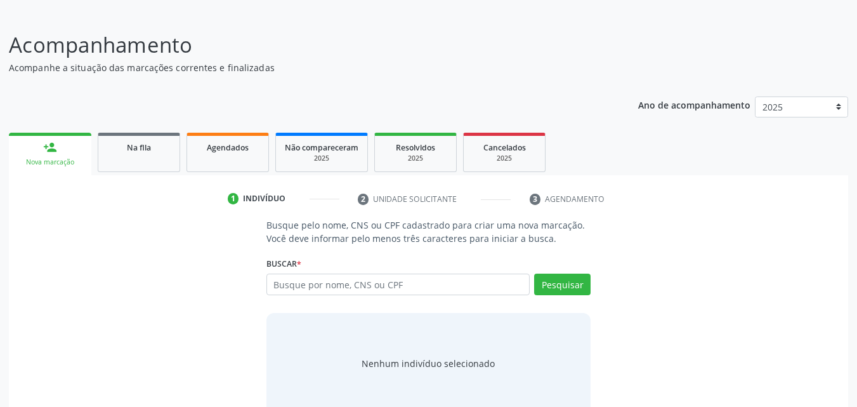
scroll to position [100, 0]
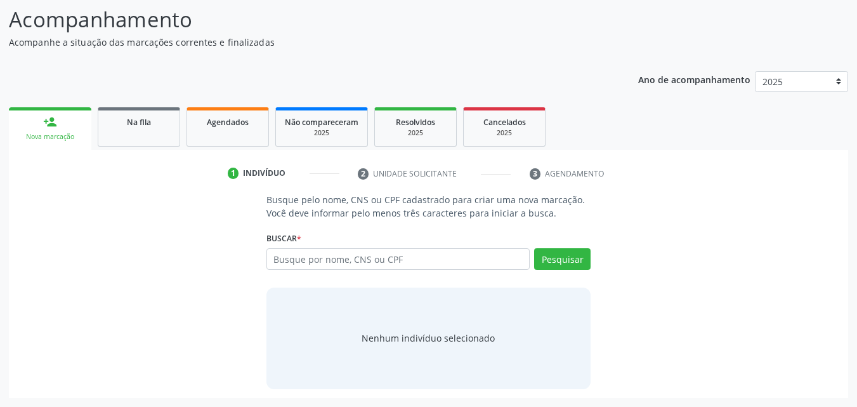
click at [305, 256] on input "text" at bounding box center [399, 259] width 264 height 22
type input "705 0090 2315 5756"
click at [577, 255] on button "Pesquisar" at bounding box center [562, 259] width 56 height 22
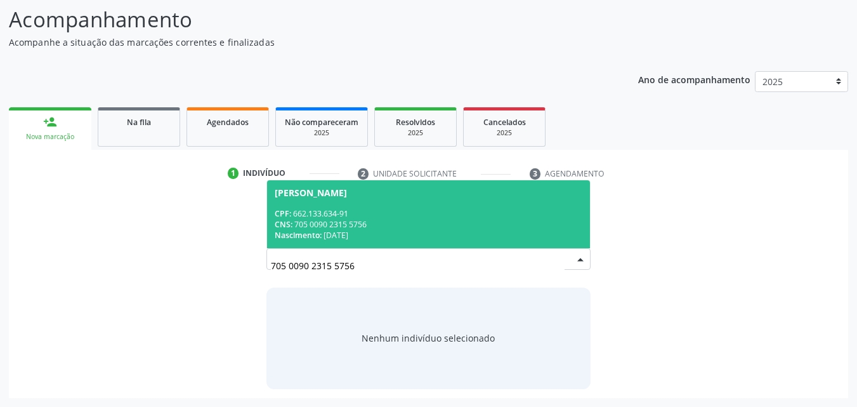
click at [489, 225] on div "CNS: 705 0090 2315 5756" at bounding box center [429, 224] width 308 height 11
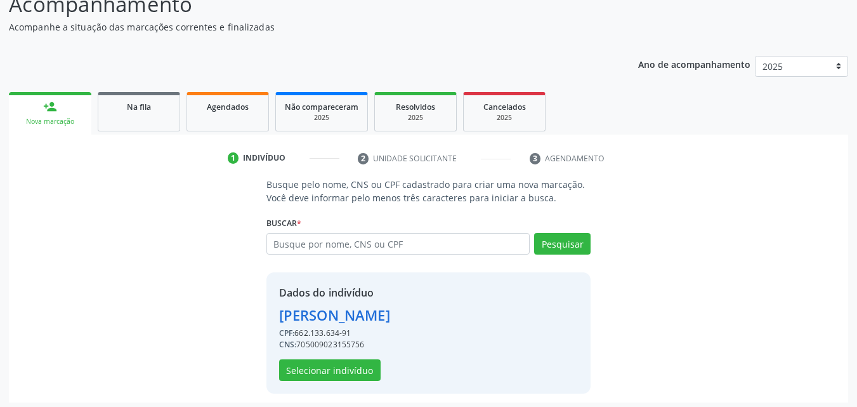
scroll to position [120, 0]
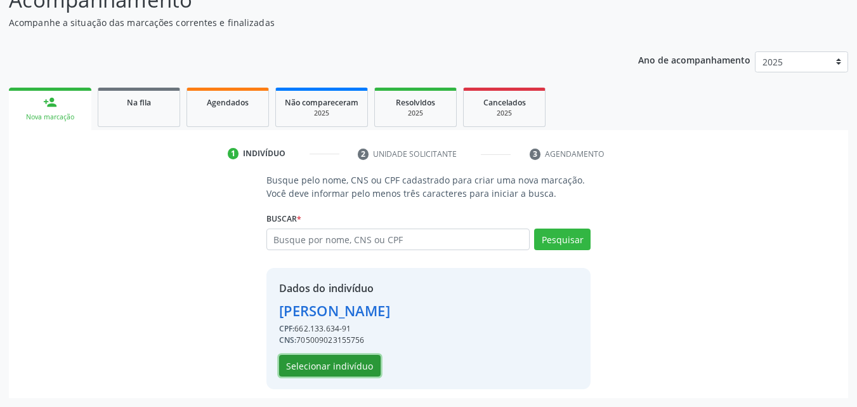
click at [358, 365] on button "Selecionar indivíduo" at bounding box center [330, 366] width 102 height 22
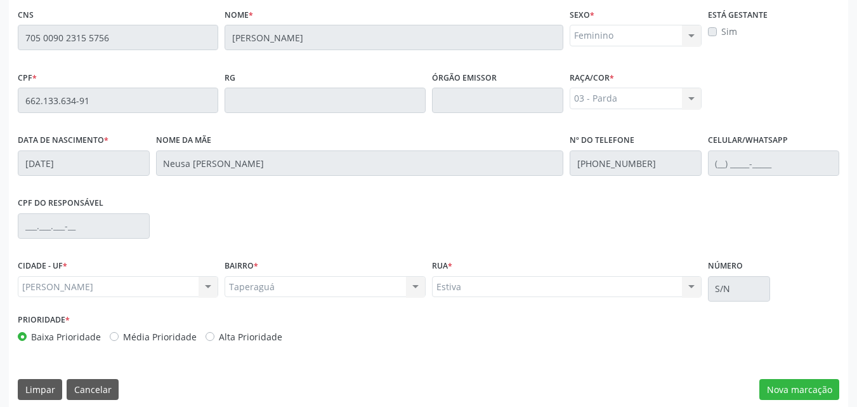
scroll to position [336, 0]
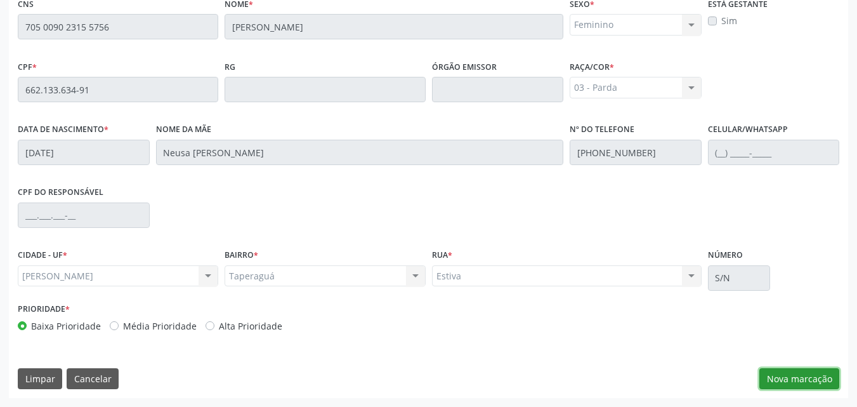
click at [801, 376] on button "Nova marcação" at bounding box center [800, 379] width 80 height 22
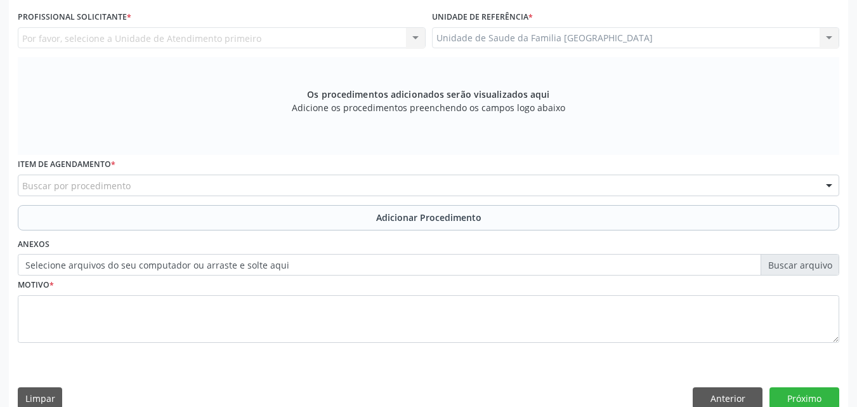
scroll to position [39, 0]
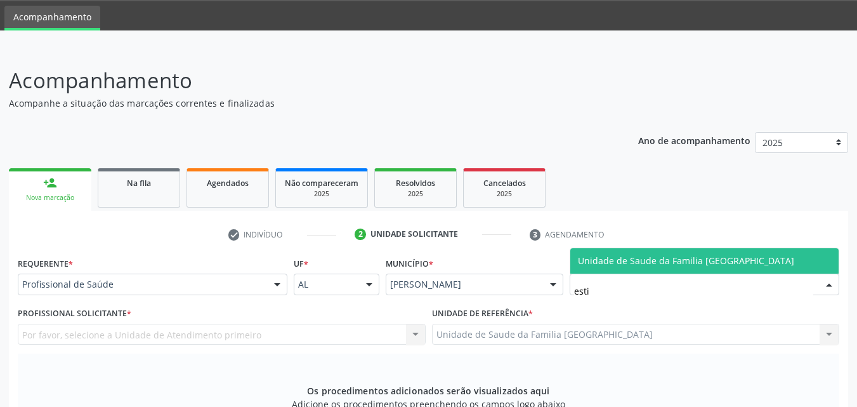
type input "estiv"
click at [582, 258] on span "Unidade de Saude da Familia [GEOGRAPHIC_DATA]" at bounding box center [686, 260] width 216 height 12
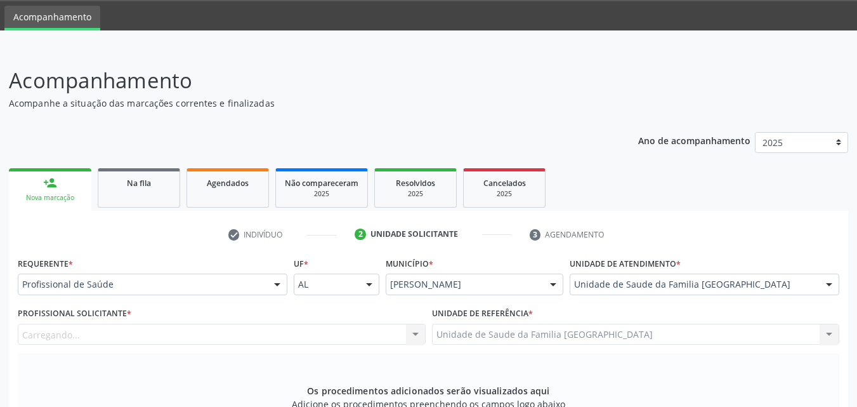
scroll to position [336, 0]
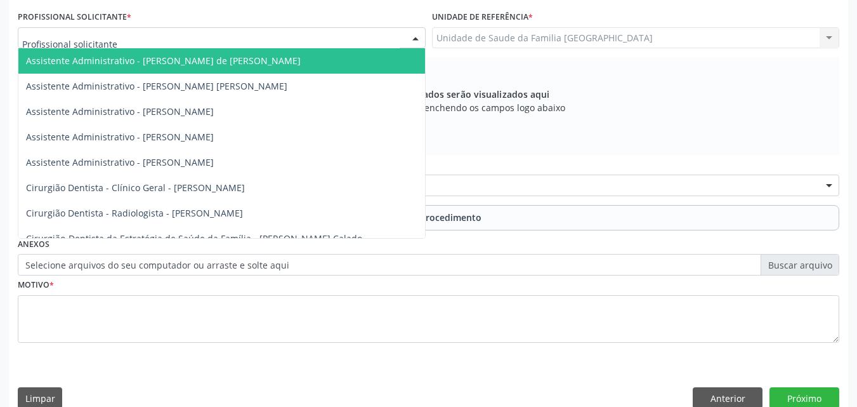
click at [4, 25] on div "Acompanhamento Acompanhe a situação das marcações correntes e finalizadas Relat…" at bounding box center [428, 89] width 857 height 675
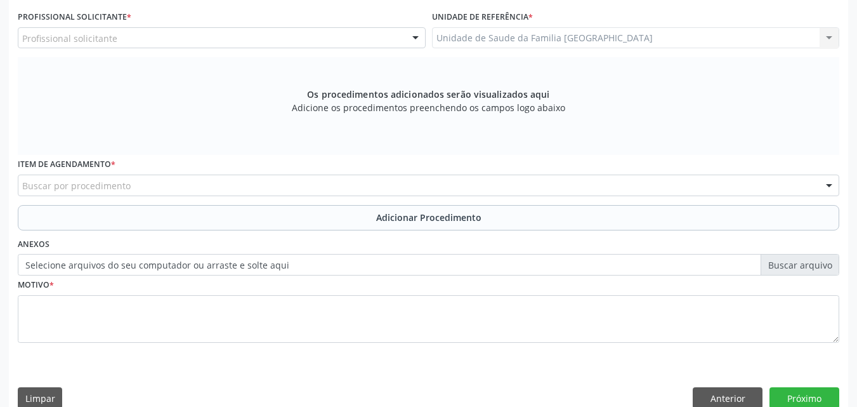
click at [0, 43] on div "Acompanhamento Acompanhe a situação das marcações correntes e finalizadas Relat…" at bounding box center [428, 89] width 857 height 675
